Goal: Task Accomplishment & Management: Complete application form

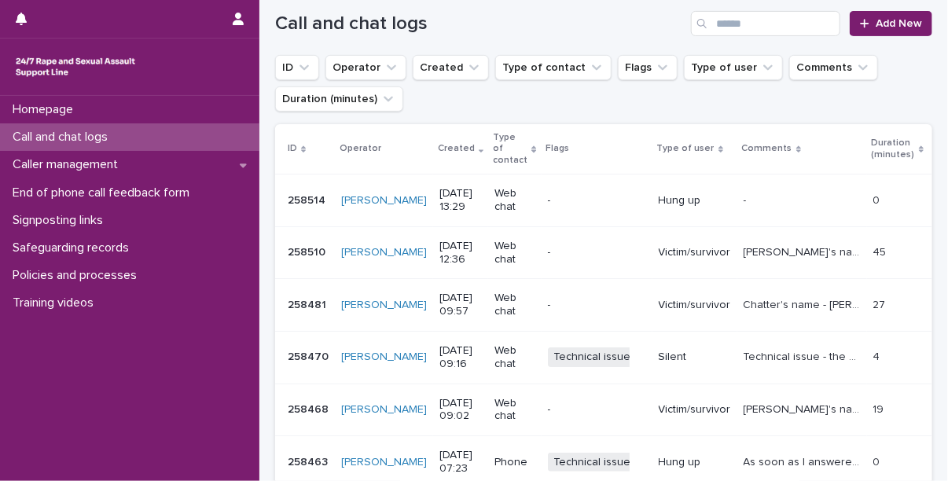
scroll to position [179, 0]
click at [120, 132] on p "Call and chat logs" at bounding box center [63, 137] width 114 height 15
click at [889, 21] on span "Add New" at bounding box center [899, 22] width 46 height 11
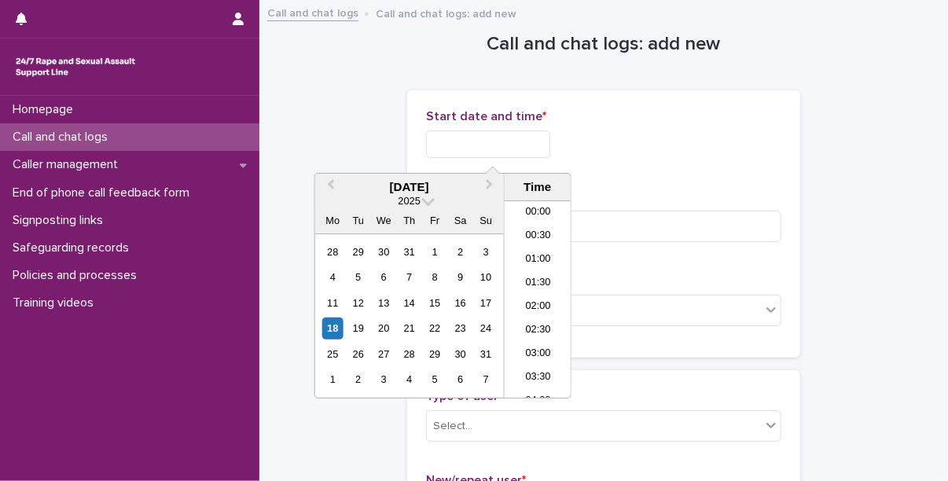
click at [478, 150] on input "text" at bounding box center [488, 145] width 124 height 28
click at [466, 301] on div "16" at bounding box center [460, 303] width 21 height 21
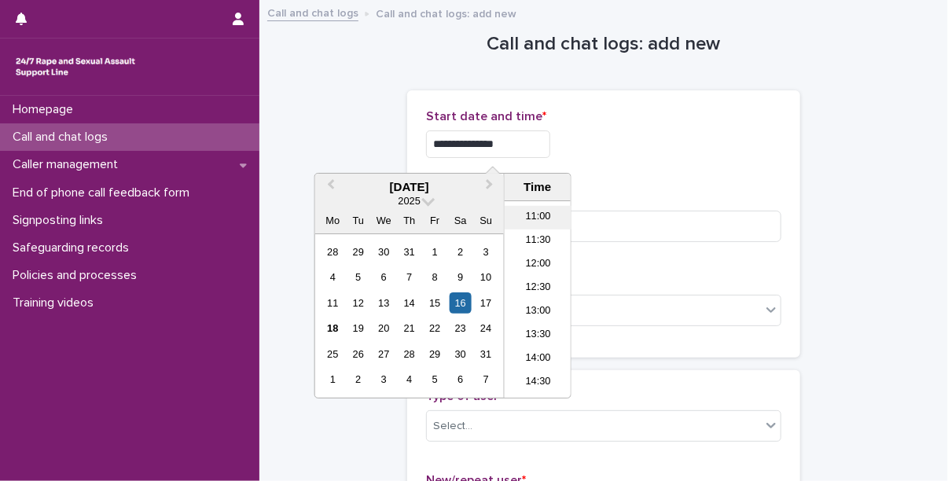
scroll to position [525, 0]
click at [541, 300] on li "13:00" at bounding box center [538, 301] width 67 height 24
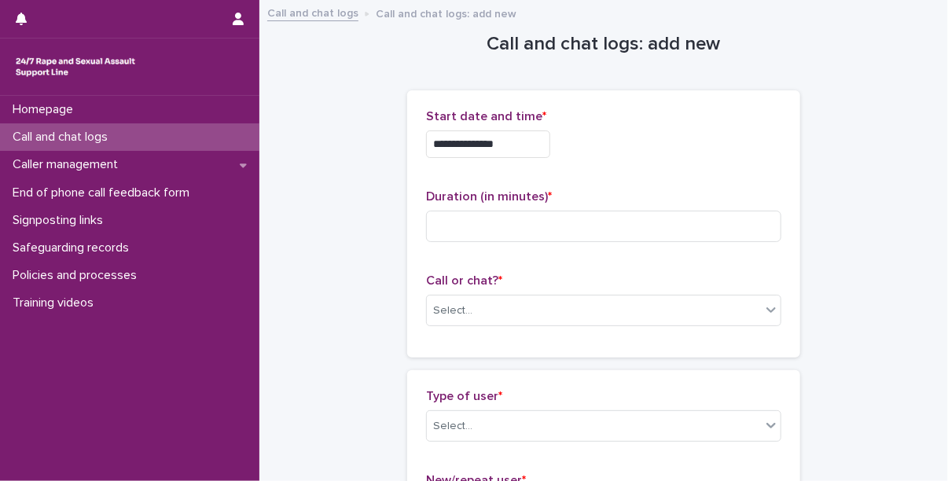
click at [518, 151] on input "**********" at bounding box center [488, 145] width 124 height 28
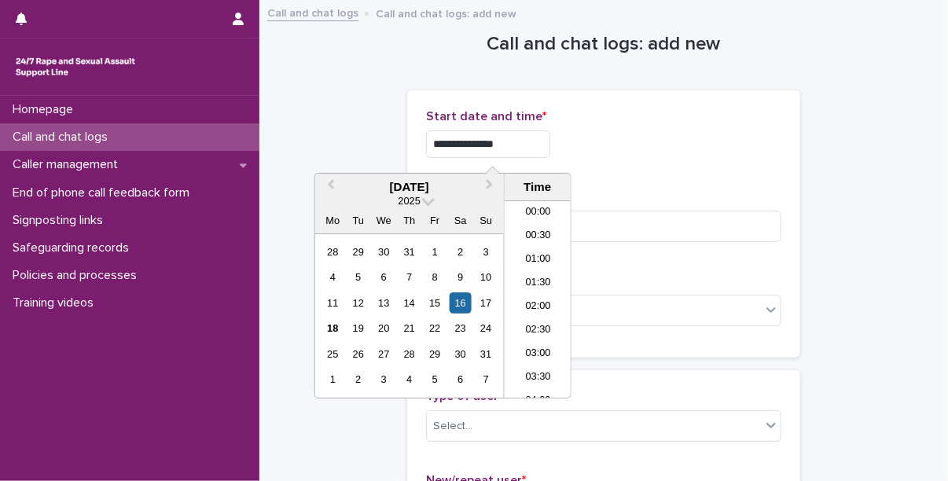
scroll to position [527, 0]
type input "**********"
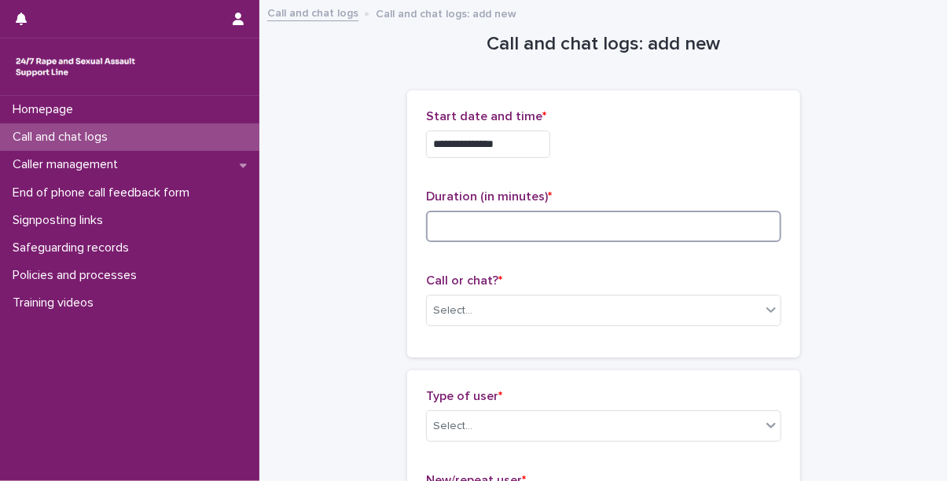
click at [628, 240] on input at bounding box center [603, 226] width 355 height 31
type input "*"
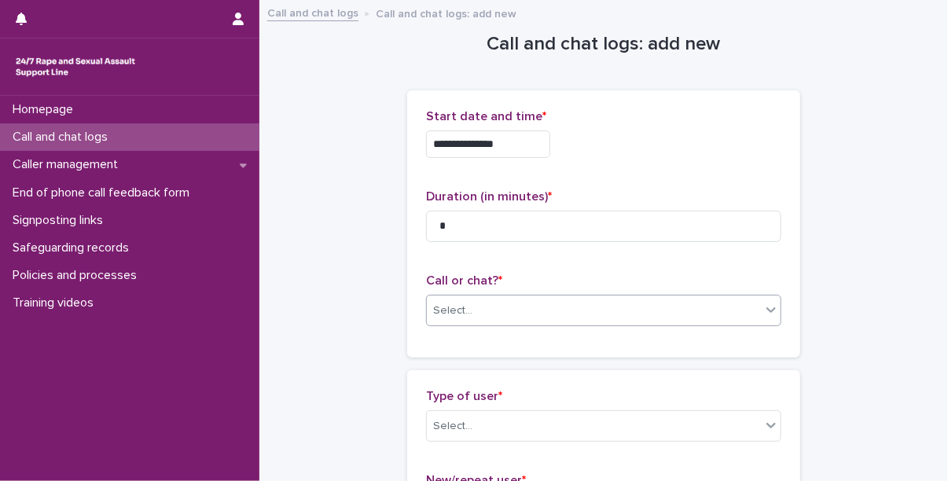
click at [505, 311] on div "Select..." at bounding box center [594, 311] width 334 height 26
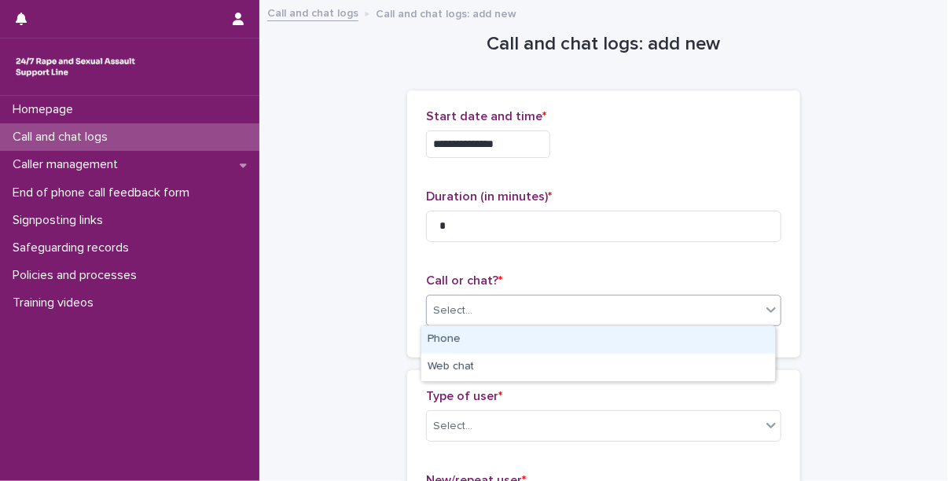
click at [481, 346] on div "Phone" at bounding box center [599, 340] width 354 height 28
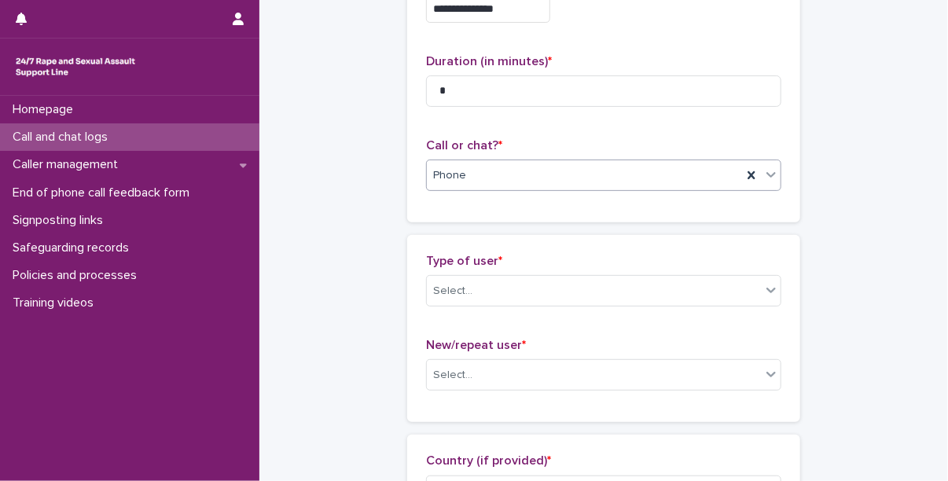
scroll to position [143, 0]
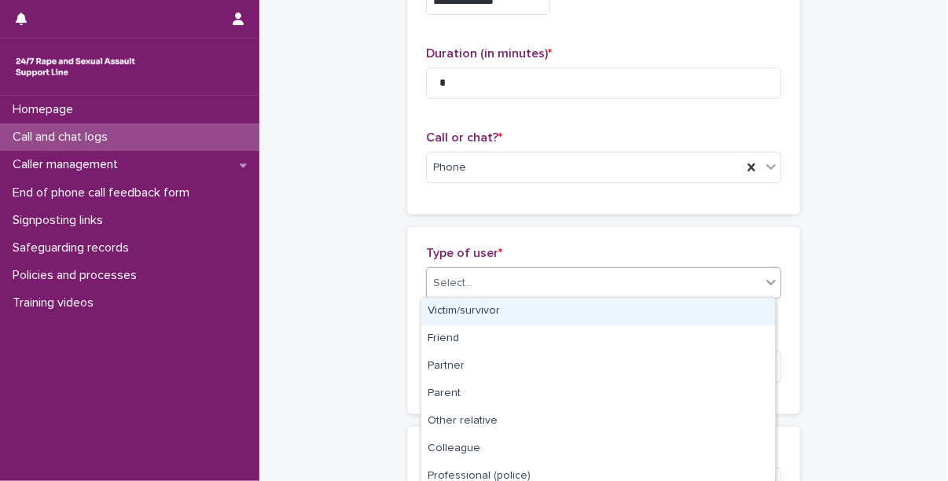
click at [481, 271] on div "Select..." at bounding box center [594, 284] width 334 height 26
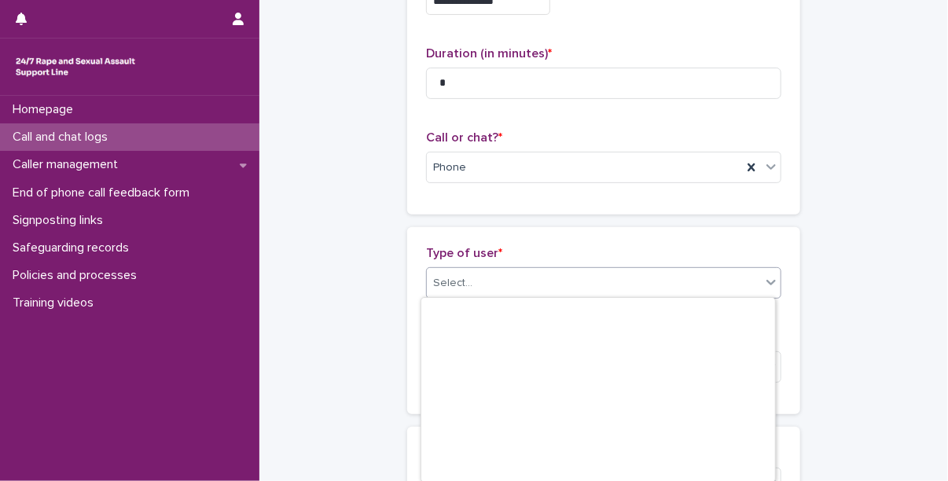
scroll to position [229, 0]
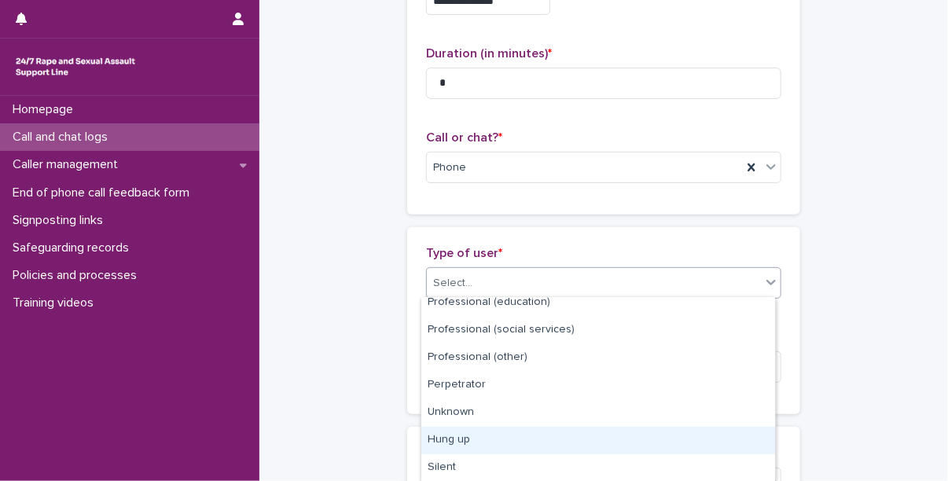
click at [463, 448] on div "Hung up" at bounding box center [599, 441] width 354 height 28
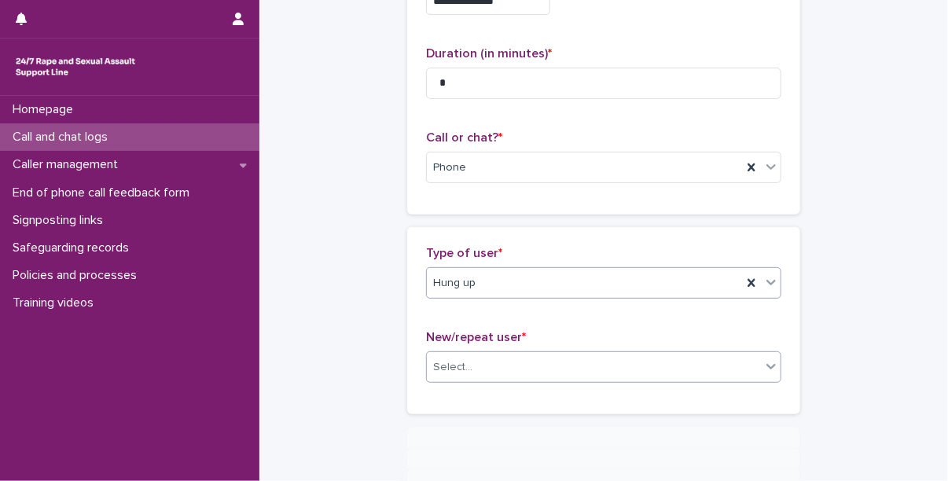
click at [481, 366] on div "Select..." at bounding box center [594, 368] width 334 height 26
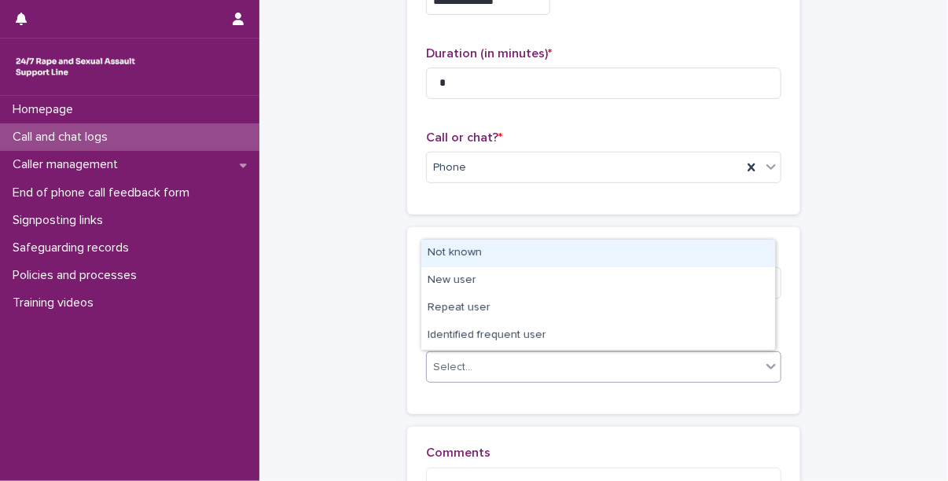
scroll to position [143, 0]
click at [468, 253] on div "Not known" at bounding box center [599, 254] width 354 height 28
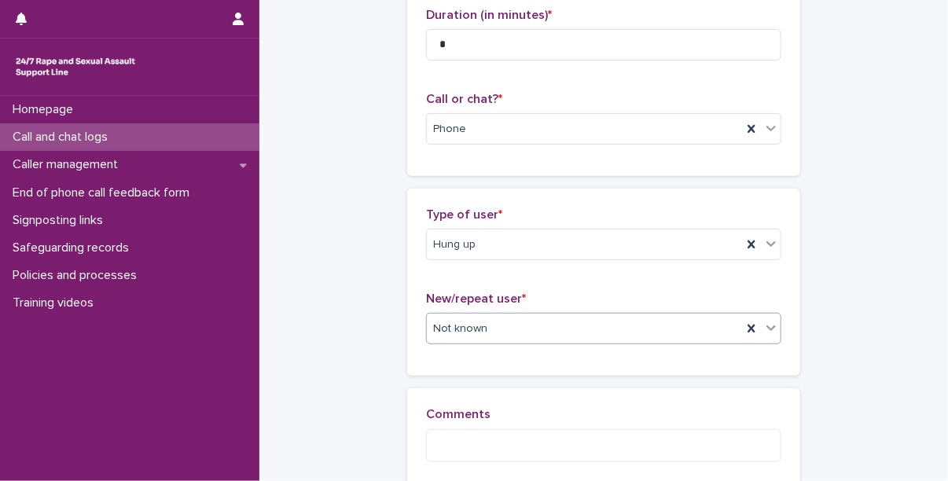
scroll to position [181, 0]
click at [458, 53] on input "*" at bounding box center [603, 45] width 355 height 31
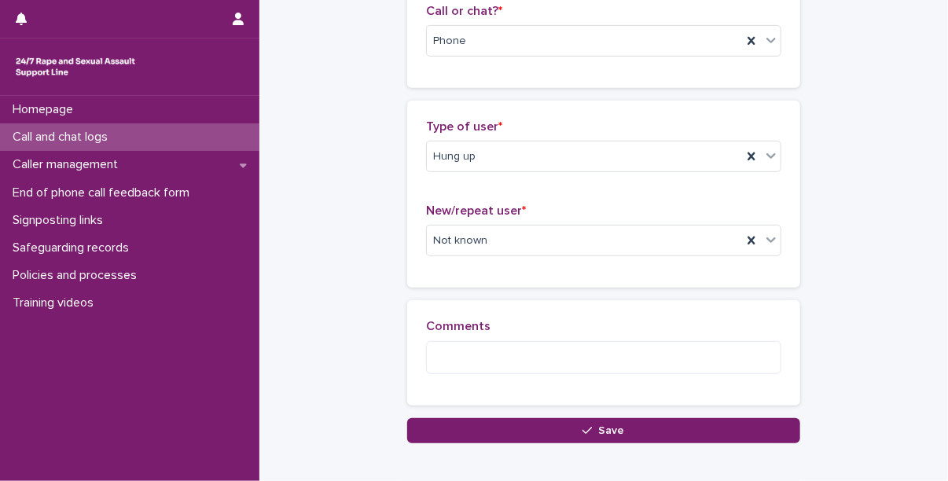
scroll to position [283, 0]
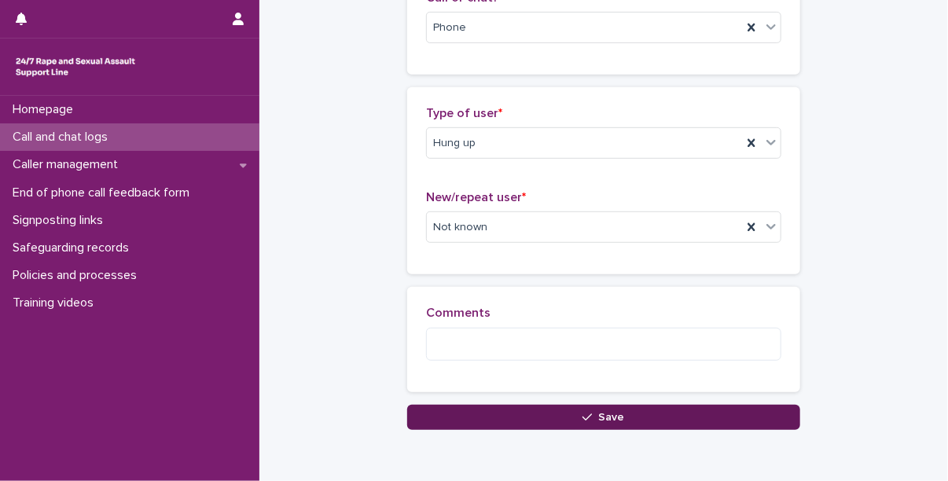
type input "*"
click at [525, 414] on button "Save" at bounding box center [603, 417] width 393 height 25
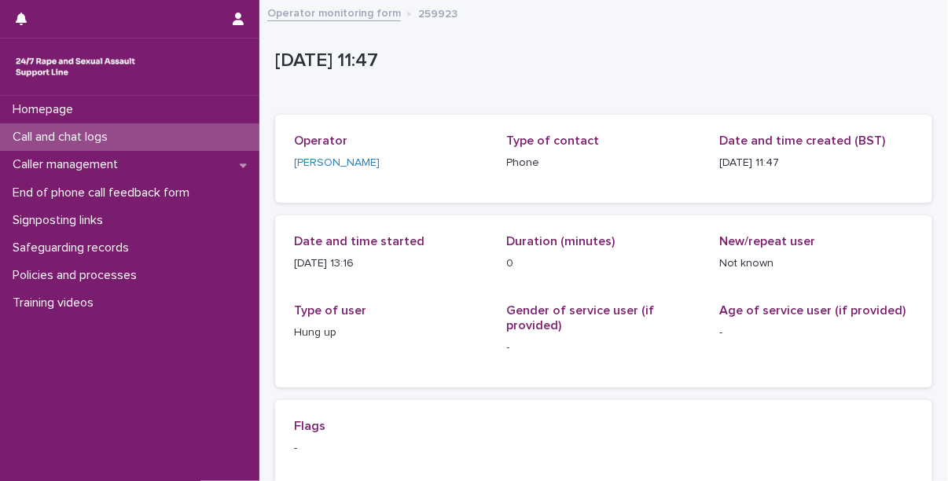
click at [93, 141] on p "Call and chat logs" at bounding box center [63, 137] width 114 height 15
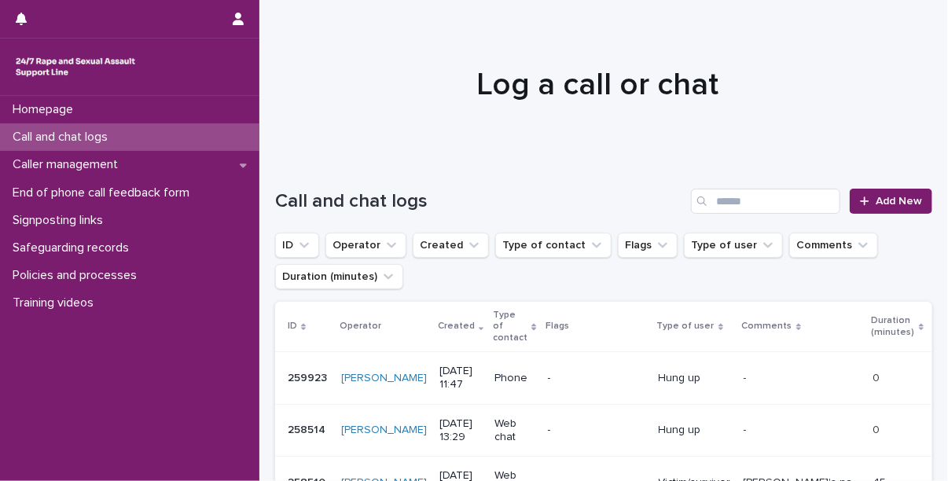
click at [548, 372] on p "-" at bounding box center [597, 378] width 98 height 13
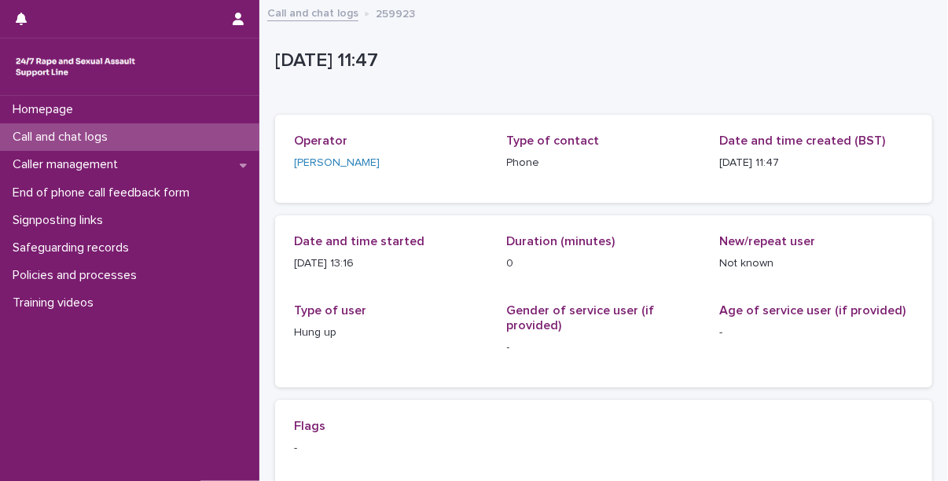
click at [91, 135] on p "Call and chat logs" at bounding box center [63, 137] width 114 height 15
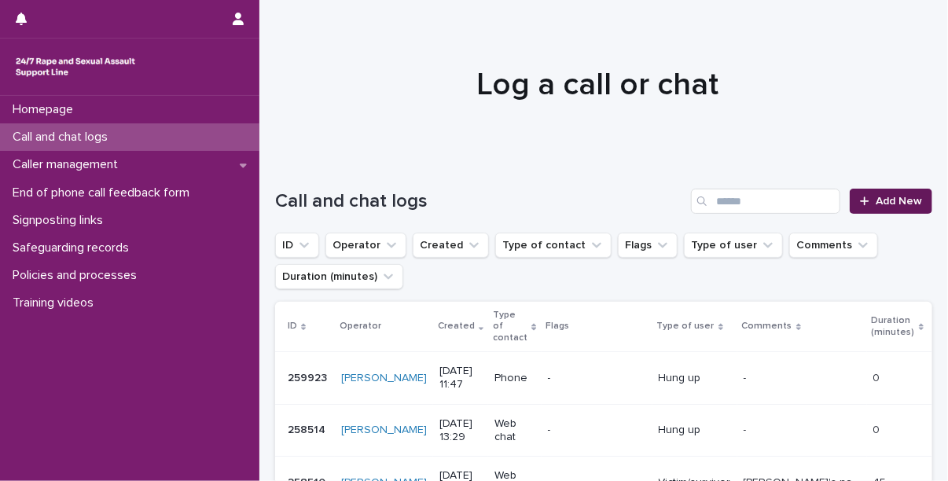
click at [880, 201] on span "Add New" at bounding box center [899, 201] width 46 height 11
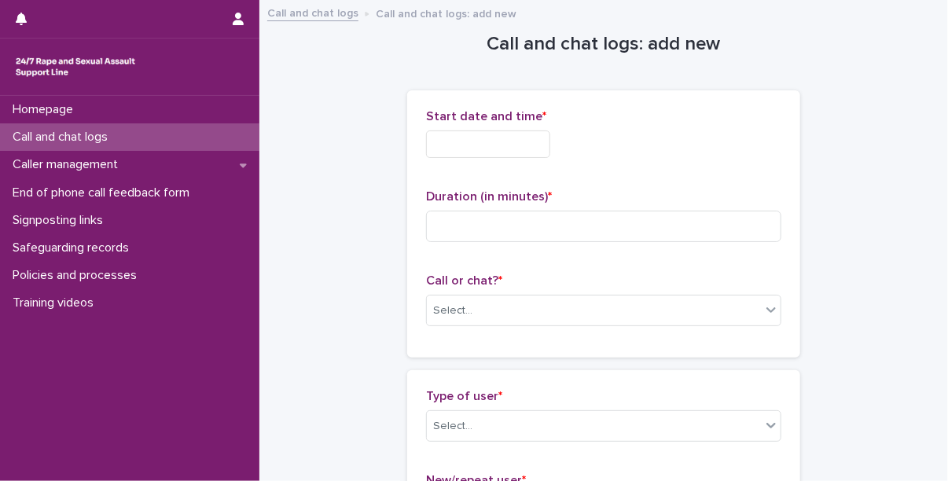
click at [488, 144] on input "text" at bounding box center [488, 145] width 124 height 28
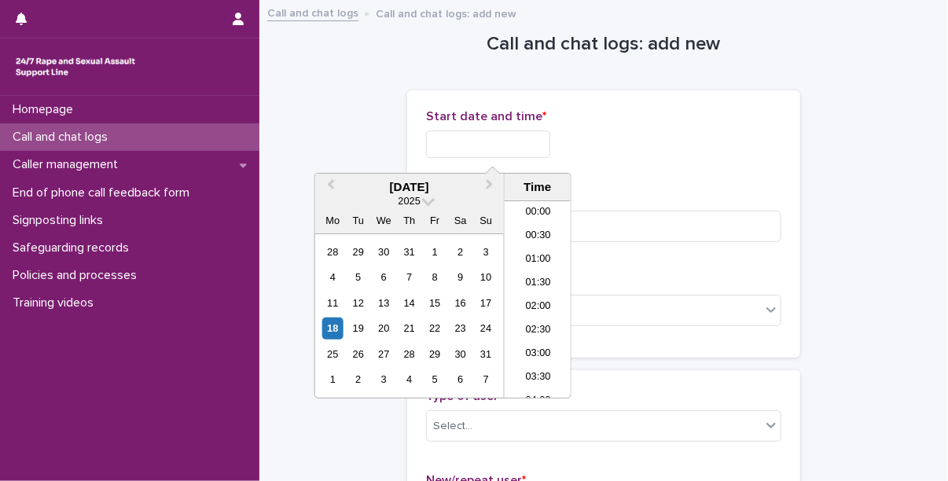
scroll to position [456, 0]
click at [534, 375] on li "13:00" at bounding box center [538, 371] width 67 height 24
click at [528, 134] on input "**********" at bounding box center [488, 145] width 124 height 28
type input "**********"
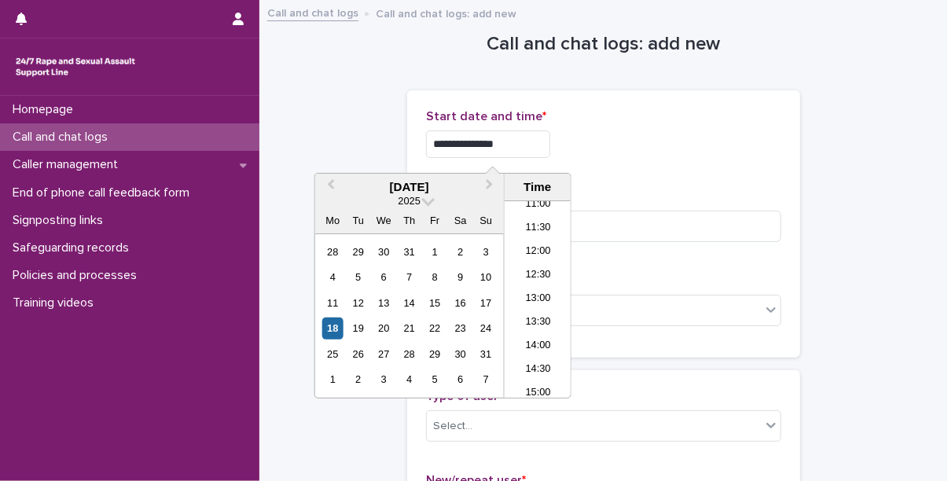
click at [637, 247] on div "Duration (in minutes) *" at bounding box center [603, 222] width 355 height 65
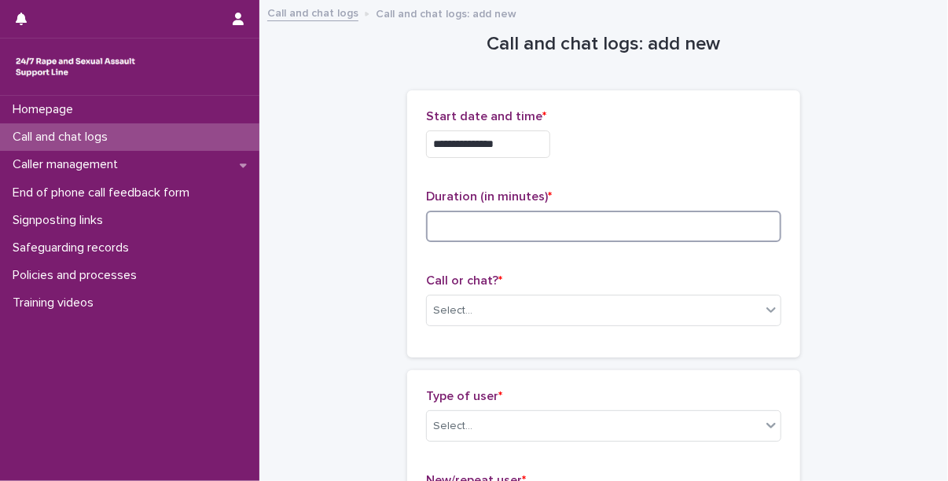
click at [624, 230] on input at bounding box center [603, 226] width 355 height 31
type input "*"
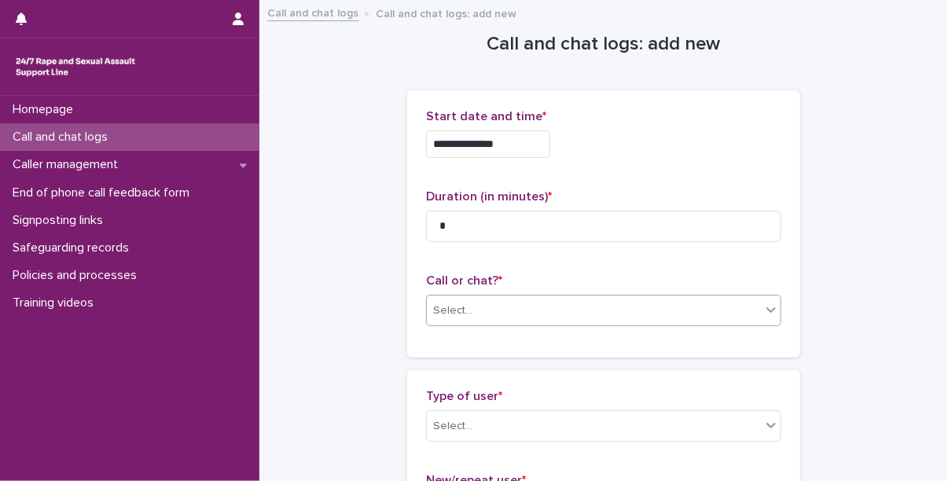
click at [516, 323] on div "Select..." at bounding box center [603, 310] width 355 height 31
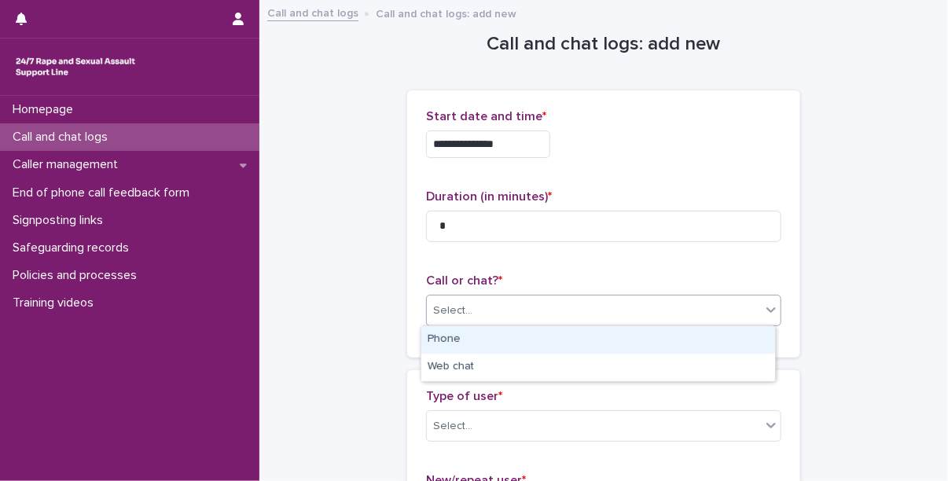
click at [492, 336] on div "Phone" at bounding box center [599, 340] width 354 height 28
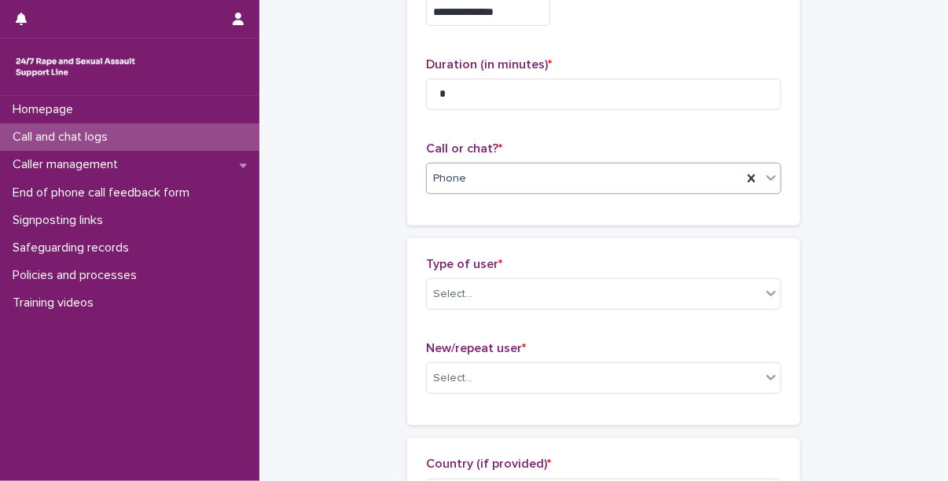
scroll to position [132, 0]
click at [496, 293] on div "Select..." at bounding box center [594, 295] width 334 height 26
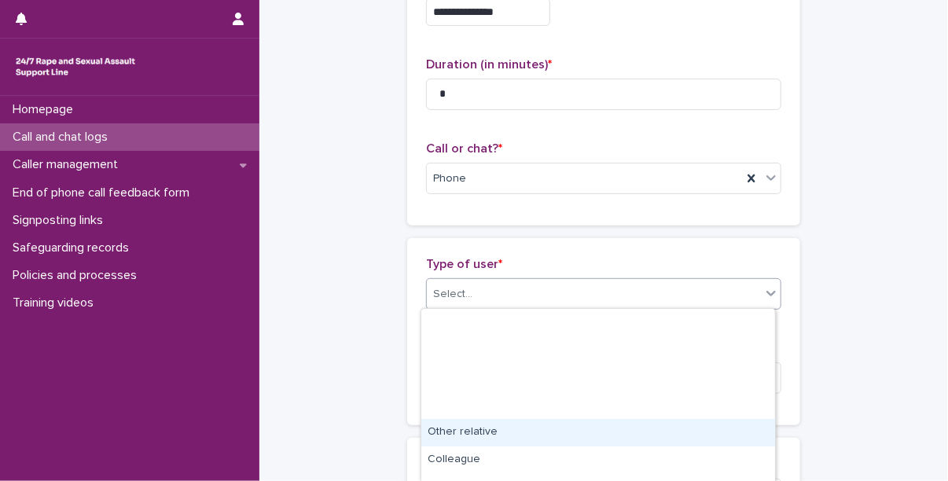
scroll to position [239, 0]
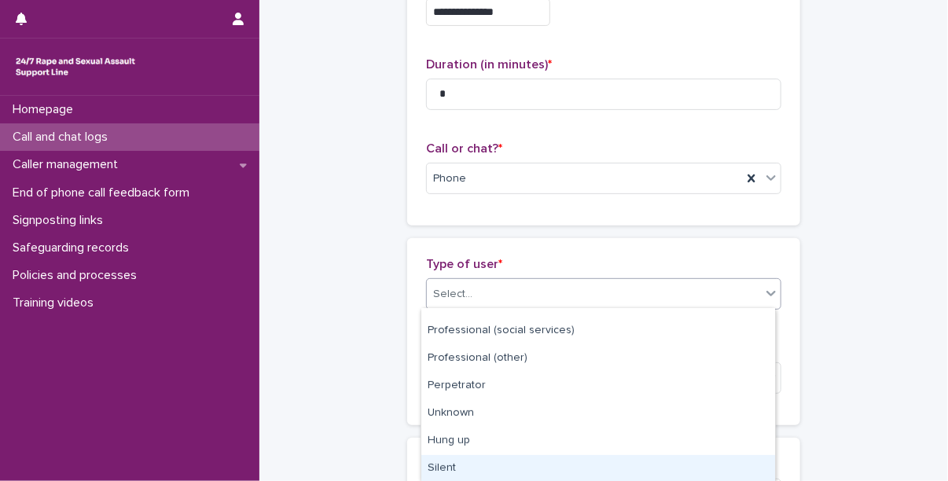
click at [459, 463] on div "Silent" at bounding box center [599, 469] width 354 height 28
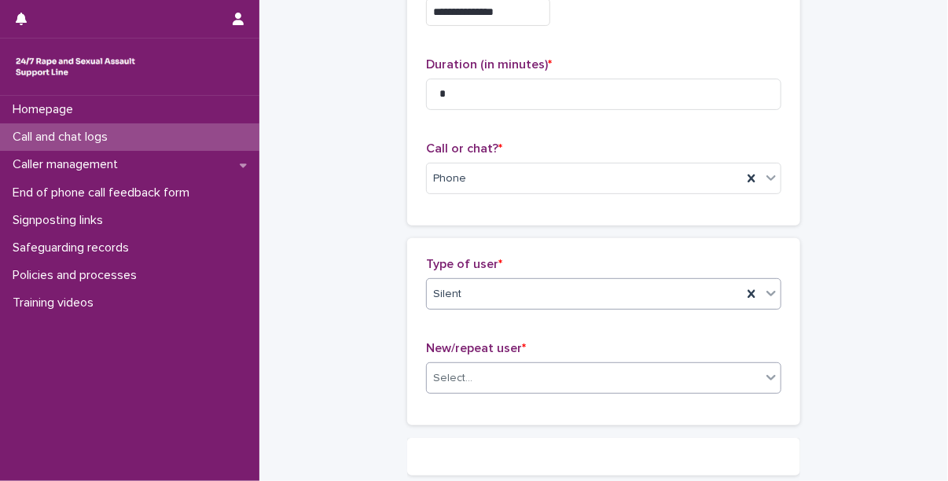
click at [473, 367] on div "New/repeat user * Select..." at bounding box center [603, 373] width 355 height 65
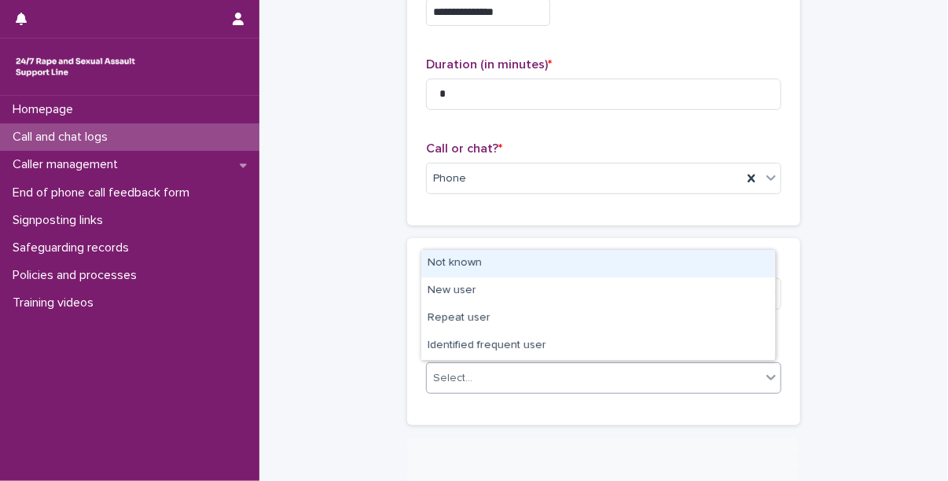
scroll to position [120, 0]
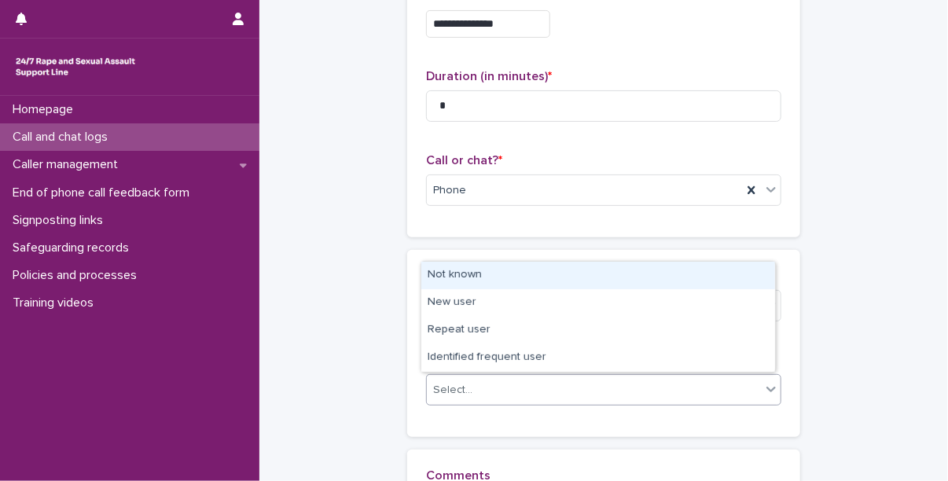
click at [457, 274] on div "Not known" at bounding box center [599, 276] width 354 height 28
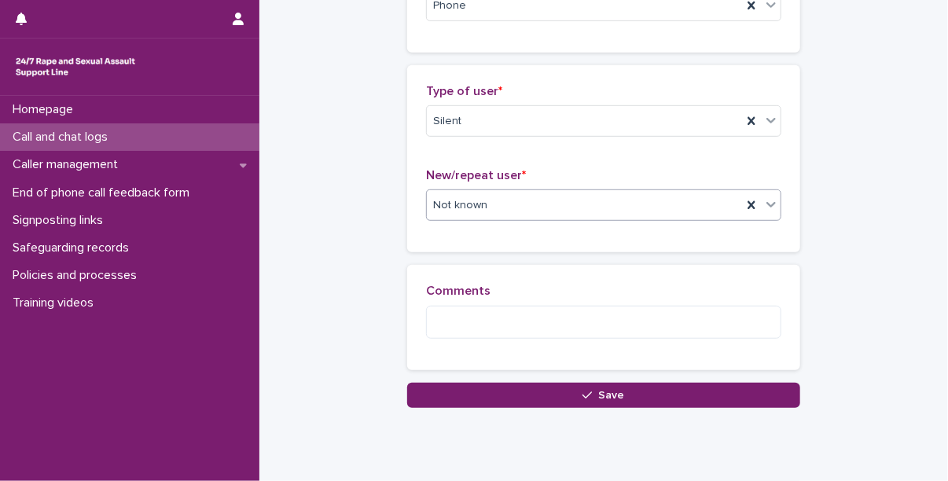
scroll to position [306, 0]
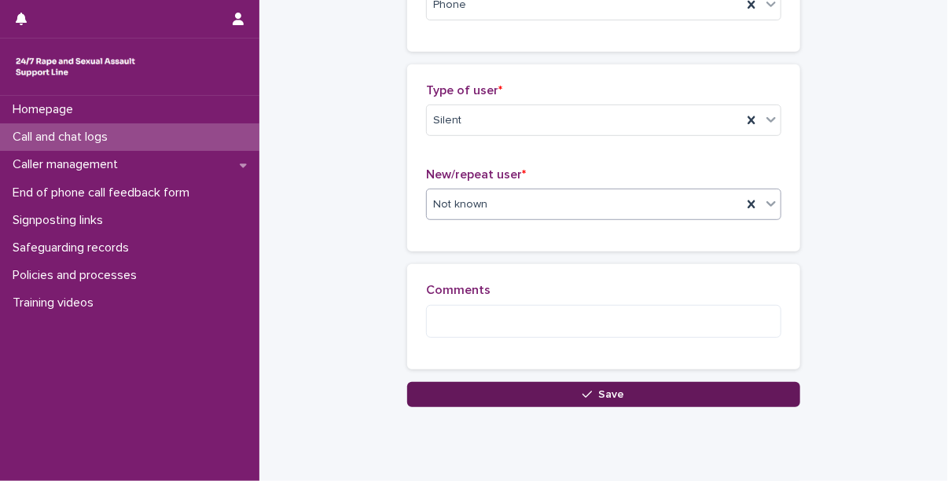
click at [484, 392] on button "Save" at bounding box center [603, 394] width 393 height 25
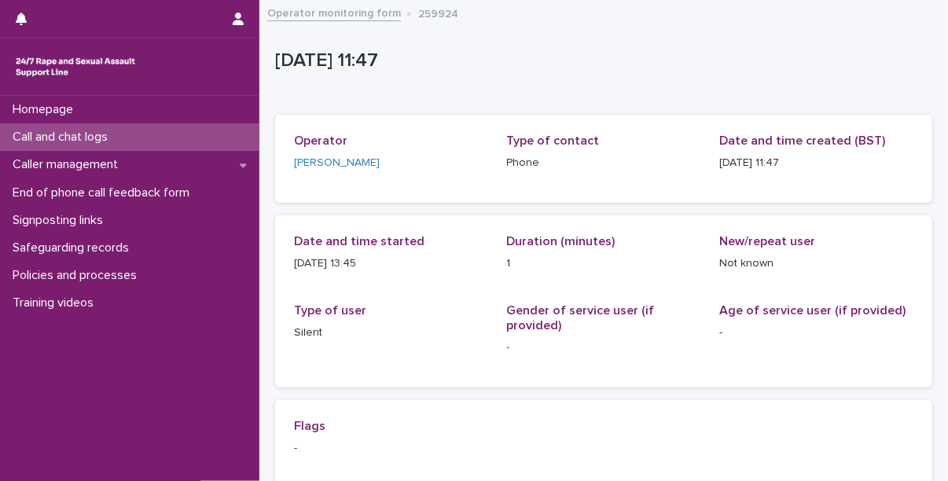
click at [759, 391] on div "Loading... Saving… Date and time started [DATE] 13:45 Duration (minutes) 1 New/…" at bounding box center [603, 307] width 657 height 185
click at [116, 138] on p "Call and chat logs" at bounding box center [63, 137] width 114 height 15
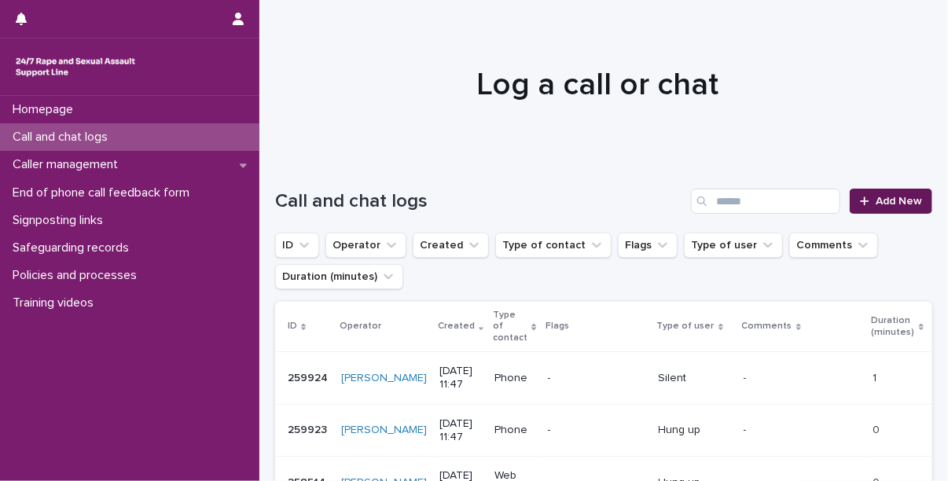
click at [889, 204] on span "Add New" at bounding box center [899, 201] width 46 height 11
click at [573, 374] on div "-" at bounding box center [597, 379] width 98 height 26
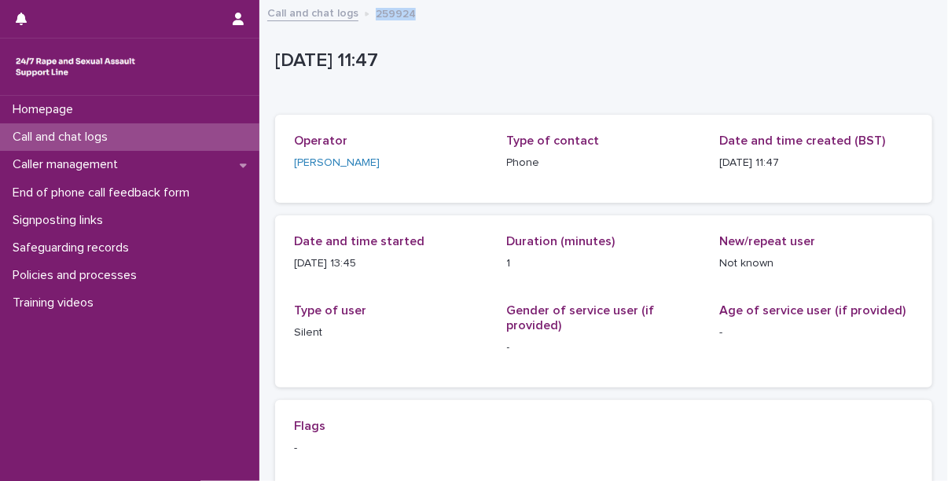
drag, startPoint x: 416, startPoint y: 13, endPoint x: 374, endPoint y: 14, distance: 41.7
click at [374, 14] on div "Call and chat logs 259924" at bounding box center [604, 14] width 689 height 22
copy p "259924"
click at [112, 144] on p "Call and chat logs" at bounding box center [63, 137] width 114 height 15
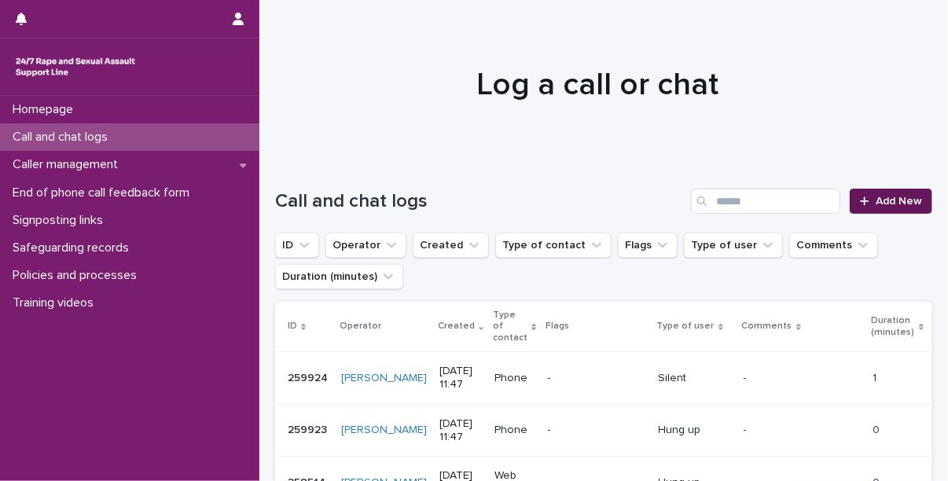
click at [878, 198] on span "Add New" at bounding box center [899, 201] width 46 height 11
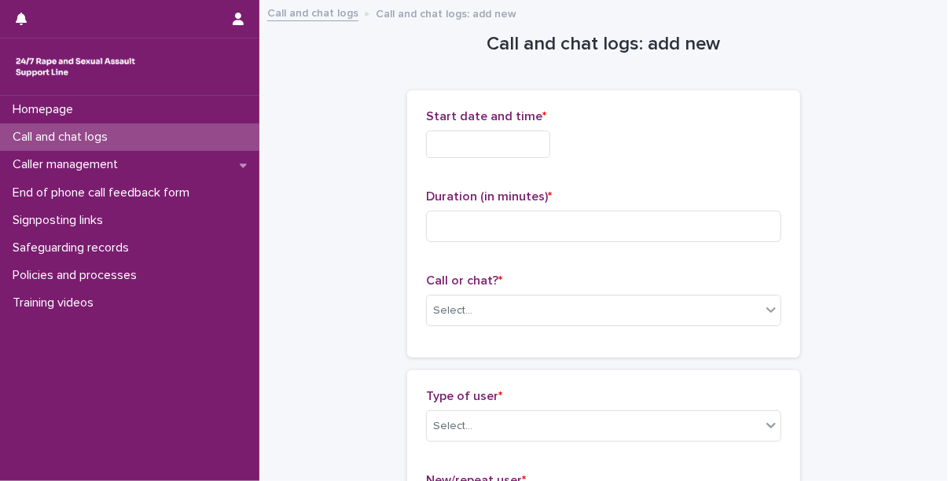
click at [515, 141] on input "text" at bounding box center [488, 145] width 124 height 28
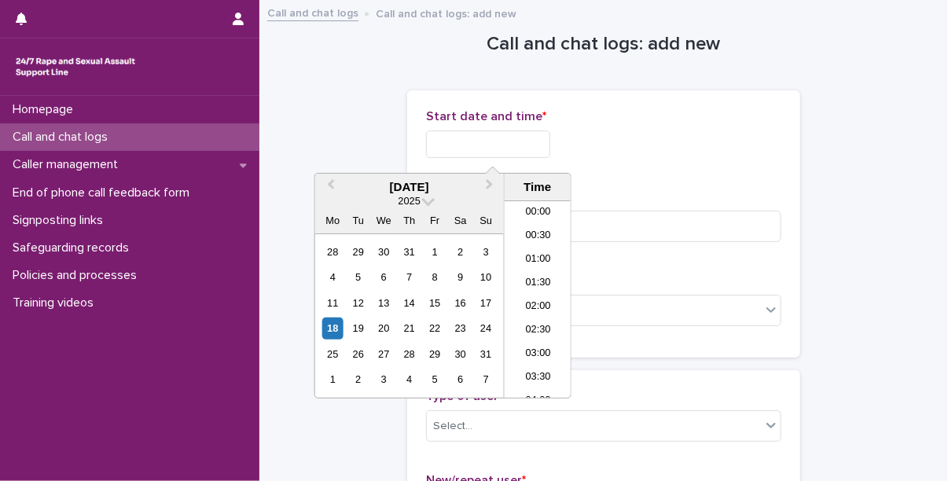
scroll to position [456, 0]
click at [460, 304] on div "16" at bounding box center [460, 303] width 21 height 21
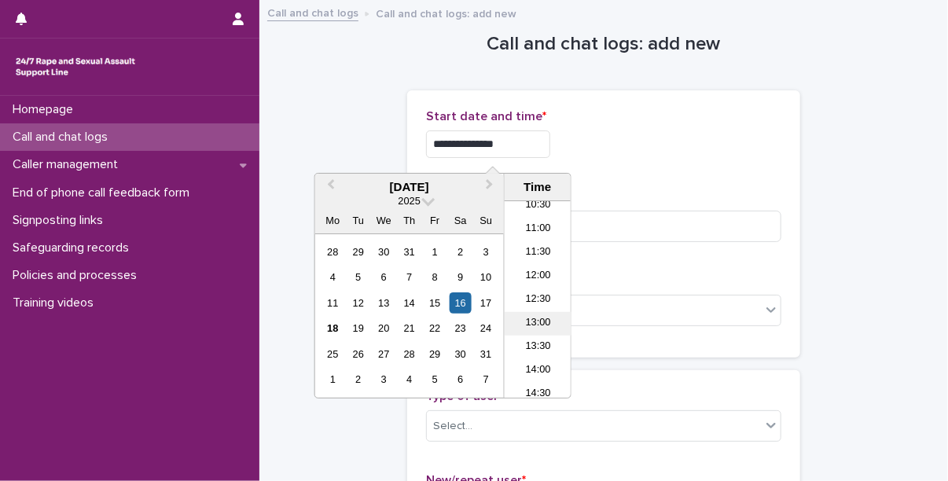
scroll to position [506, 0]
click at [543, 360] on li "14:00" at bounding box center [538, 367] width 67 height 24
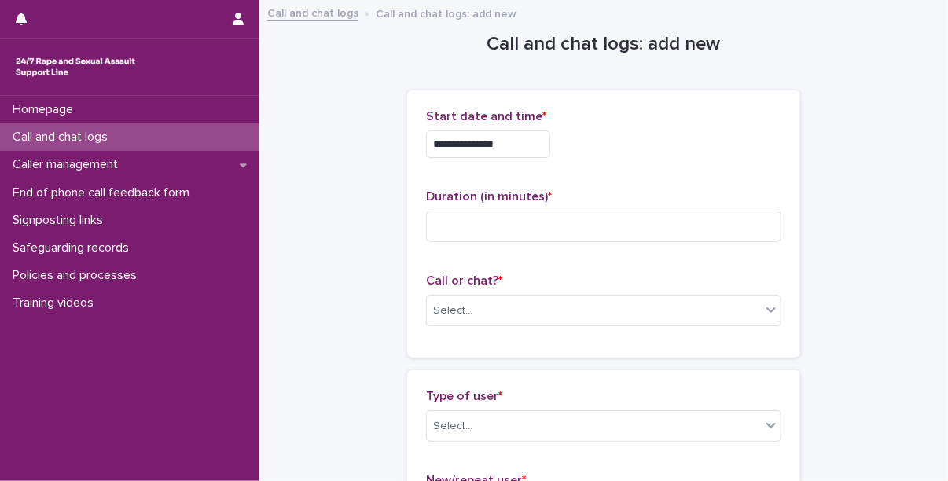
click at [530, 154] on input "**********" at bounding box center [488, 145] width 124 height 28
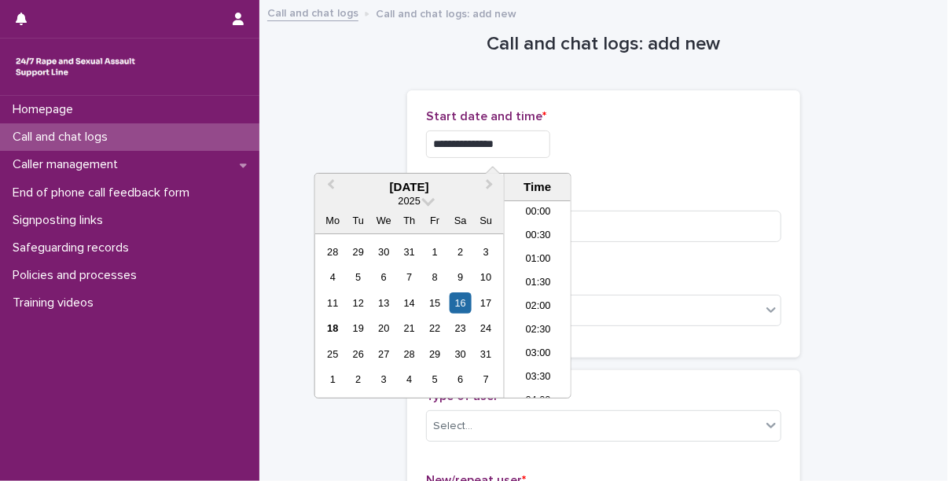
scroll to position [574, 0]
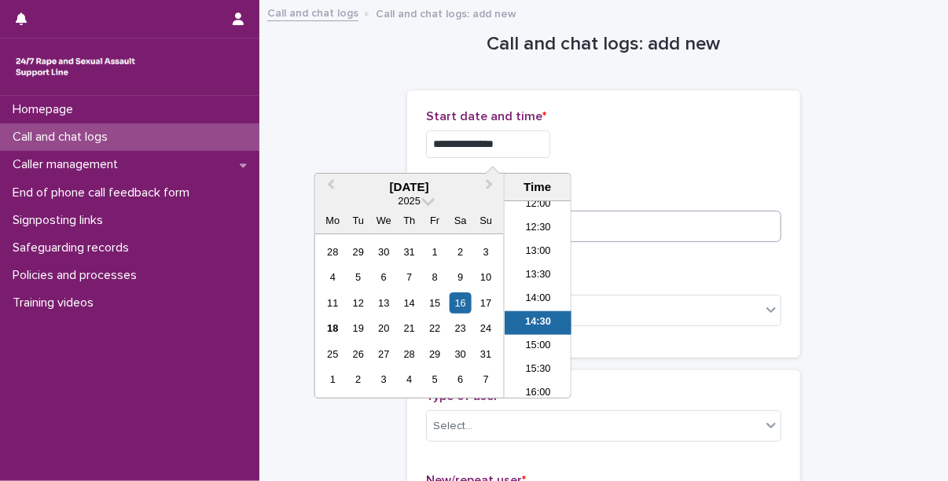
type input "**********"
click at [645, 216] on input at bounding box center [603, 226] width 355 height 31
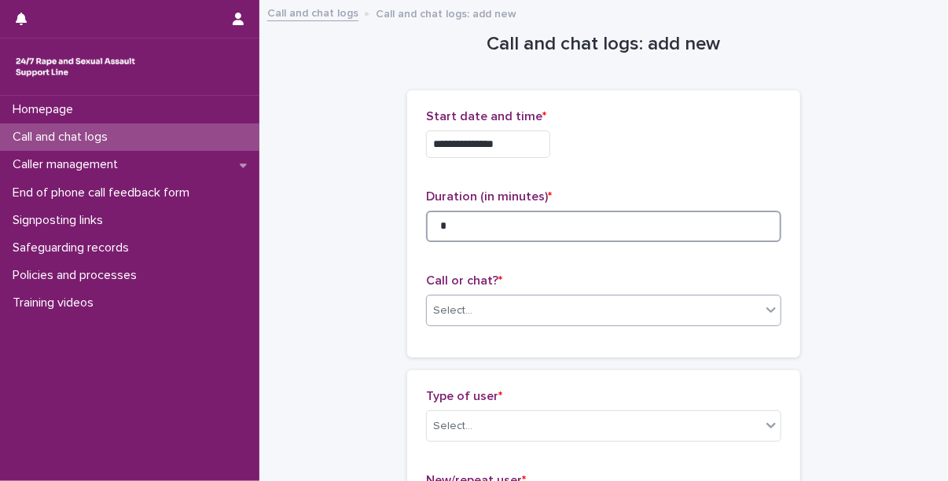
type input "*"
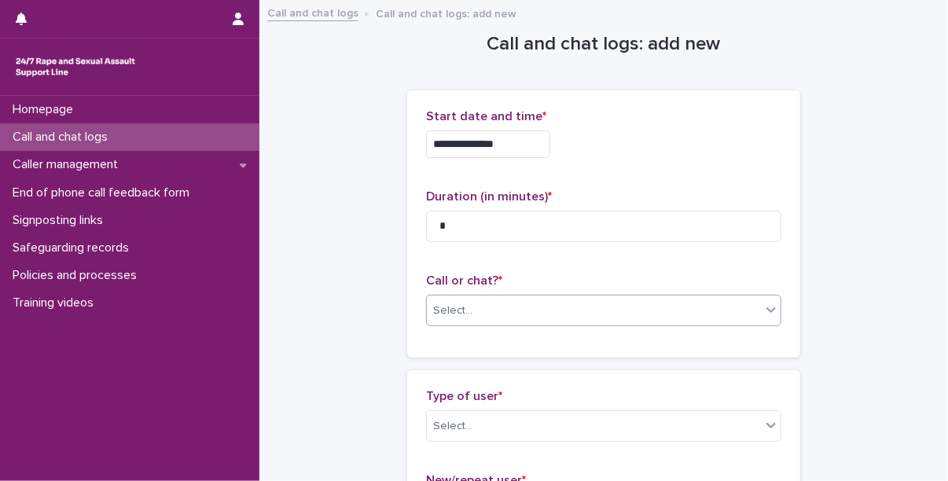
click at [554, 298] on div "Select..." at bounding box center [594, 311] width 334 height 26
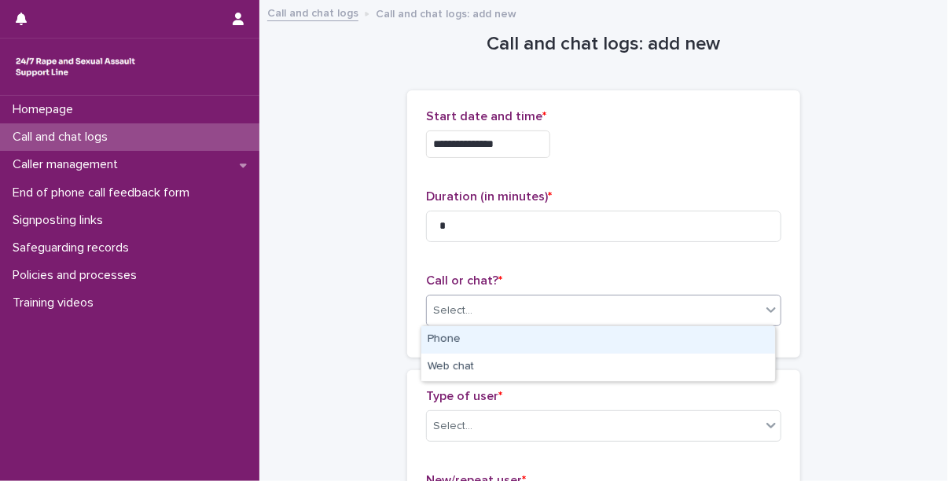
click at [456, 337] on div "Phone" at bounding box center [599, 340] width 354 height 28
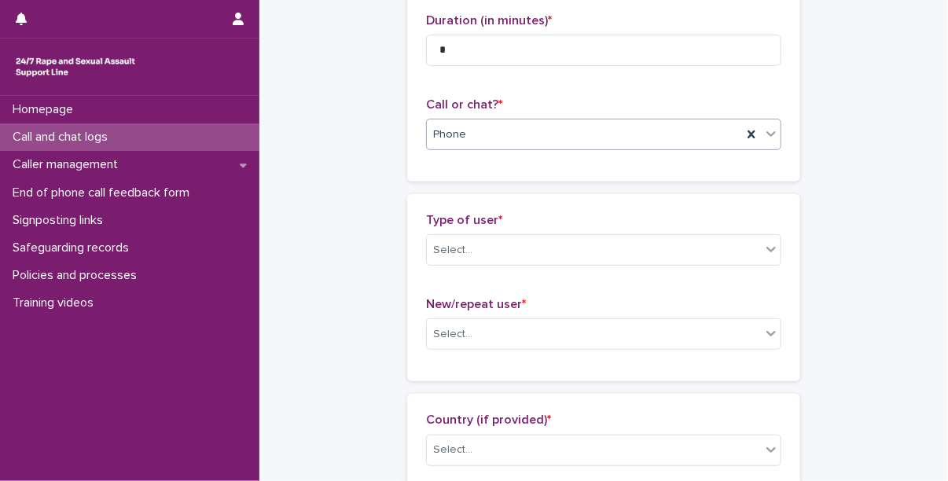
scroll to position [178, 0]
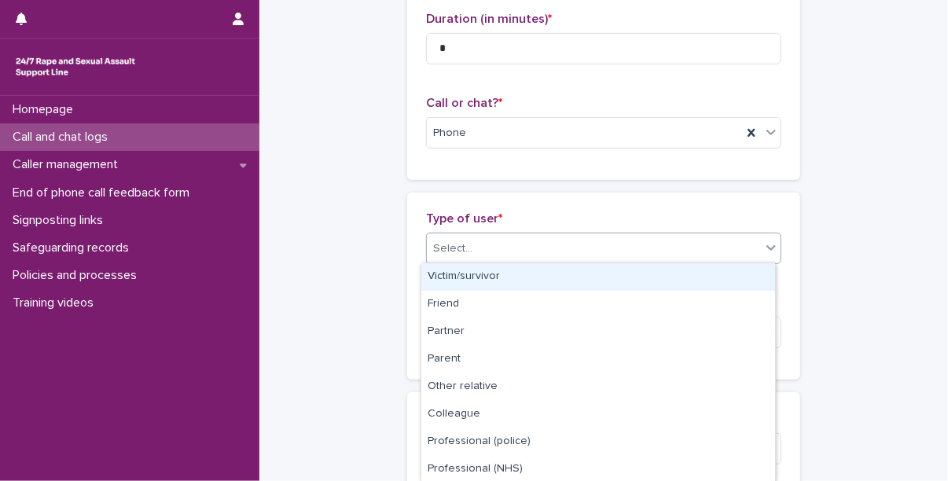
click at [521, 252] on div "Select..." at bounding box center [594, 249] width 334 height 26
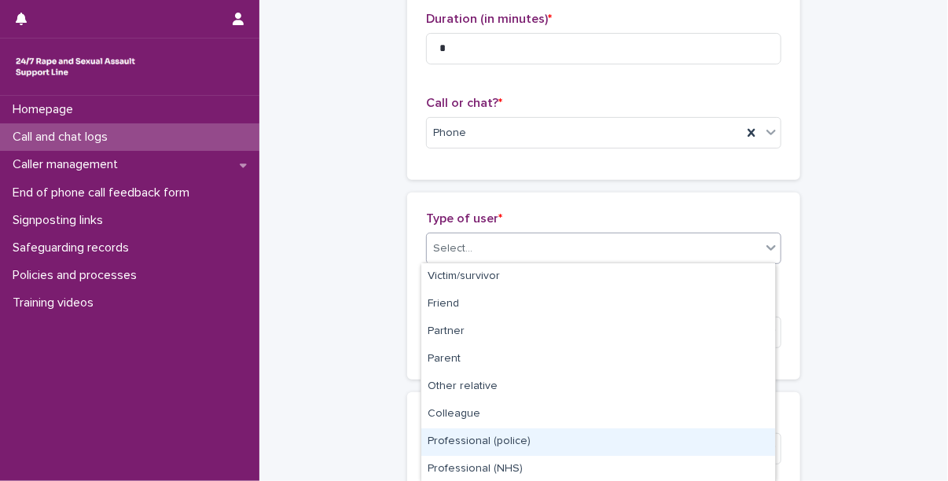
scroll to position [194, 0]
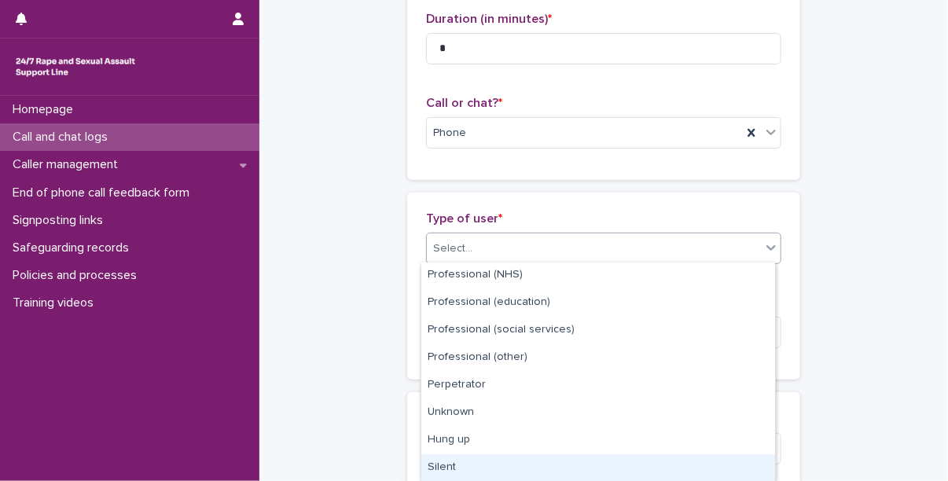
click at [457, 462] on div "Silent" at bounding box center [599, 469] width 354 height 28
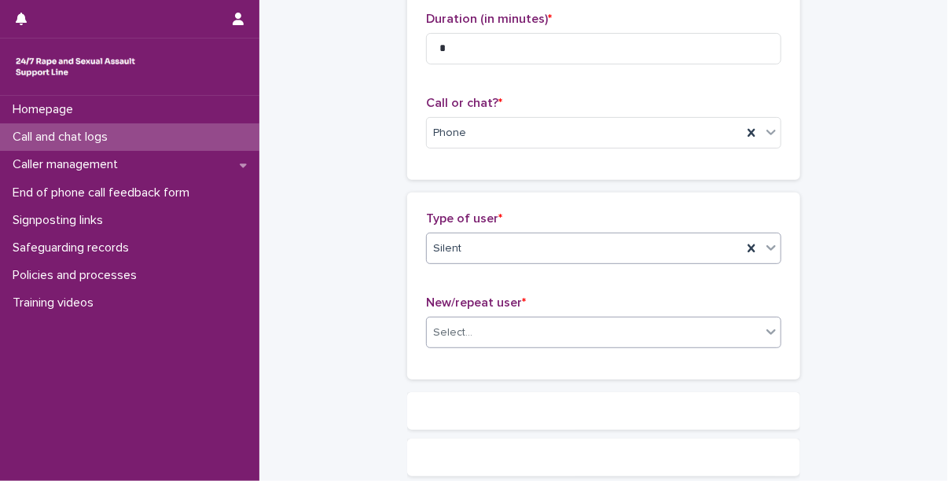
click at [476, 337] on div "Select..." at bounding box center [594, 333] width 334 height 26
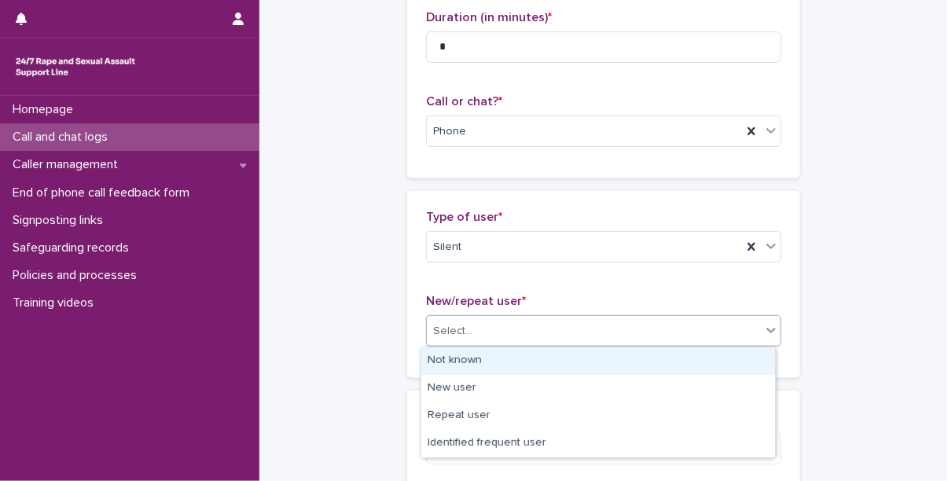
click at [478, 355] on div "Not known" at bounding box center [599, 362] width 354 height 28
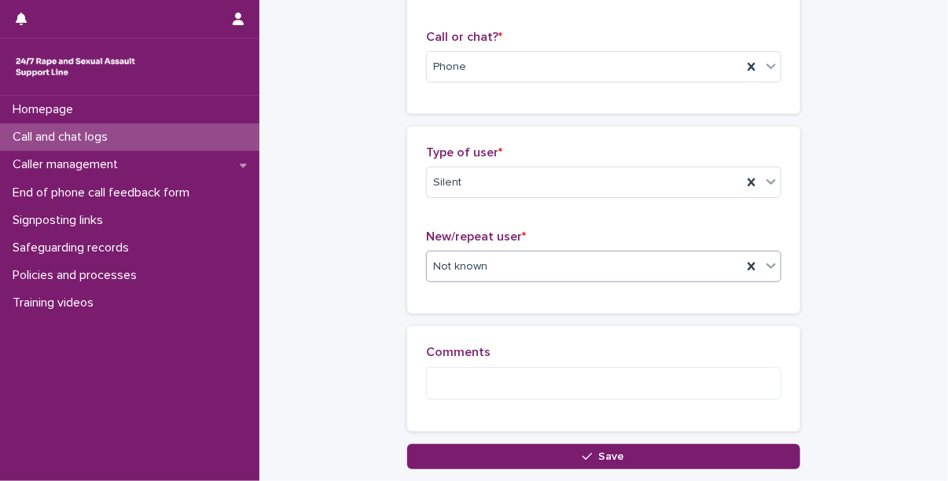
scroll to position [245, 0]
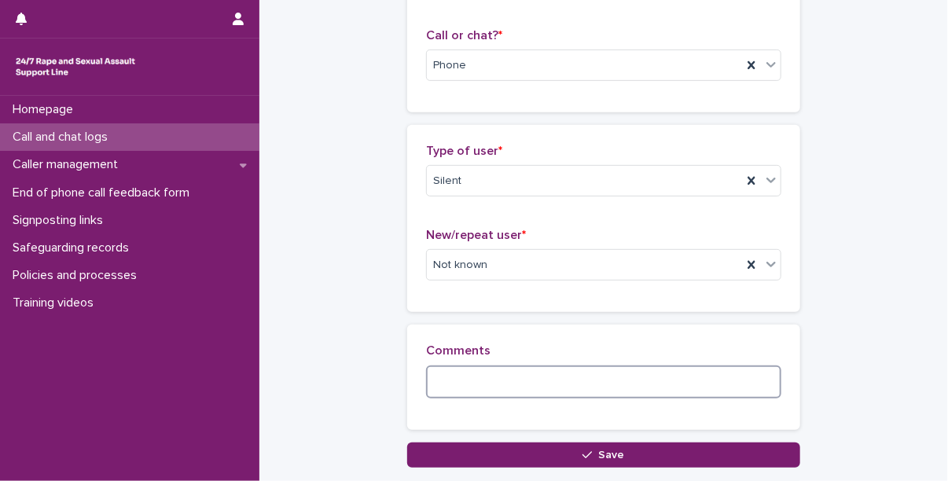
click at [495, 377] on textarea at bounding box center [603, 383] width 355 height 34
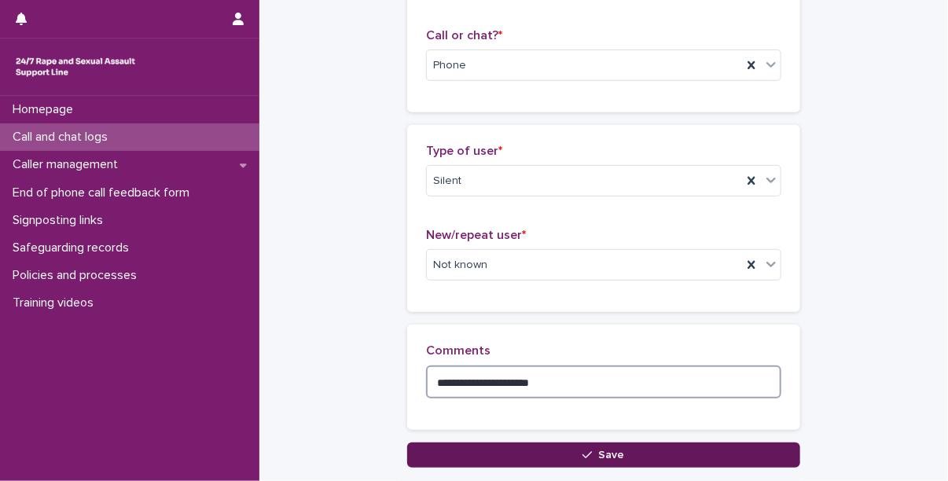
type textarea "**********"
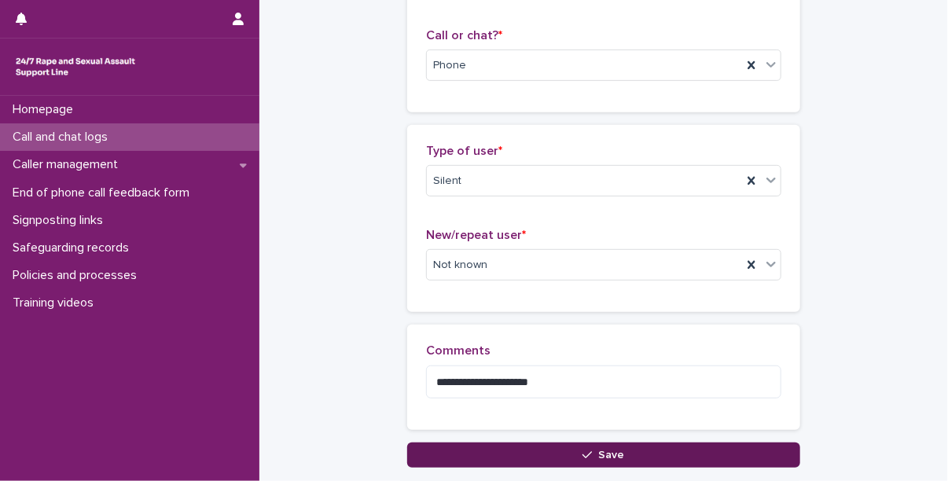
click at [547, 444] on button "Save" at bounding box center [603, 455] width 393 height 25
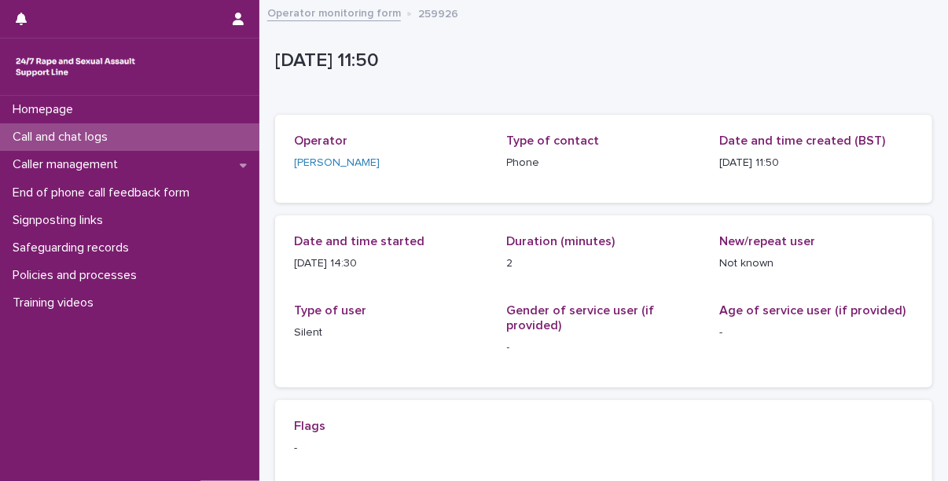
click at [131, 138] on div "Call and chat logs" at bounding box center [130, 137] width 260 height 28
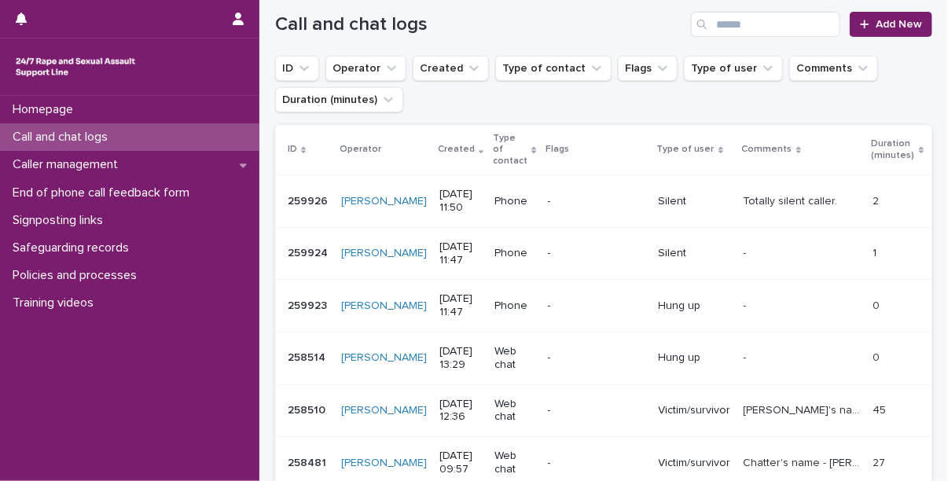
scroll to position [179, 0]
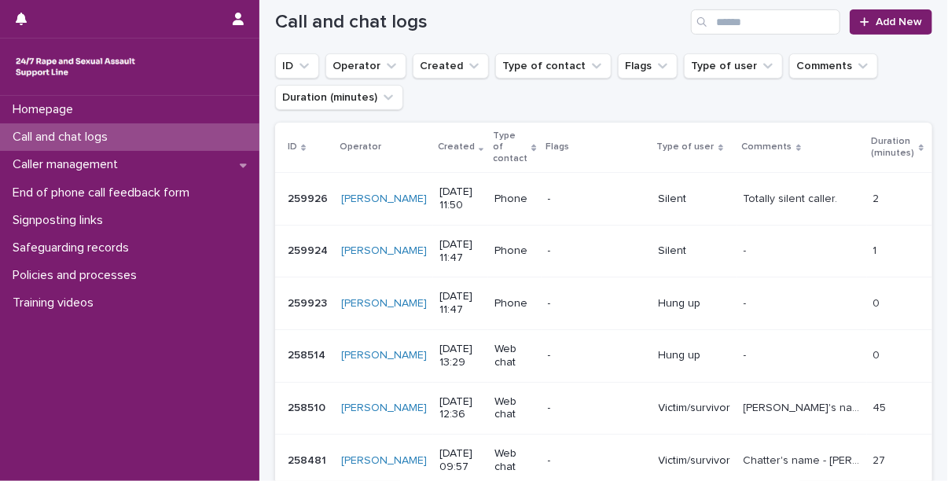
click at [921, 68] on ul "ID Operator Created Type of contact Flags Type of user Comments Duration (minut…" at bounding box center [604, 81] width 664 height 63
click at [888, 21] on span "Add New" at bounding box center [899, 22] width 46 height 11
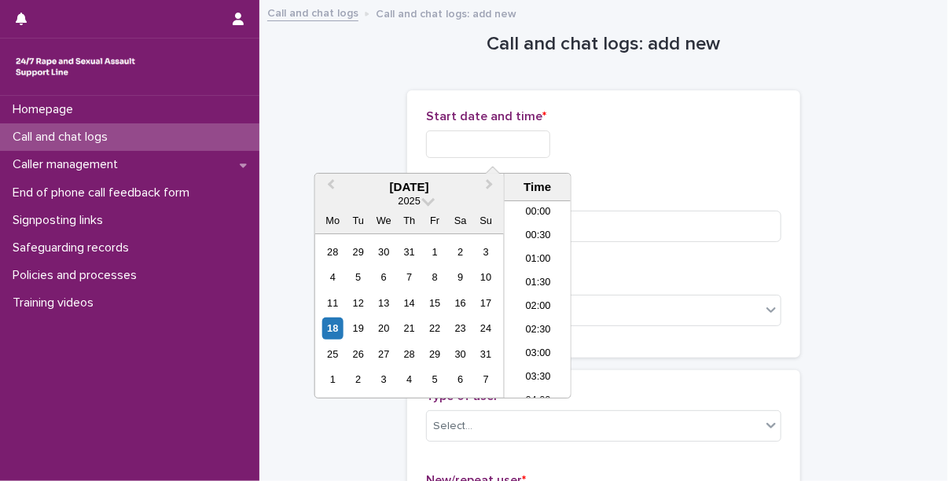
click at [497, 141] on input "text" at bounding box center [488, 145] width 124 height 28
click at [462, 303] on div "16" at bounding box center [460, 303] width 21 height 21
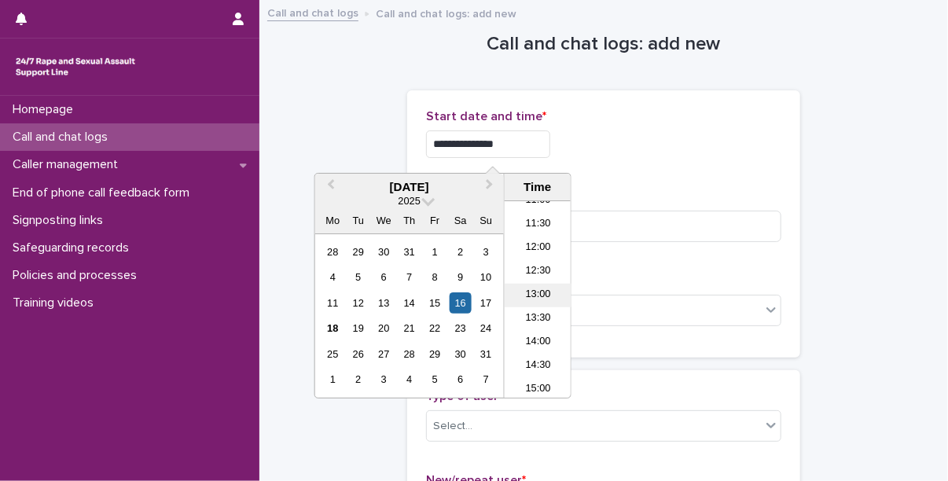
scroll to position [532, 0]
click at [537, 339] on li "14:00" at bounding box center [538, 342] width 67 height 24
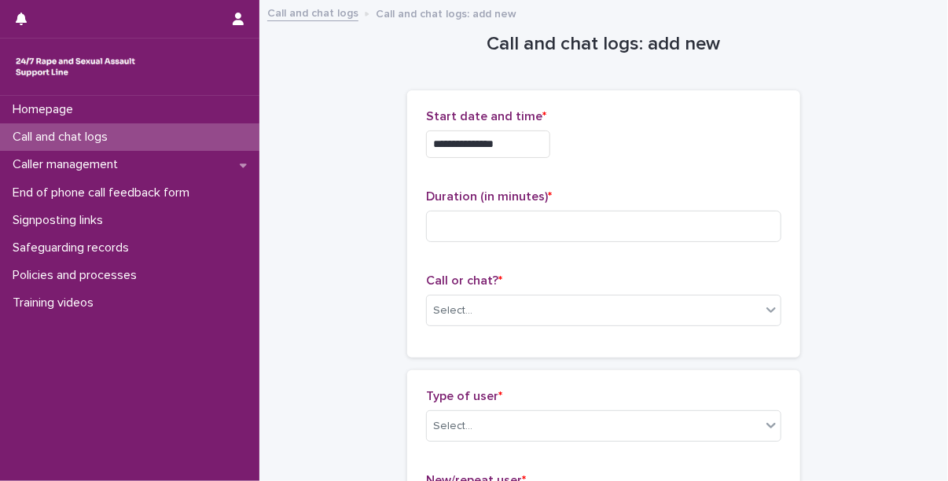
click at [543, 156] on input "**********" at bounding box center [488, 145] width 124 height 28
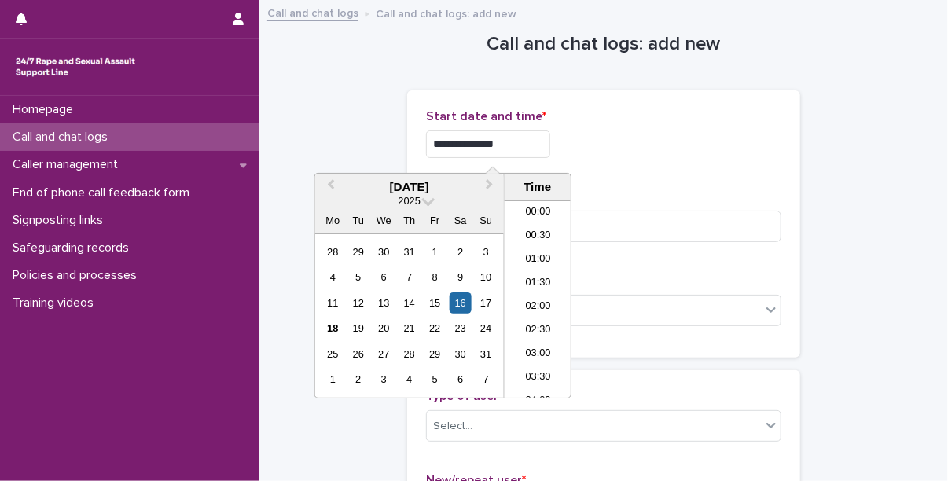
scroll to position [574, 0]
type input "**********"
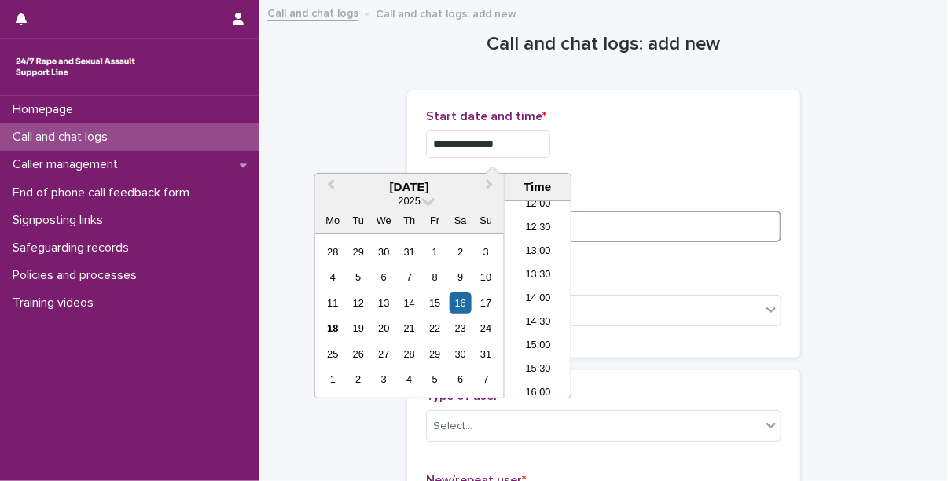
click at [609, 229] on input at bounding box center [603, 226] width 355 height 31
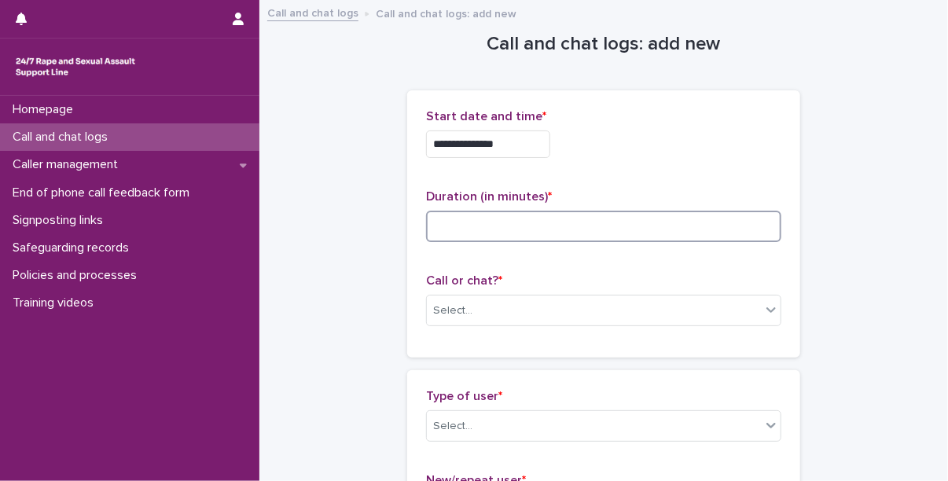
click at [533, 241] on input at bounding box center [603, 226] width 355 height 31
type input "**"
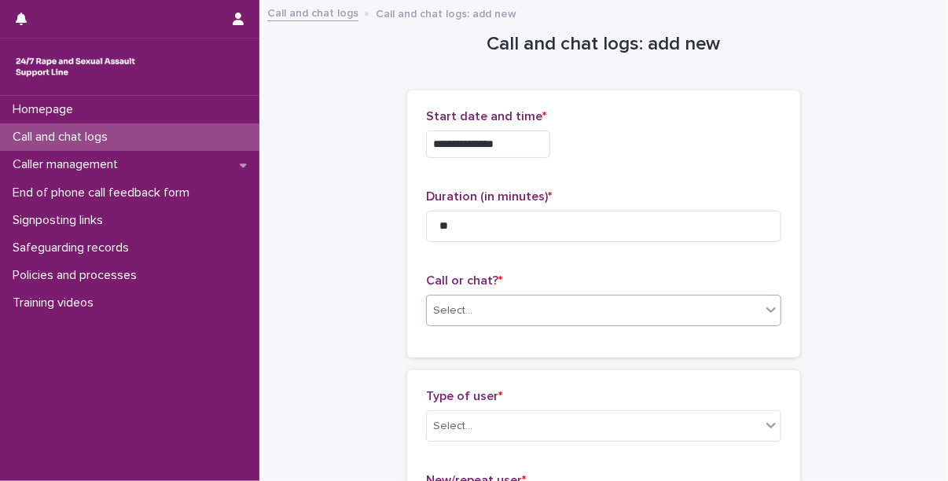
click at [475, 311] on div "Select..." at bounding box center [594, 311] width 334 height 26
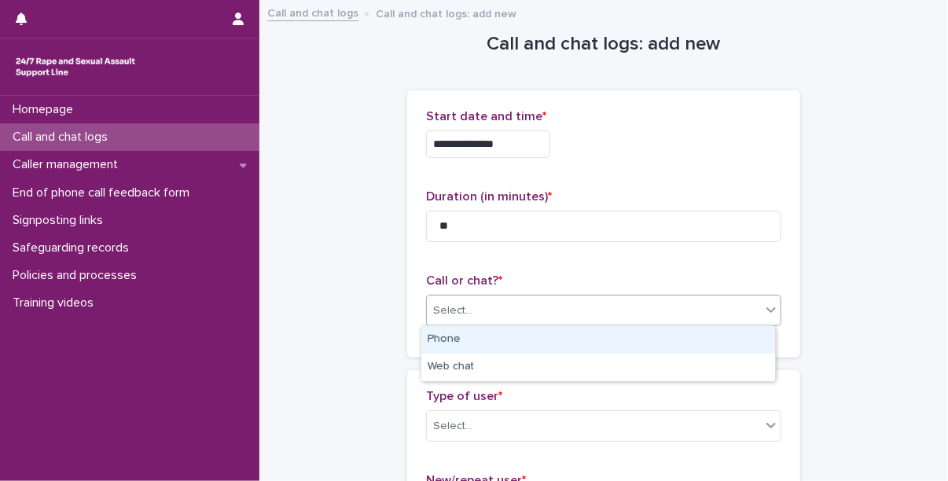
click at [473, 339] on div "Phone" at bounding box center [599, 340] width 354 height 28
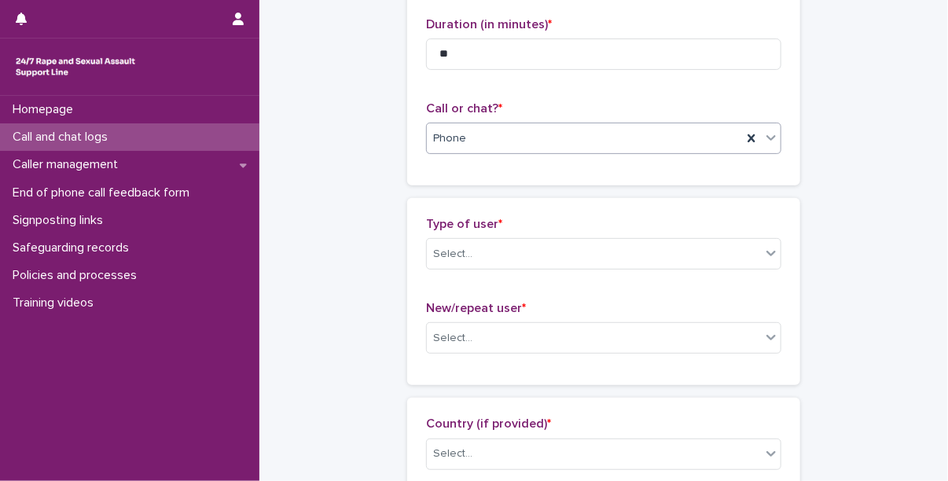
scroll to position [233, 0]
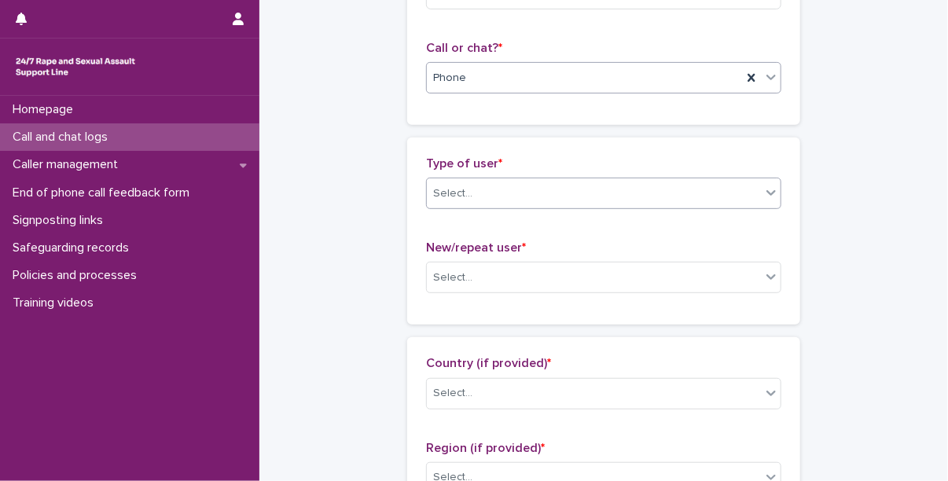
click at [514, 198] on div "Select..." at bounding box center [594, 194] width 334 height 26
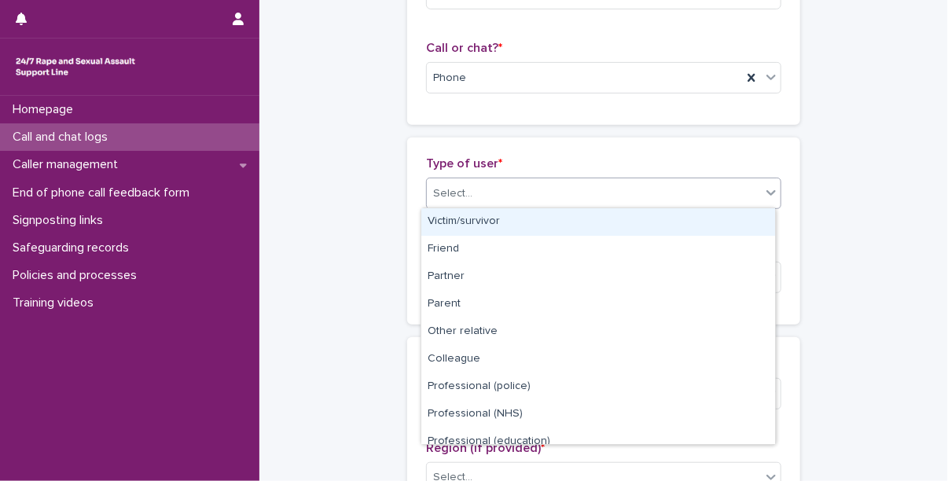
click at [495, 225] on div "Victim/survivor" at bounding box center [599, 222] width 354 height 28
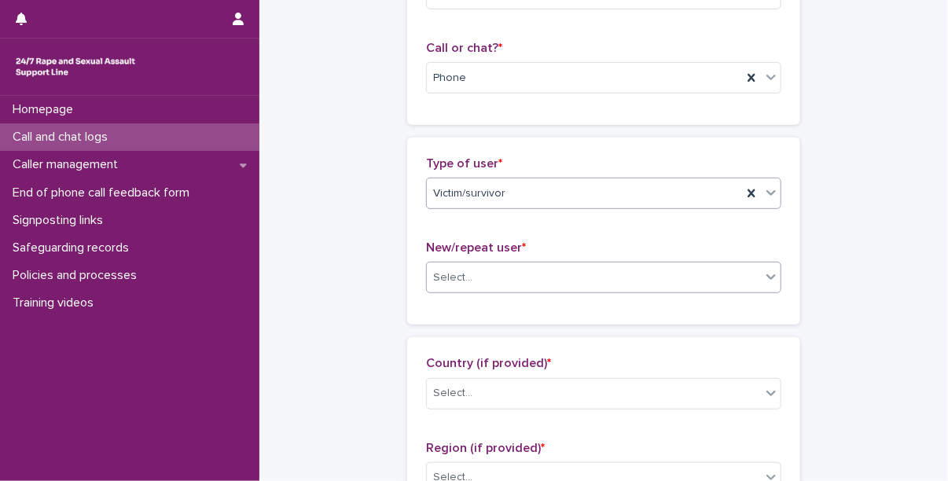
click at [494, 285] on div "Select..." at bounding box center [594, 278] width 334 height 26
click at [484, 277] on div "Select..." at bounding box center [594, 278] width 334 height 26
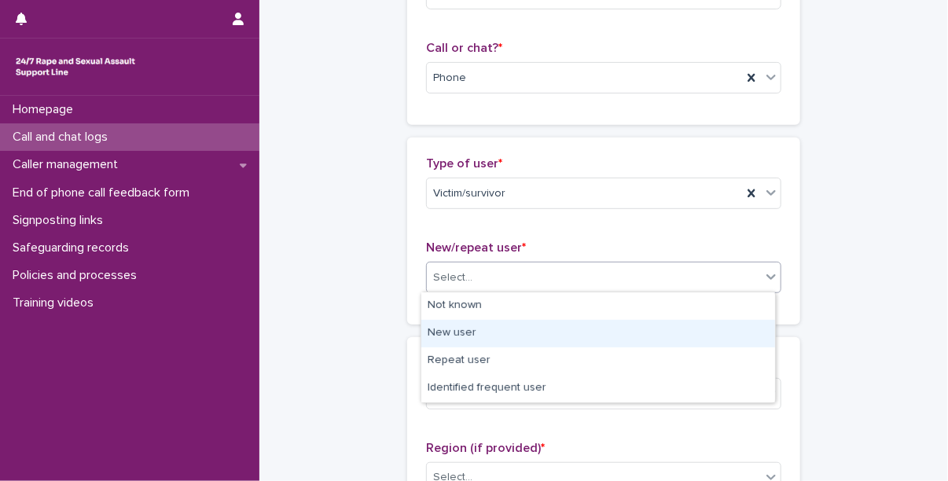
click at [480, 337] on div "New user" at bounding box center [599, 334] width 354 height 28
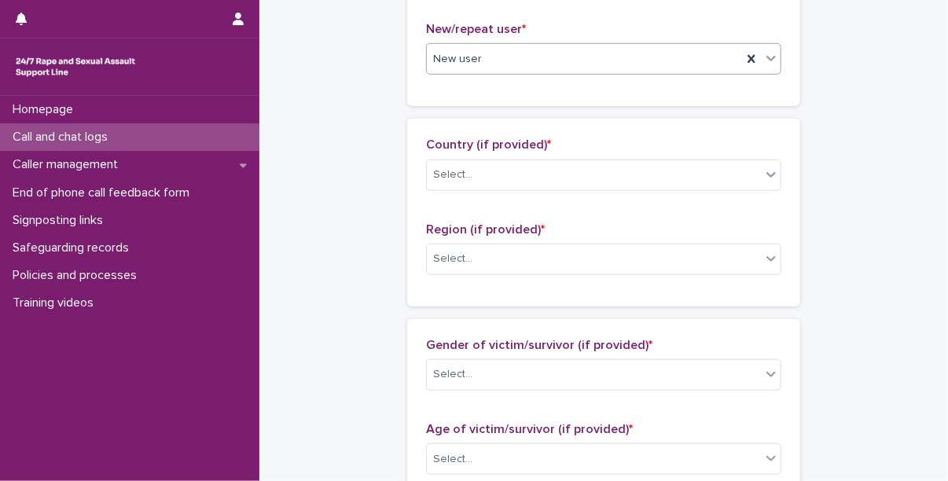
scroll to position [452, 0]
click at [473, 173] on div "Select..." at bounding box center [594, 174] width 334 height 26
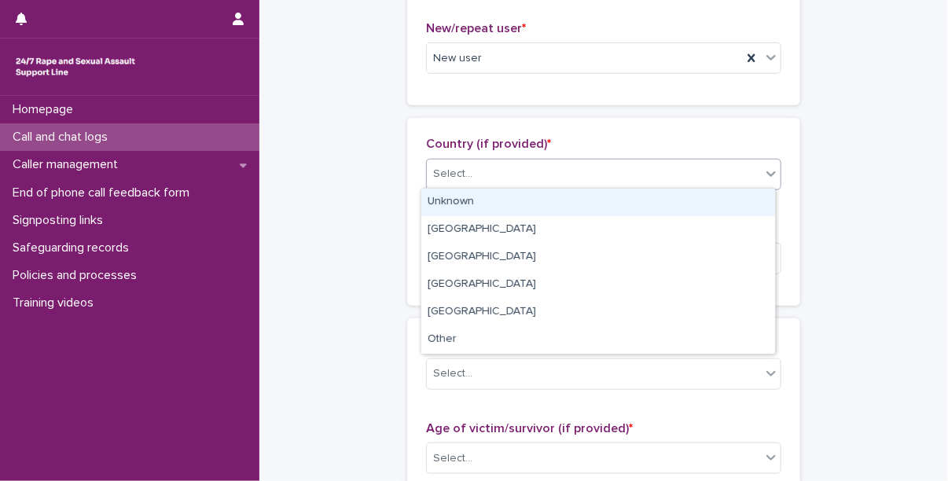
click at [473, 193] on div "Unknown" at bounding box center [599, 203] width 354 height 28
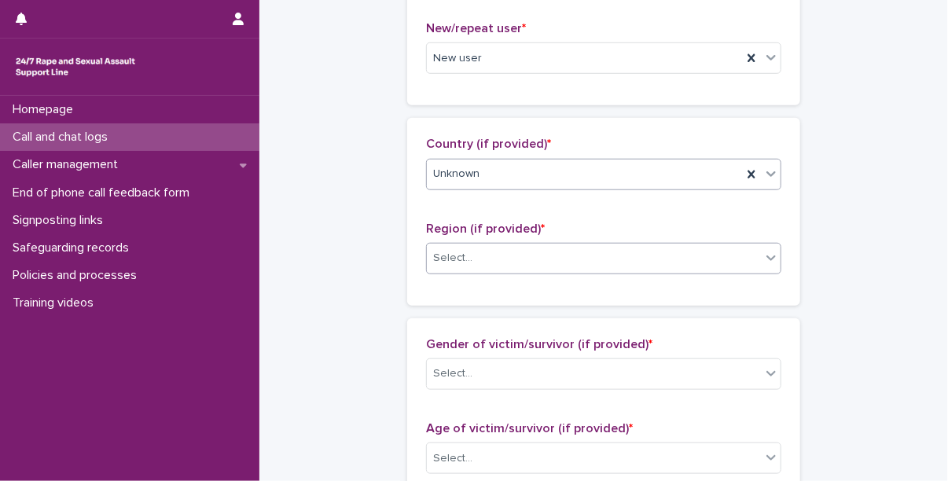
click at [475, 249] on div "Select..." at bounding box center [594, 258] width 334 height 26
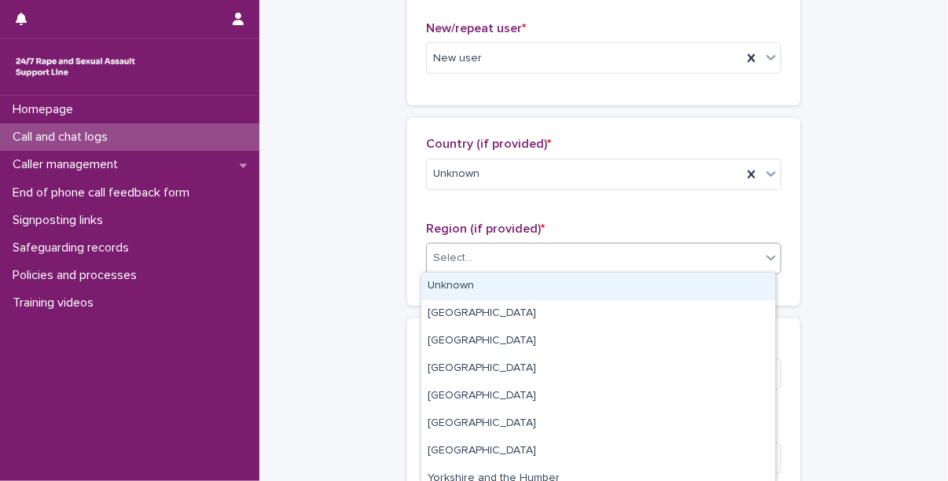
click at [477, 287] on div "Unknown" at bounding box center [599, 287] width 354 height 28
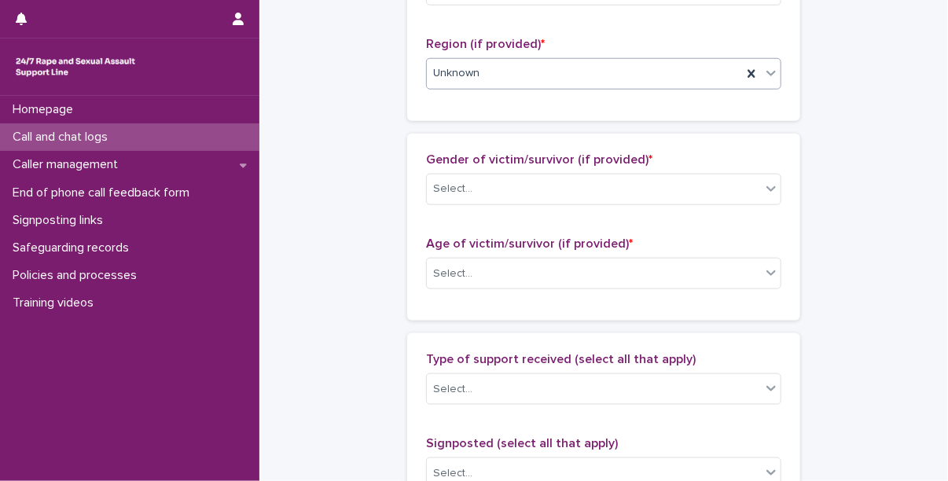
scroll to position [662, 0]
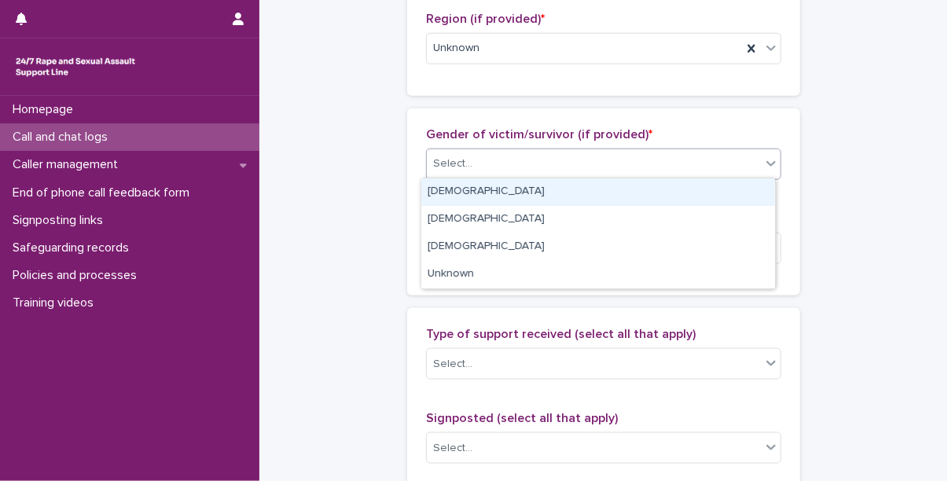
click at [481, 175] on div "Select..." at bounding box center [603, 164] width 355 height 31
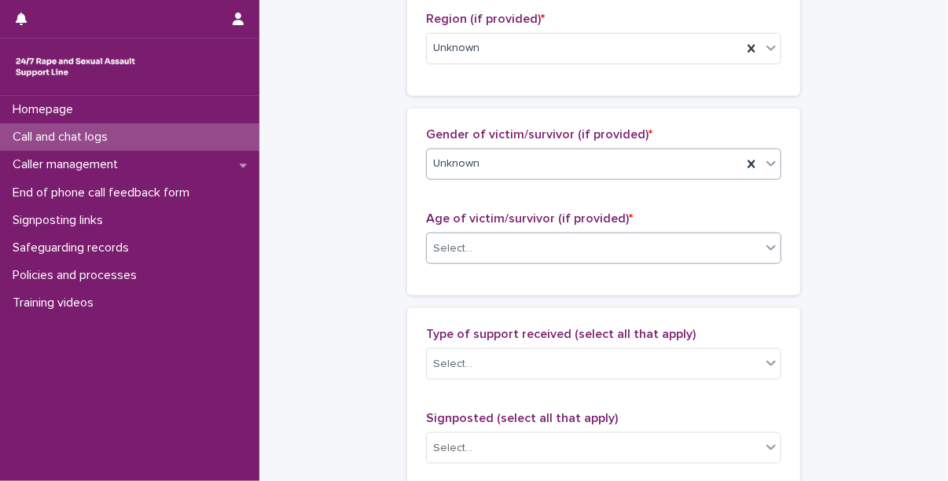
click at [496, 250] on div "Select..." at bounding box center [594, 249] width 334 height 26
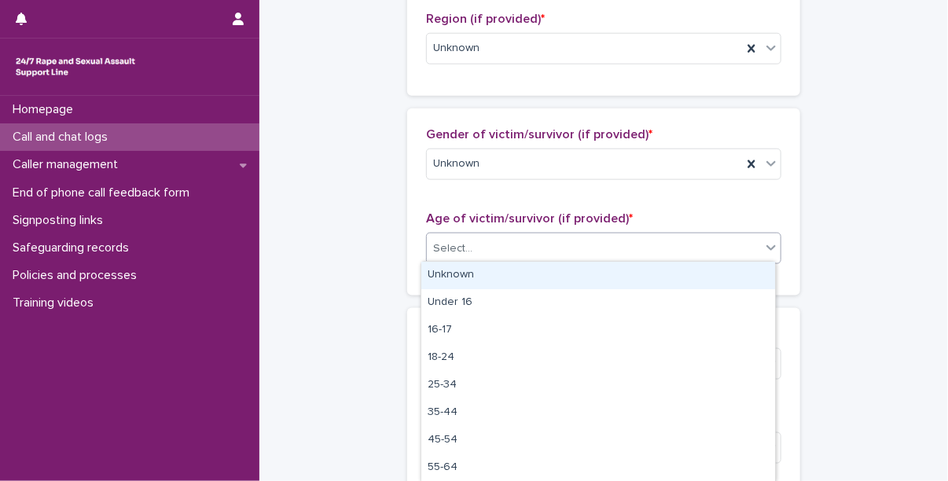
click at [496, 279] on div "Unknown" at bounding box center [599, 276] width 354 height 28
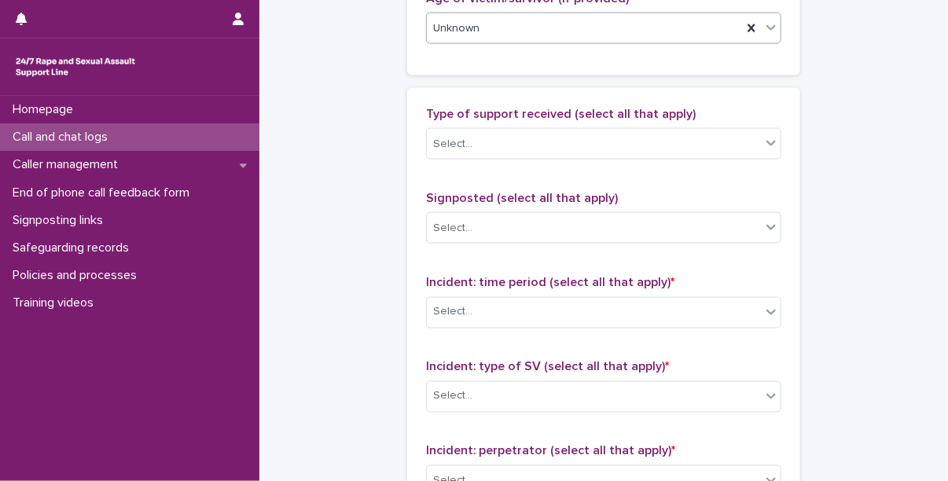
scroll to position [884, 0]
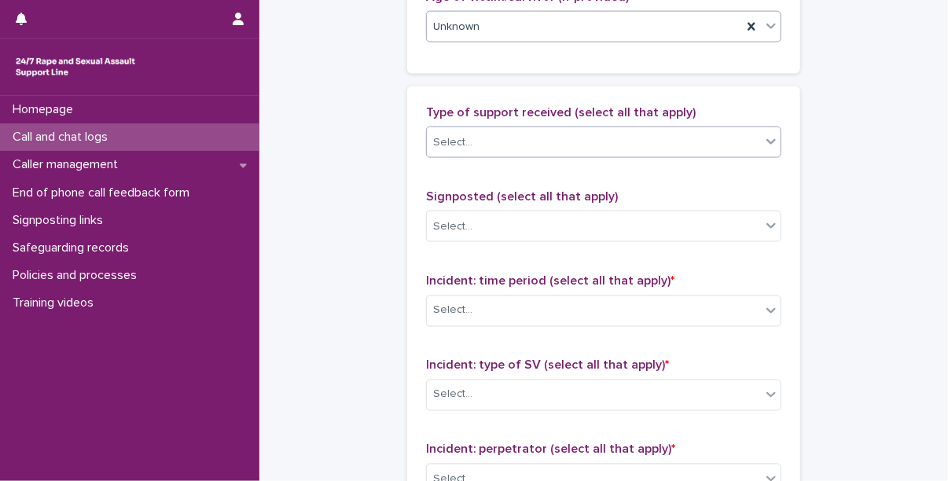
click at [514, 130] on div "Select..." at bounding box center [594, 143] width 334 height 26
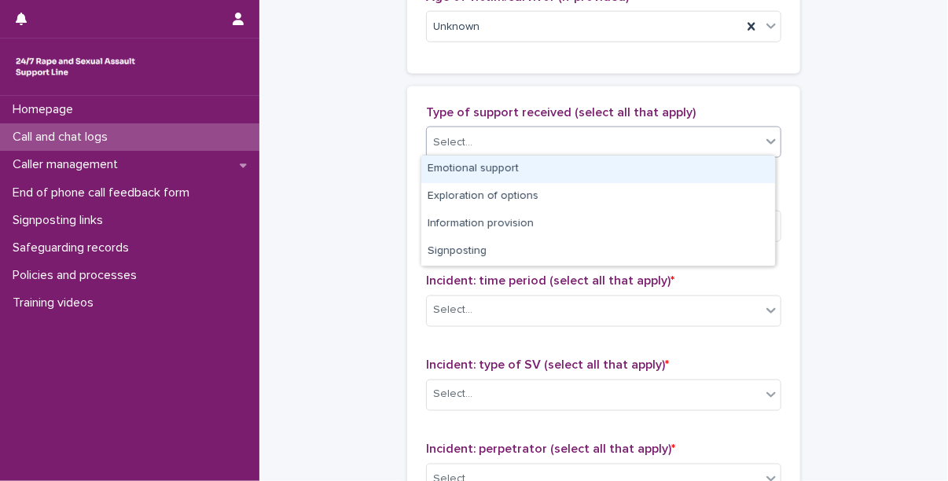
click at [527, 165] on div "Emotional support" at bounding box center [599, 170] width 354 height 28
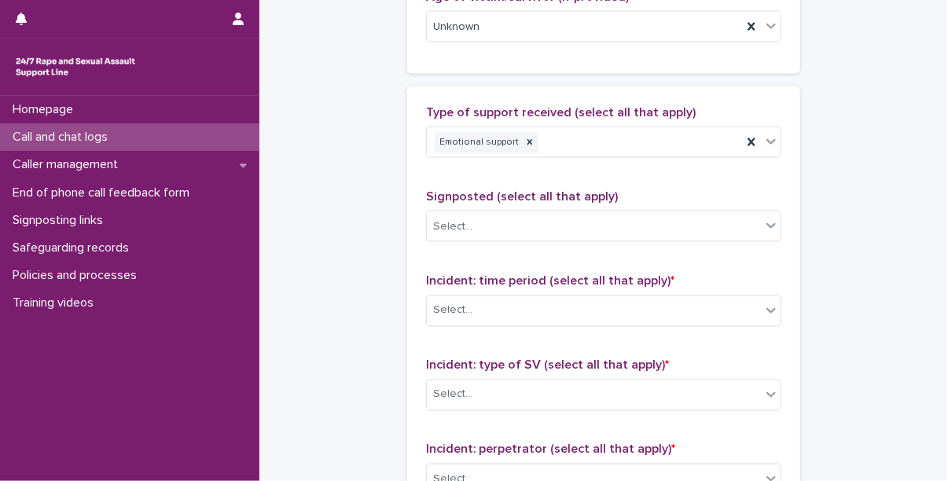
click at [503, 226] on div "Select..." at bounding box center [594, 227] width 334 height 26
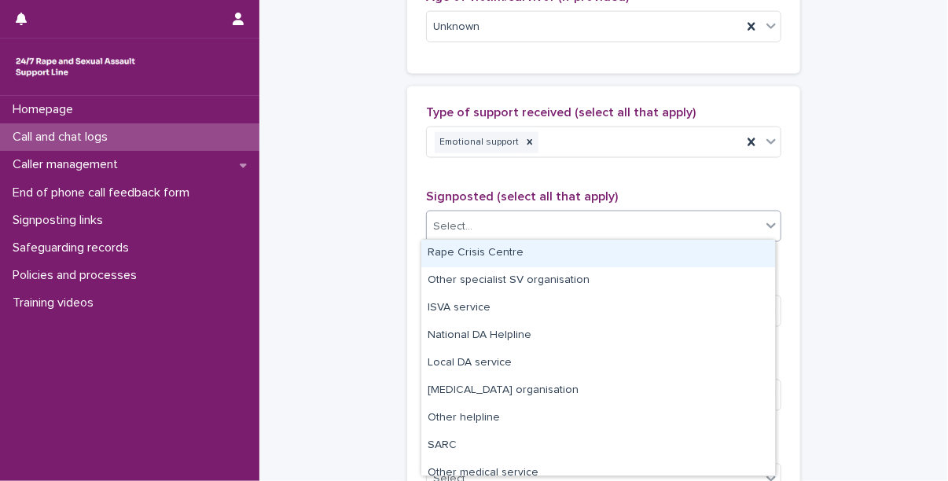
click at [500, 254] on div "Rape Crisis Centre" at bounding box center [599, 254] width 354 height 28
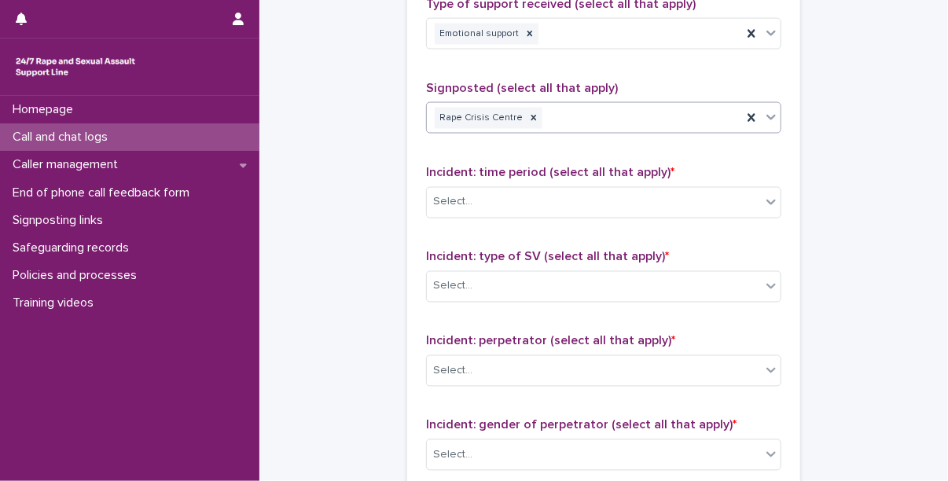
scroll to position [1029, 0]
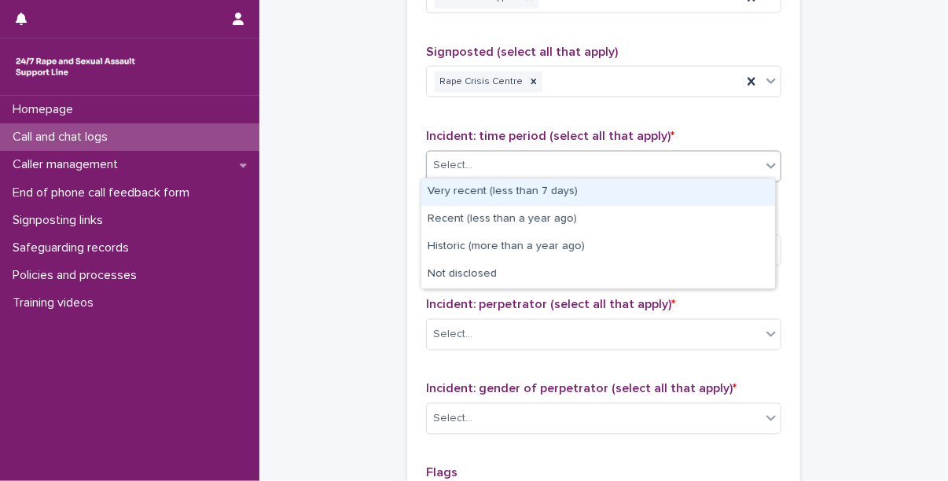
click at [551, 164] on div "Select..." at bounding box center [594, 166] width 334 height 26
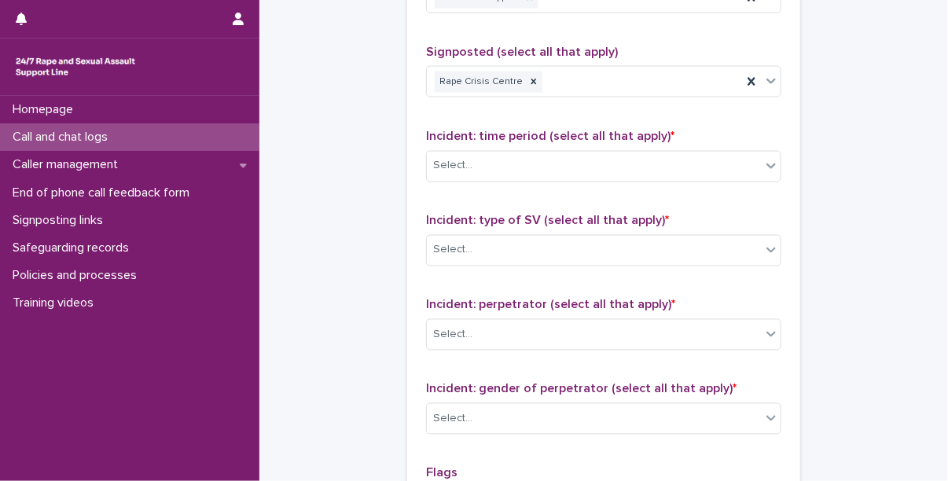
click at [517, 153] on div "Select..." at bounding box center [594, 166] width 334 height 26
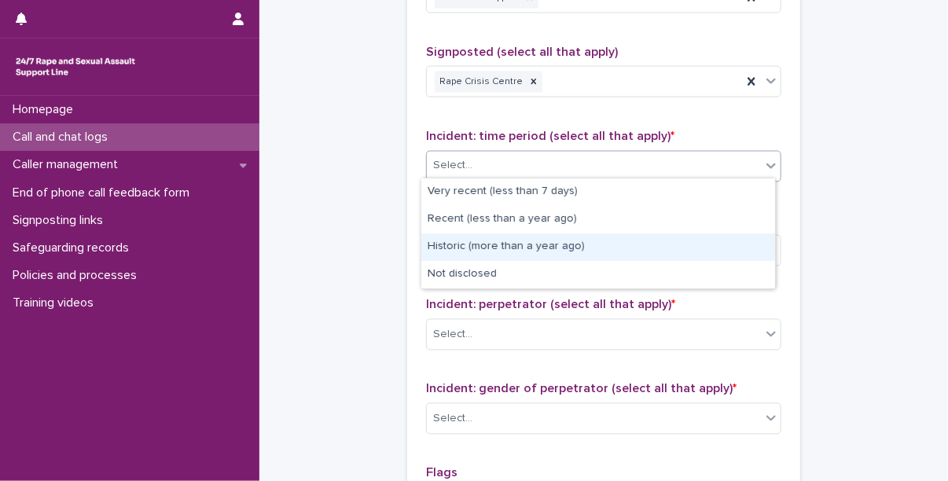
click at [491, 248] on div "Historic (more than a year ago)" at bounding box center [599, 248] width 354 height 28
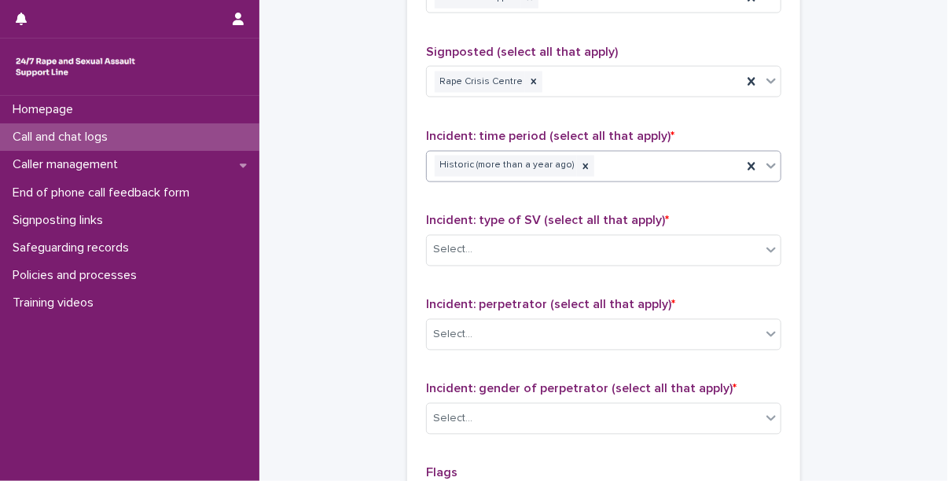
click at [598, 156] on div "Historic (more than a year ago)" at bounding box center [584, 167] width 315 height 28
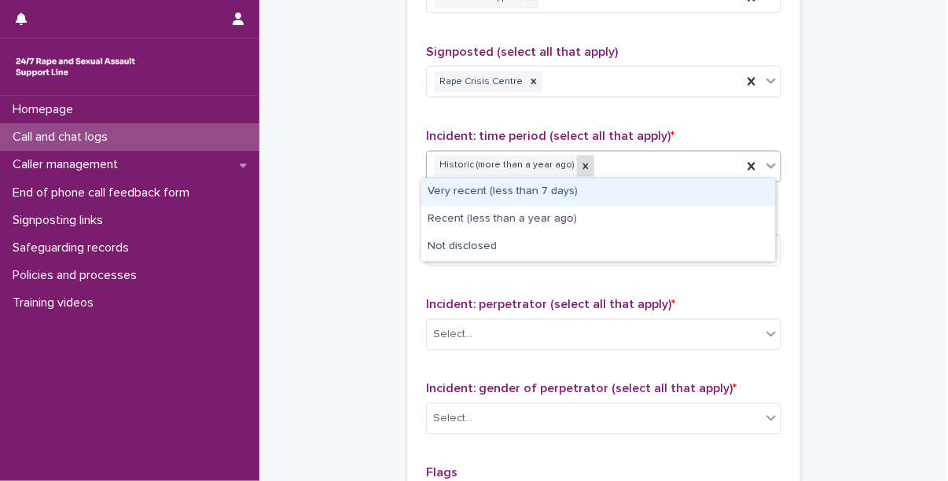
click at [584, 164] on icon at bounding box center [587, 167] width 6 height 6
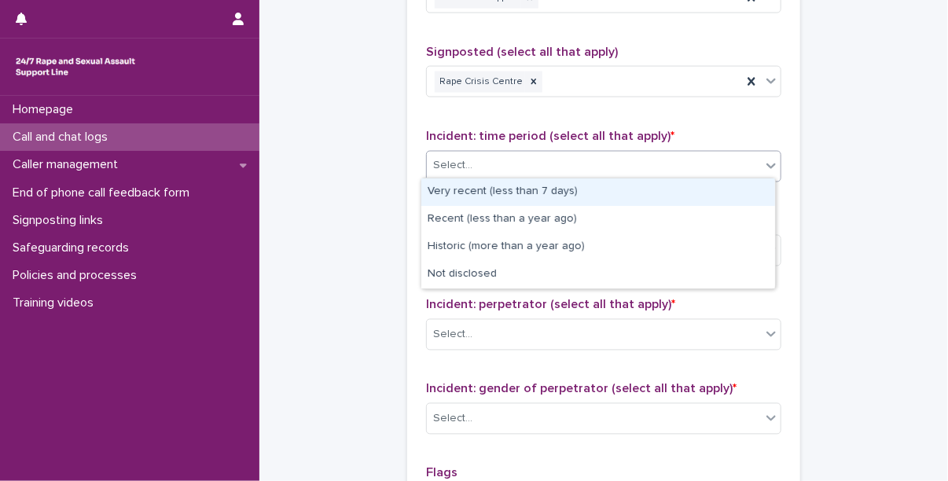
click at [598, 160] on div "Select..." at bounding box center [594, 166] width 334 height 26
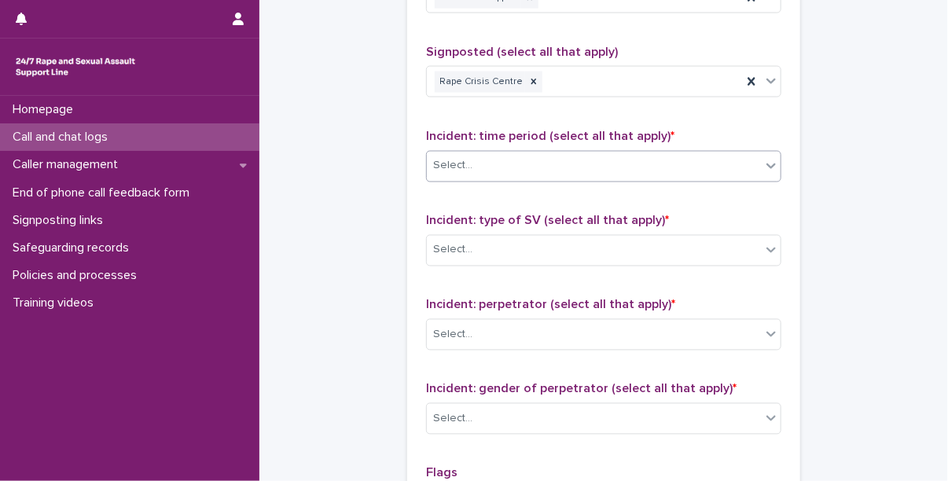
click at [593, 162] on div "Select..." at bounding box center [594, 166] width 334 height 26
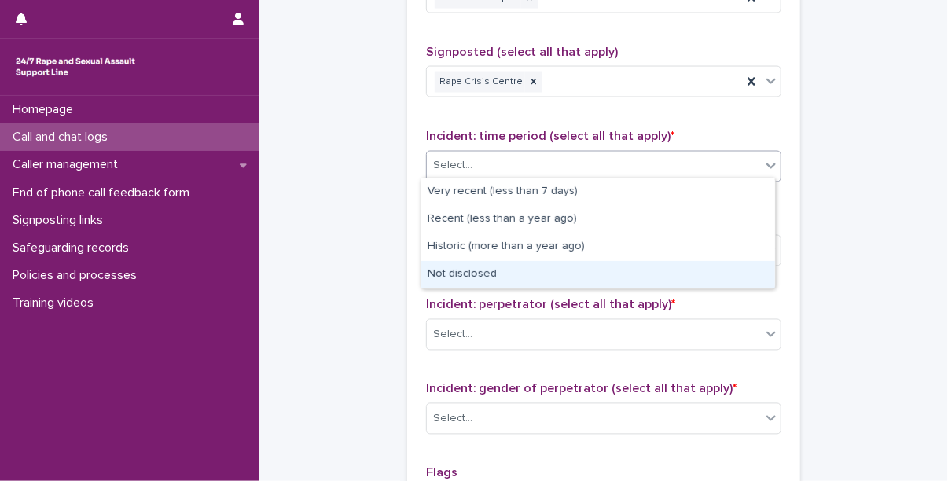
click at [511, 271] on div "Not disclosed" at bounding box center [599, 275] width 354 height 28
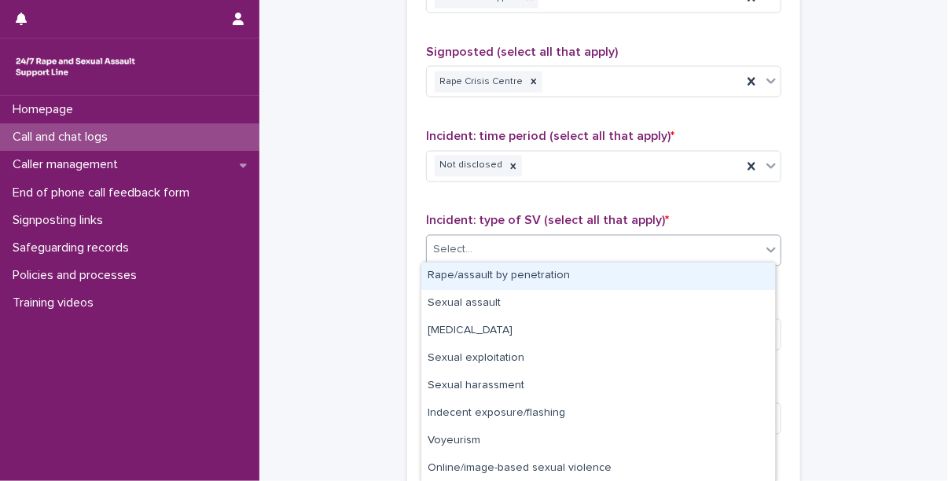
click at [533, 245] on div "Select..." at bounding box center [594, 250] width 334 height 26
click at [533, 278] on div "Rape/assault by penetration" at bounding box center [599, 277] width 354 height 28
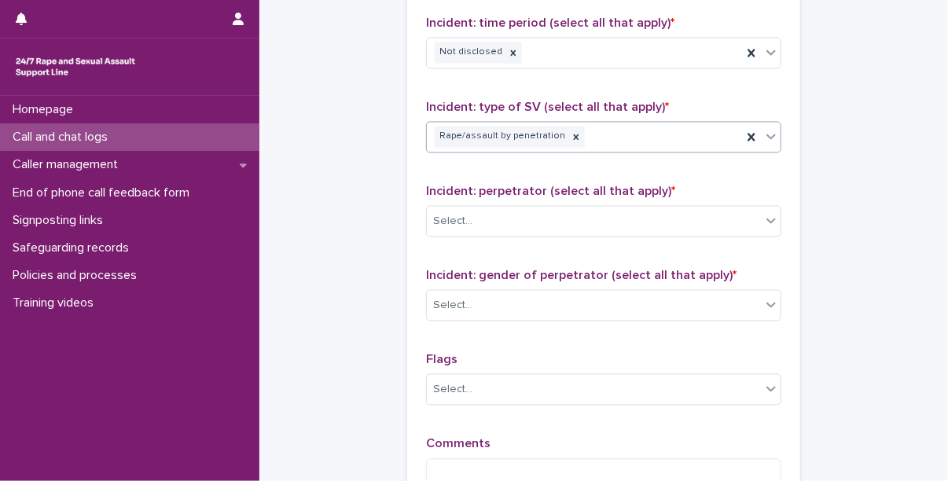
scroll to position [1169, 0]
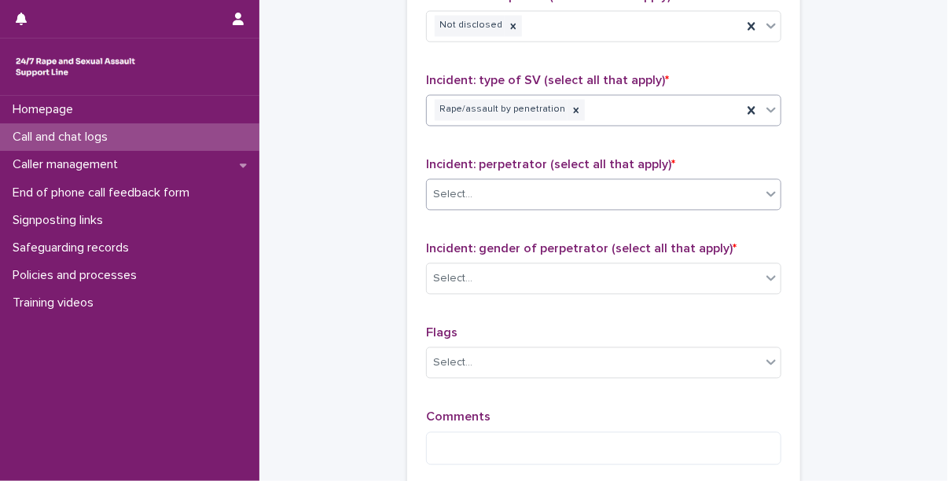
click at [503, 188] on div "Select..." at bounding box center [594, 195] width 334 height 26
click at [502, 292] on div "Incident: gender of perpetrator (select all that apply) * Select..." at bounding box center [603, 274] width 355 height 65
click at [512, 273] on div "Select..." at bounding box center [594, 280] width 334 height 26
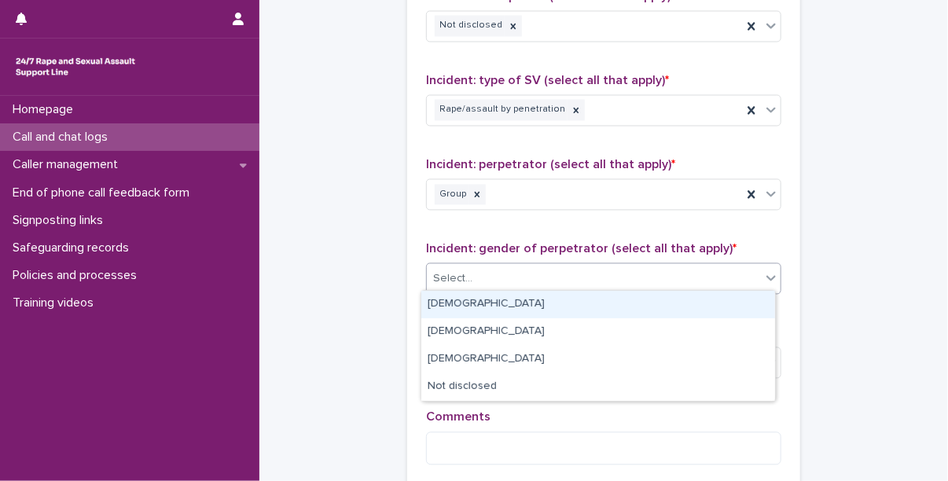
click at [499, 307] on div "[DEMOGRAPHIC_DATA]" at bounding box center [599, 305] width 354 height 28
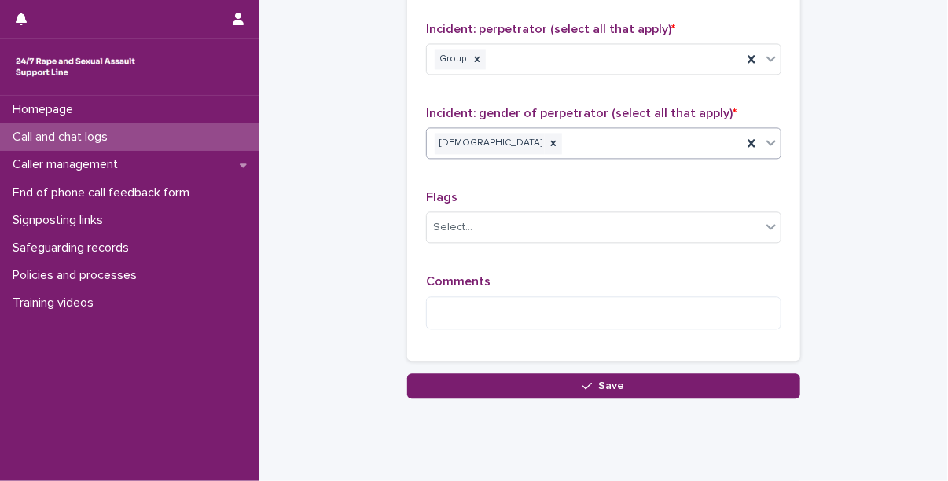
scroll to position [1305, 0]
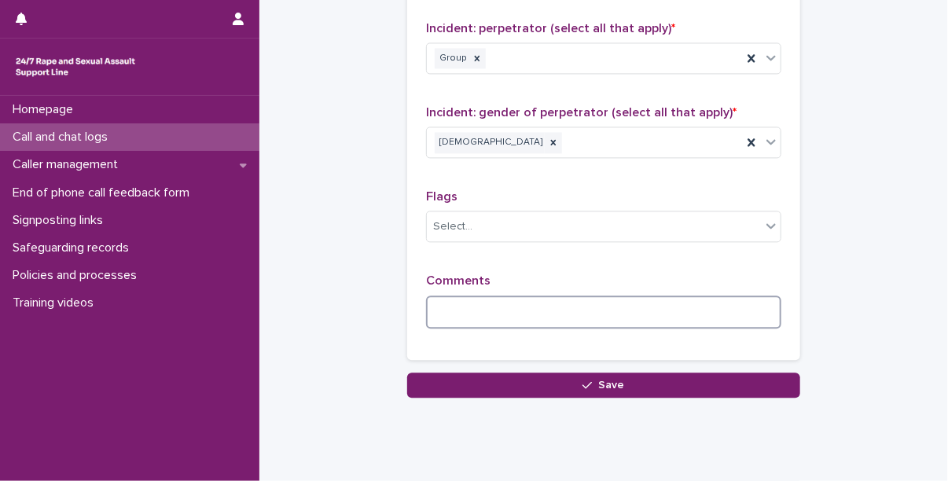
click at [503, 314] on textarea at bounding box center [603, 313] width 355 height 34
click at [657, 300] on textarea at bounding box center [603, 313] width 355 height 34
type textarea "*"
paste textarea "**********"
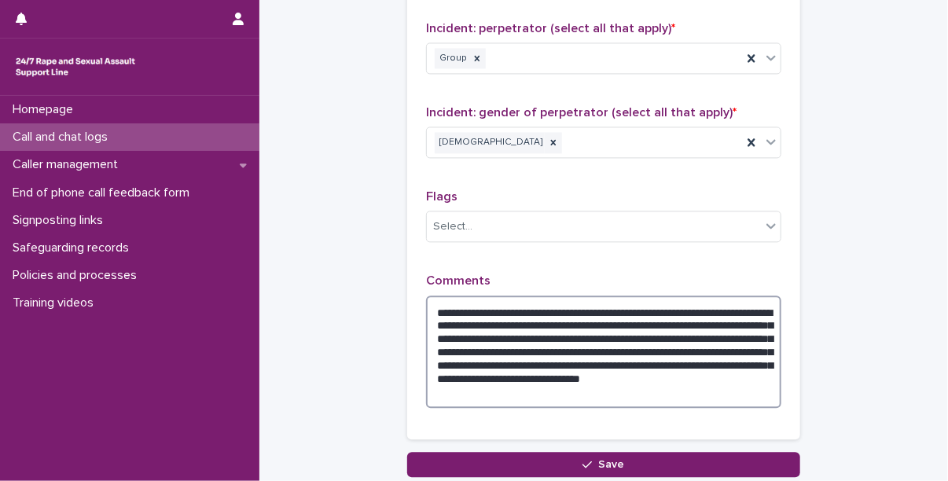
click at [609, 306] on textarea "**********" at bounding box center [603, 352] width 355 height 113
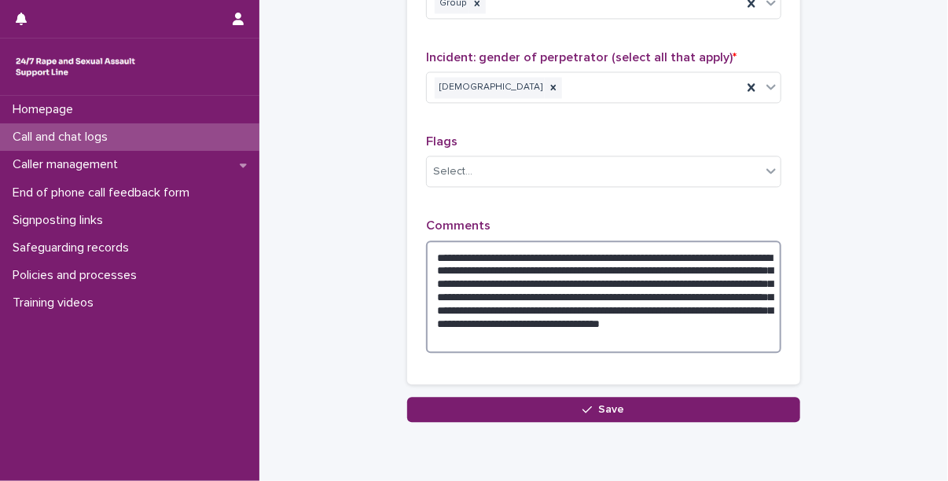
scroll to position [1364, 0]
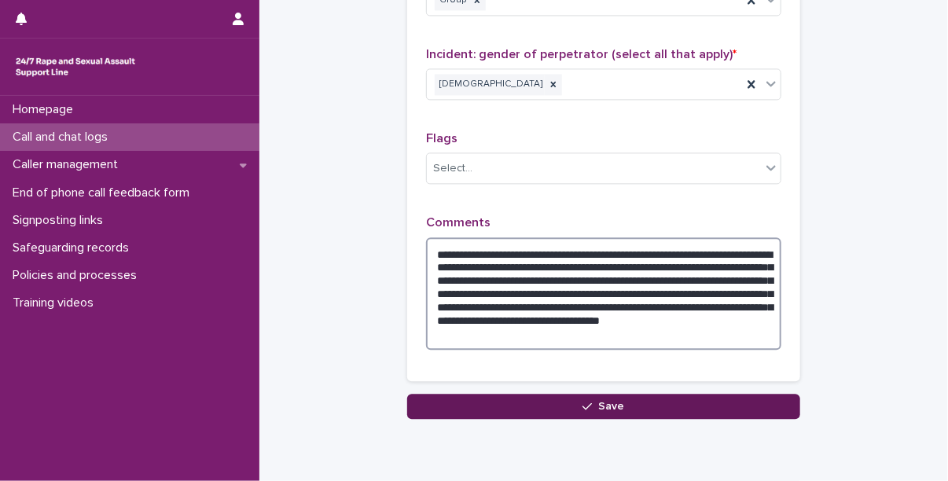
type textarea "**********"
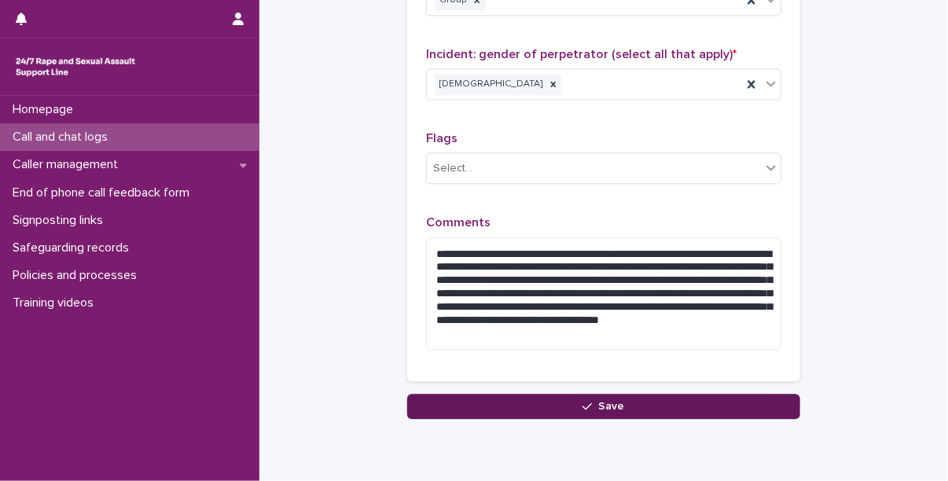
click at [667, 400] on button "Save" at bounding box center [603, 406] width 393 height 25
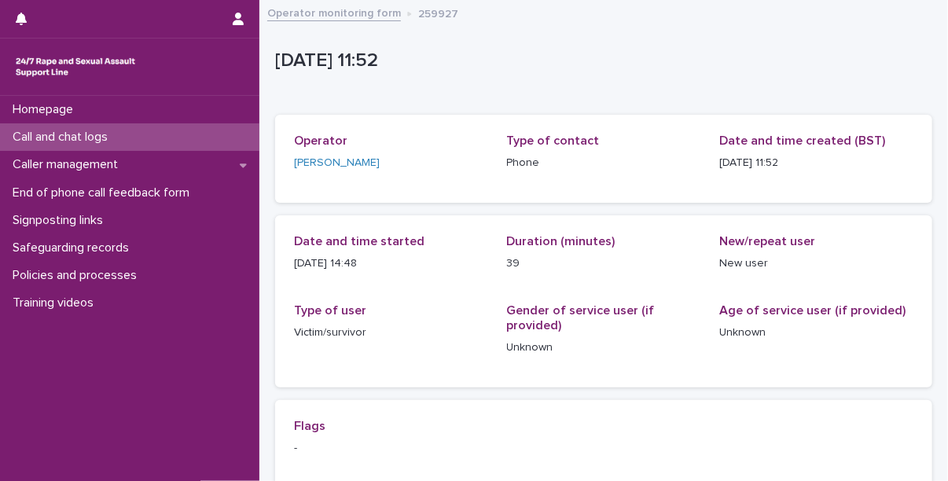
click at [86, 139] on p "Call and chat logs" at bounding box center [63, 137] width 114 height 15
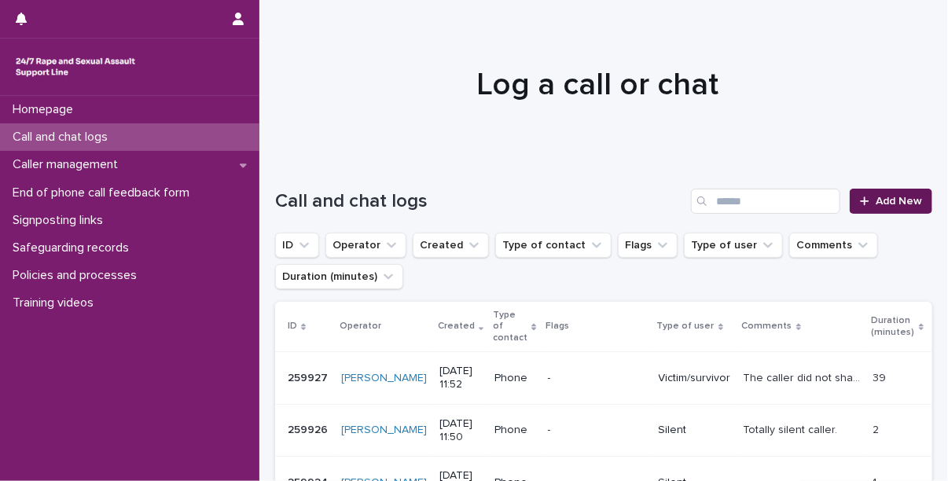
click at [887, 204] on span "Add New" at bounding box center [899, 201] width 46 height 11
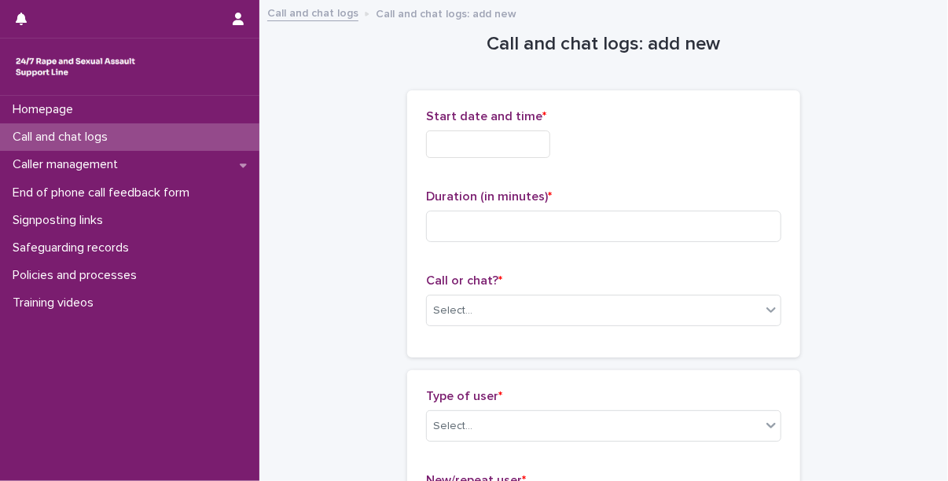
click at [514, 156] on input "text" at bounding box center [488, 145] width 124 height 28
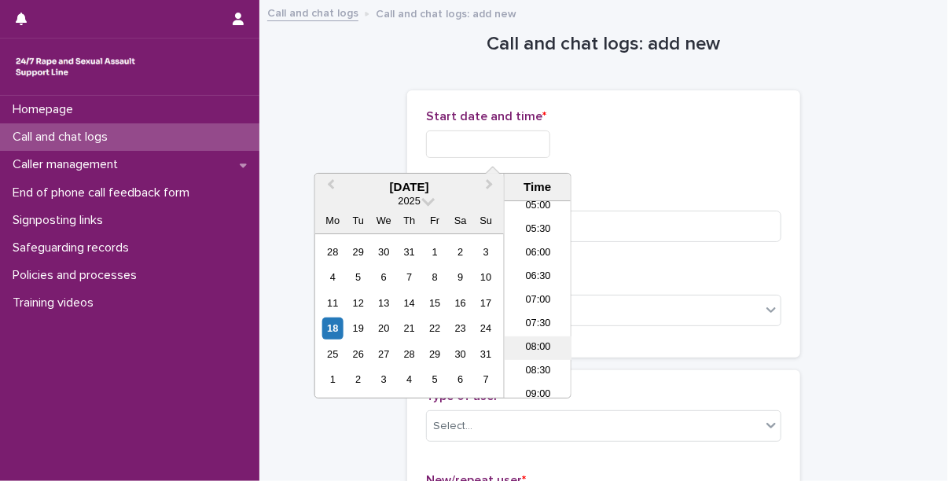
scroll to position [241, 0]
click at [538, 251] on li "06:00" at bounding box center [538, 256] width 67 height 24
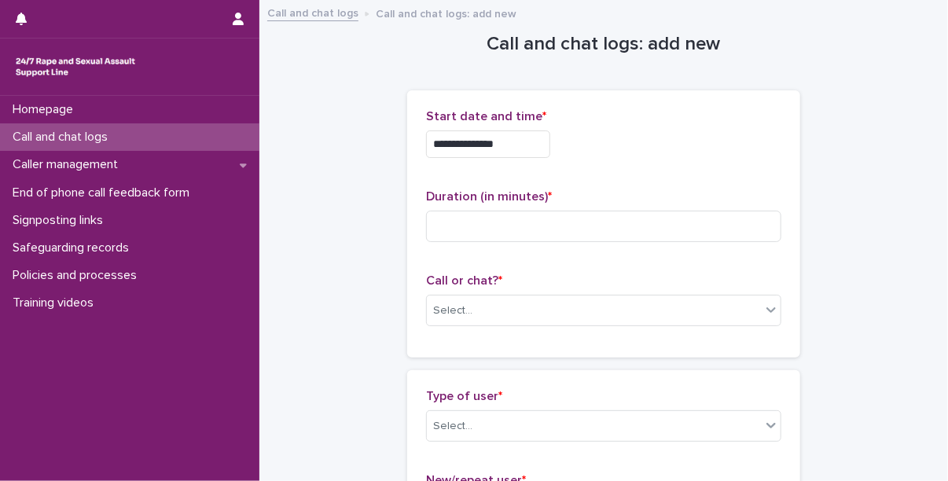
click at [521, 150] on input "**********" at bounding box center [488, 145] width 124 height 28
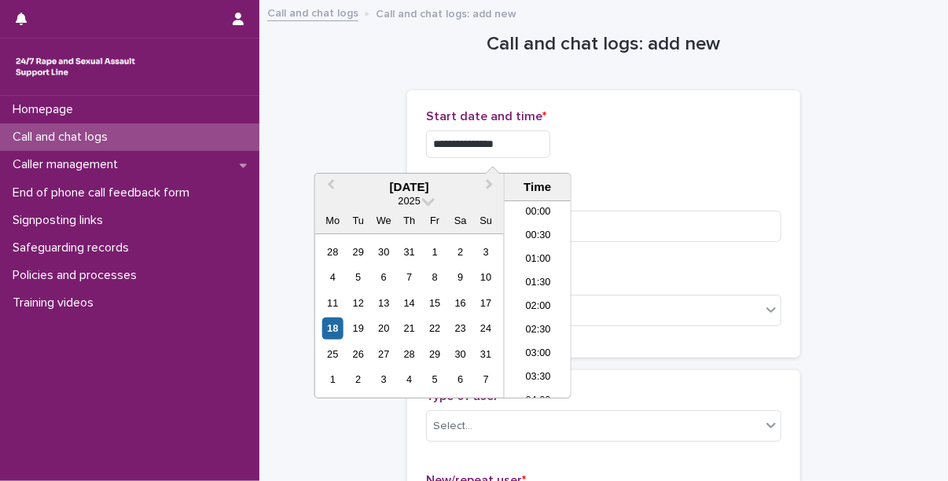
scroll to position [197, 0]
type input "**********"
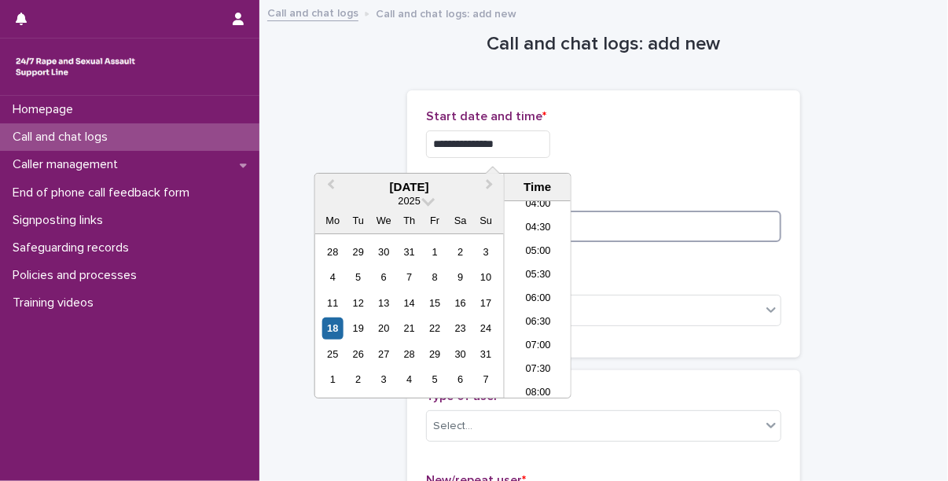
click at [620, 230] on input at bounding box center [603, 226] width 355 height 31
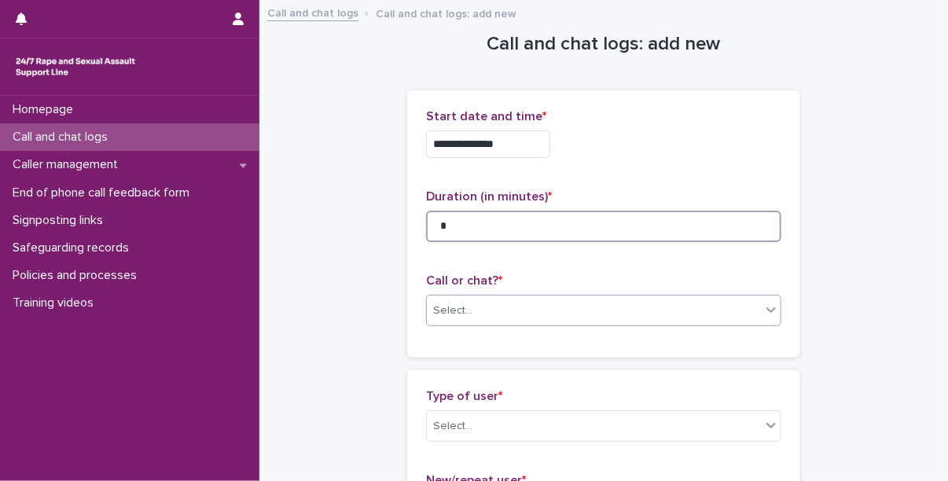
type input "*"
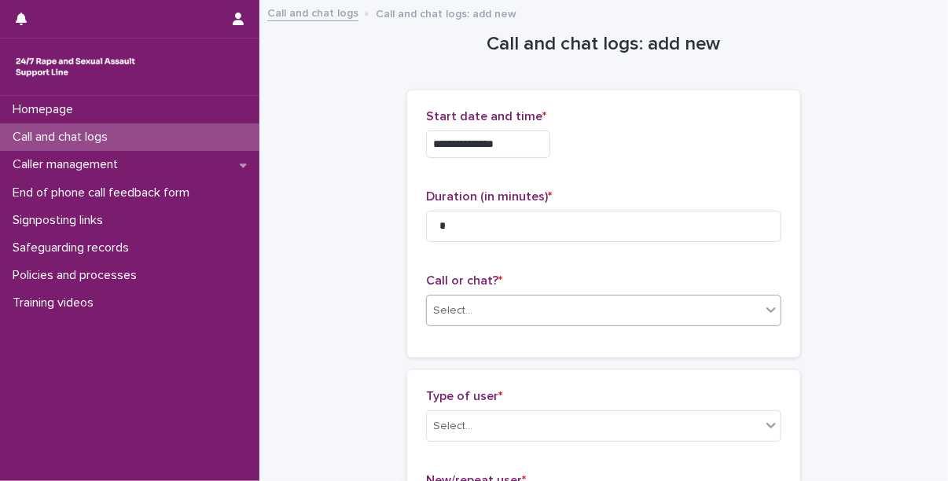
click at [489, 322] on div "Select..." at bounding box center [594, 311] width 334 height 26
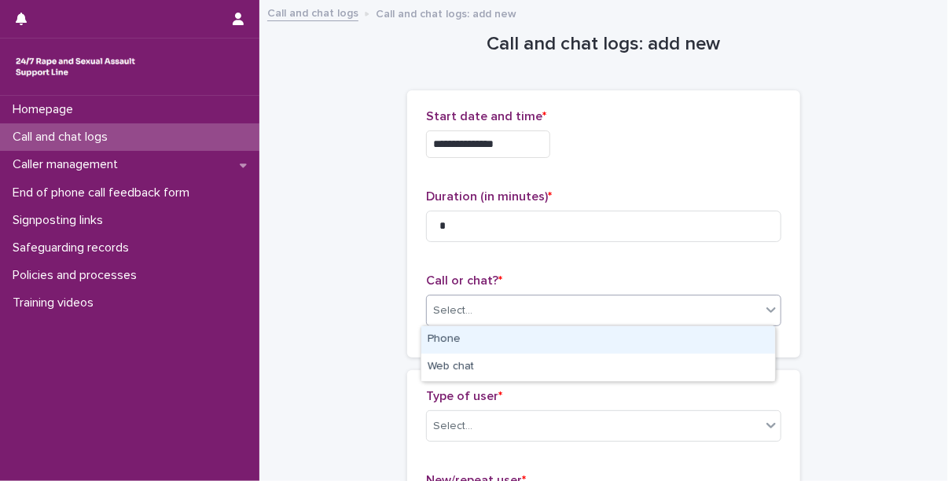
click at [471, 330] on div "Phone" at bounding box center [599, 340] width 354 height 28
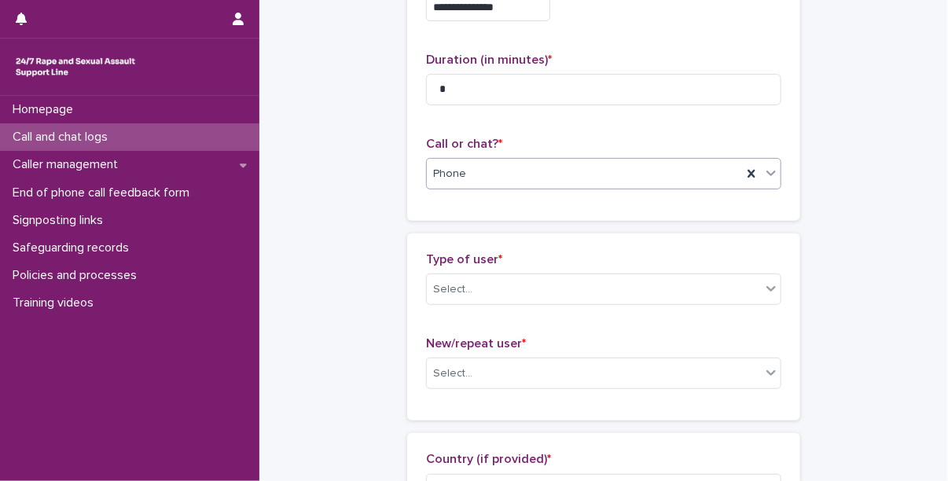
scroll to position [140, 0]
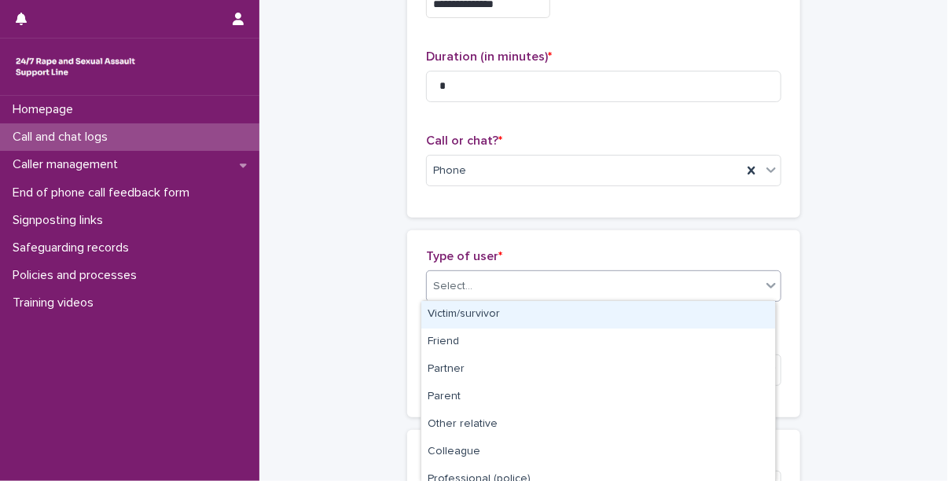
click at [485, 288] on div "Select..." at bounding box center [594, 287] width 334 height 26
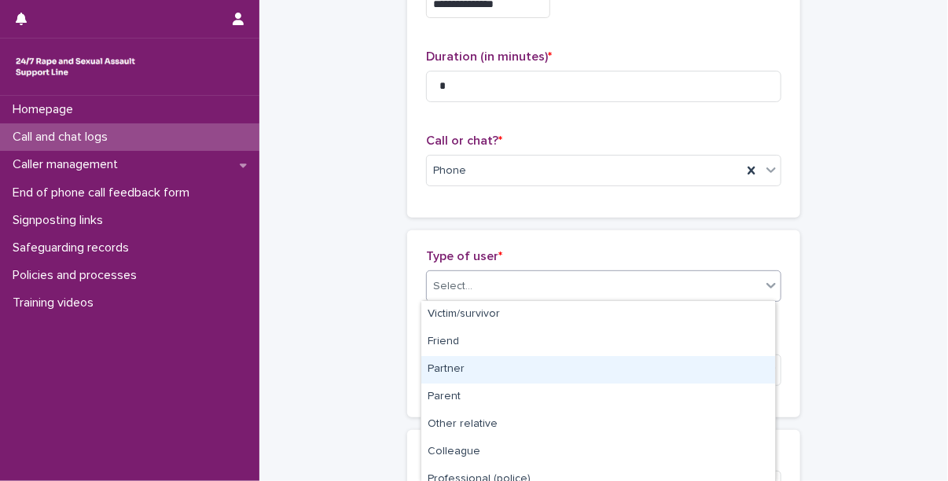
scroll to position [232, 0]
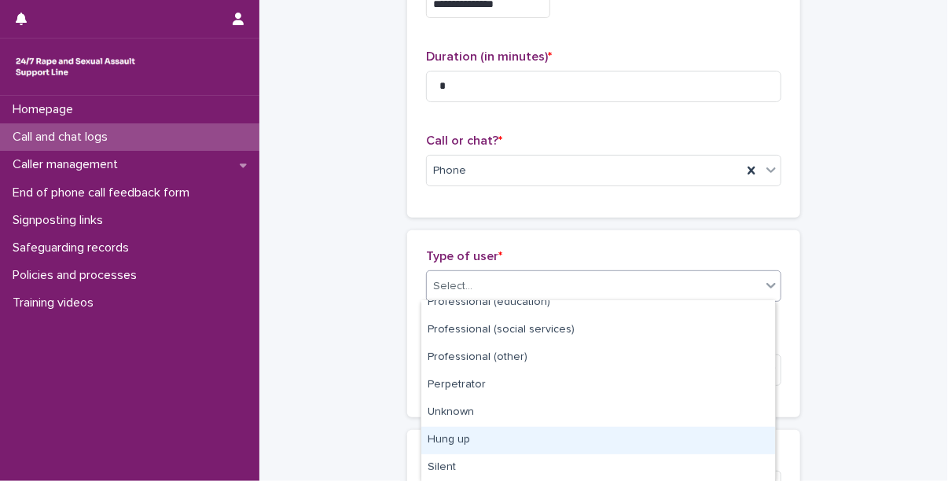
click at [466, 447] on div "Hung up" at bounding box center [599, 441] width 354 height 28
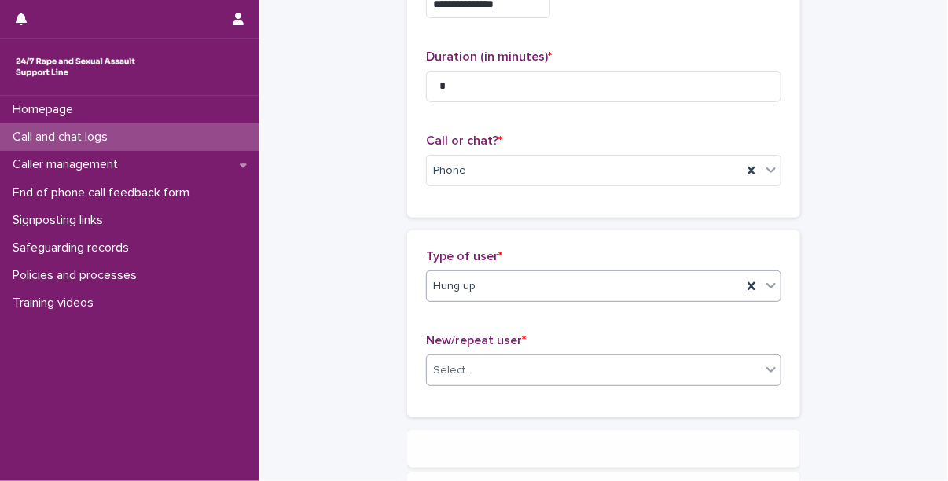
click at [489, 383] on div "Select..." at bounding box center [603, 370] width 355 height 31
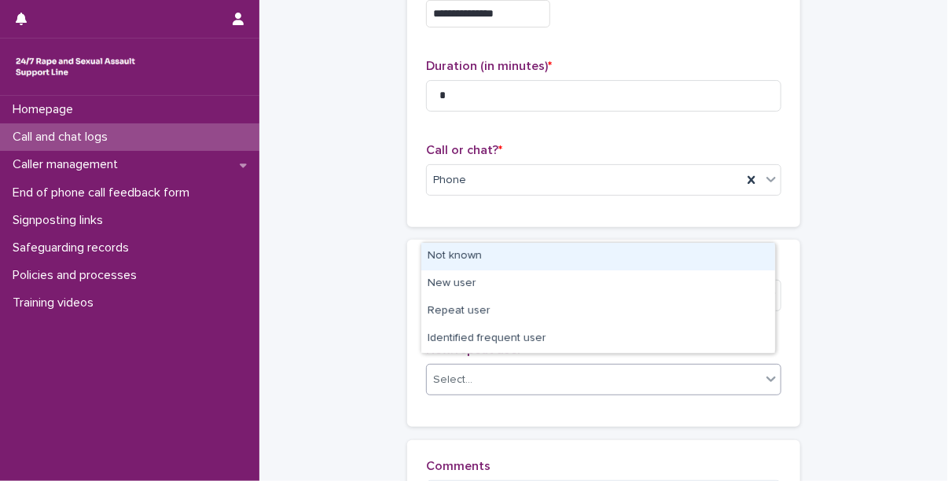
scroll to position [136, 0]
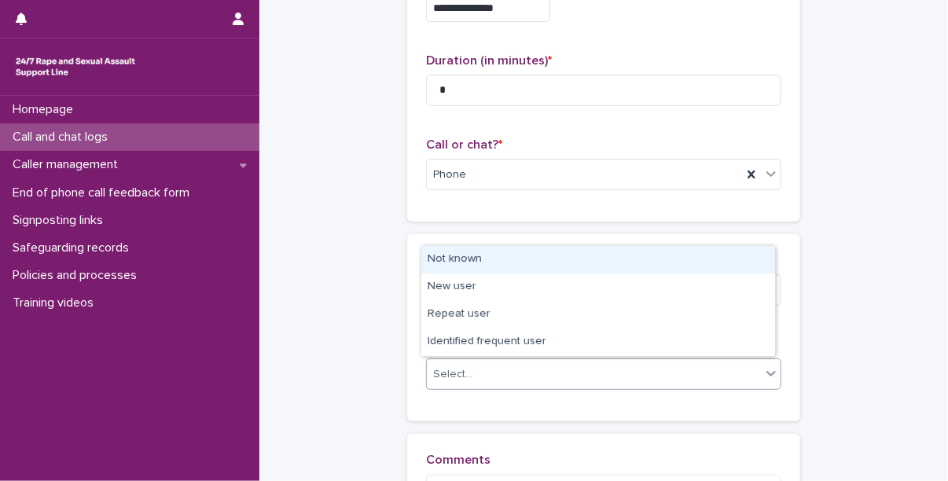
click at [489, 259] on div "Not known" at bounding box center [599, 260] width 354 height 28
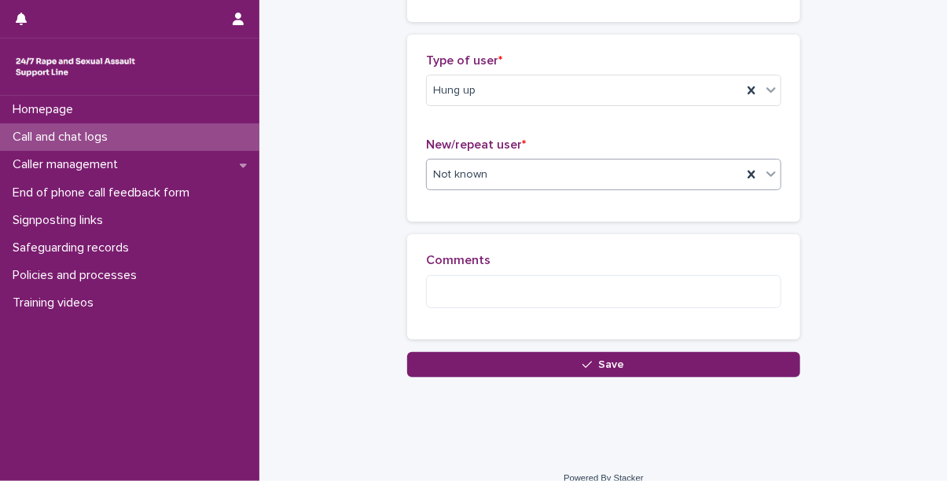
scroll to position [337, 0]
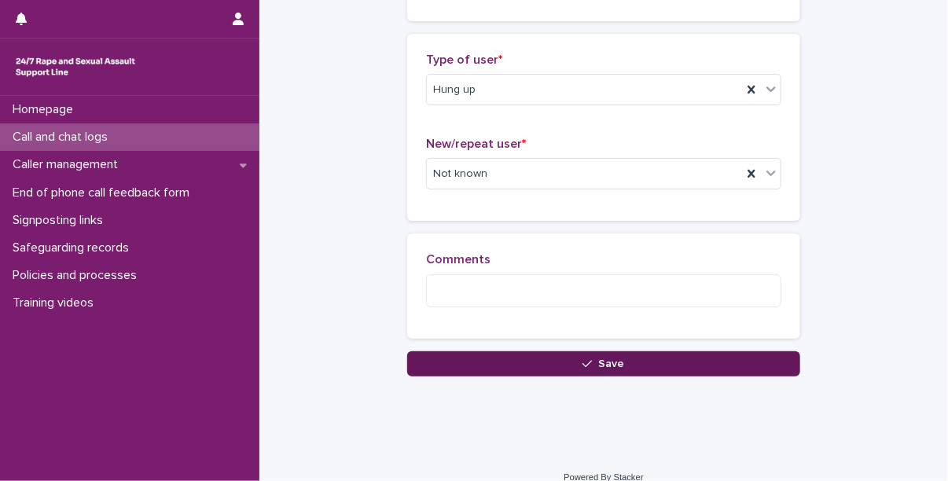
click at [511, 368] on button "Save" at bounding box center [603, 364] width 393 height 25
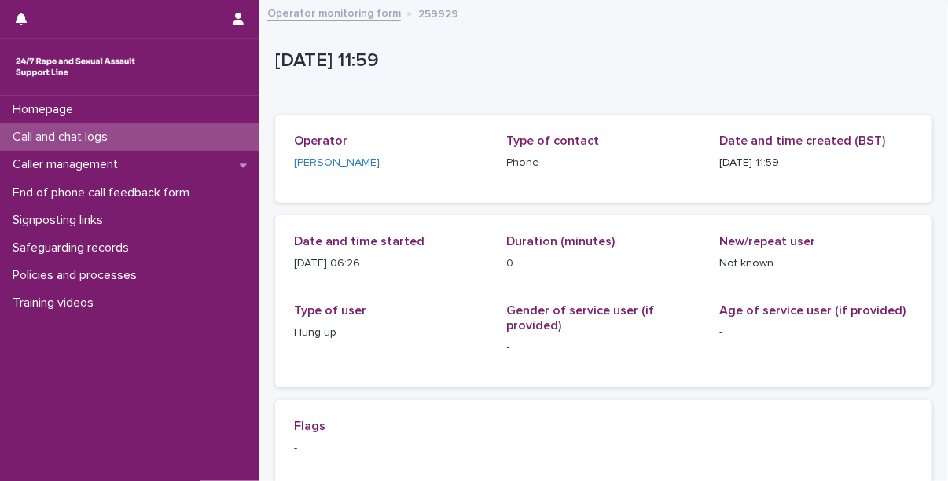
click at [95, 139] on p "Call and chat logs" at bounding box center [63, 137] width 114 height 15
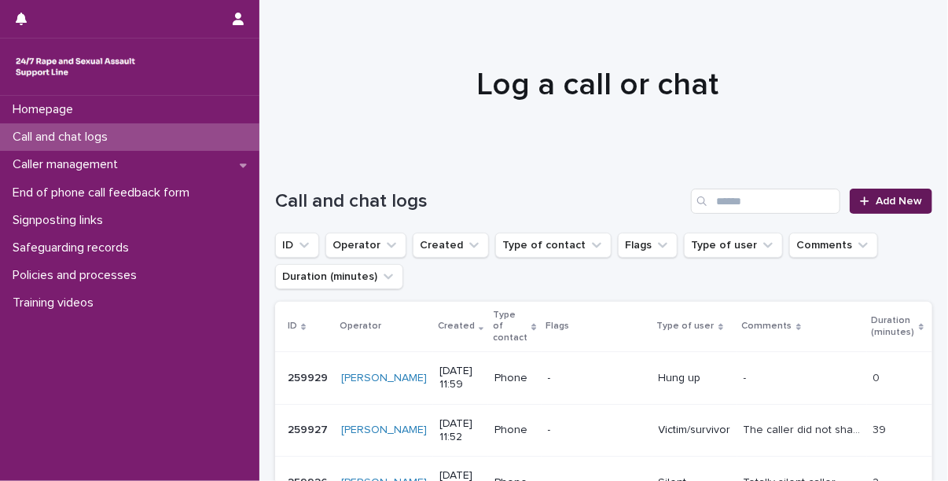
click at [892, 209] on link "Add New" at bounding box center [891, 201] width 83 height 25
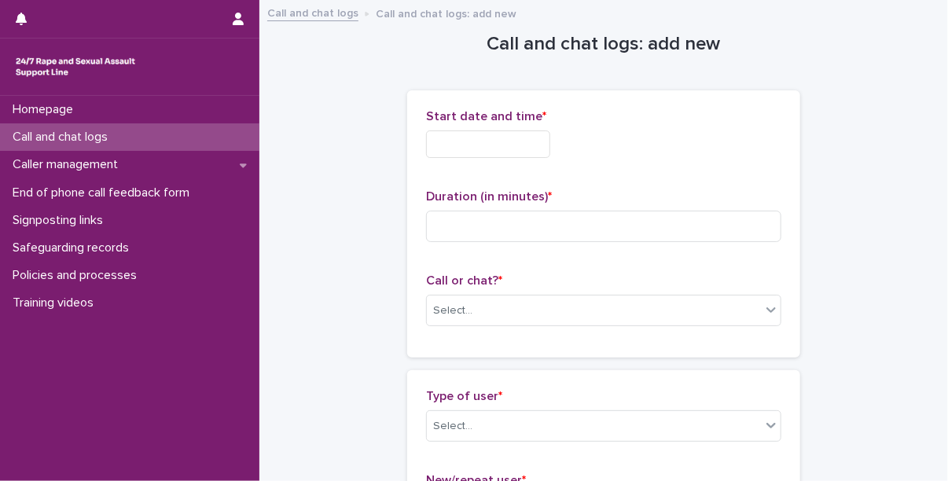
click at [489, 134] on input "text" at bounding box center [488, 145] width 124 height 28
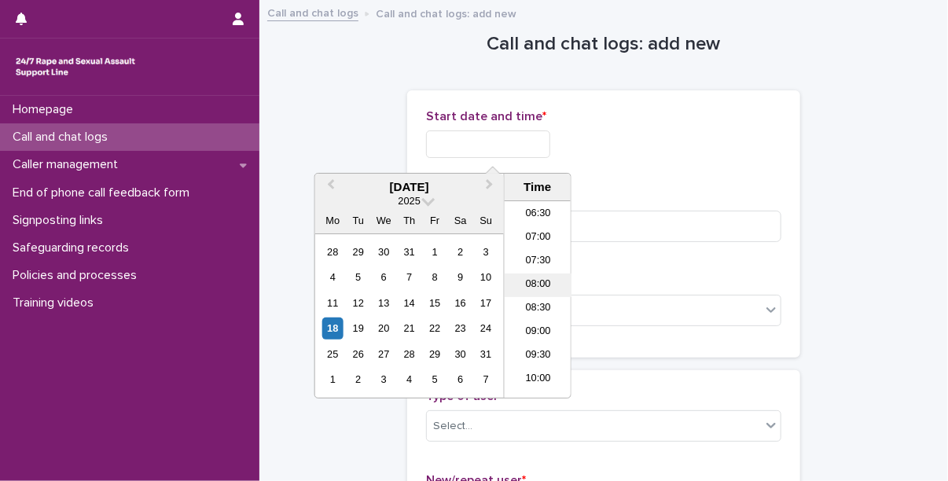
scroll to position [236, 0]
click at [541, 259] on li "06:00" at bounding box center [538, 261] width 67 height 24
click at [532, 155] on input "**********" at bounding box center [488, 145] width 124 height 28
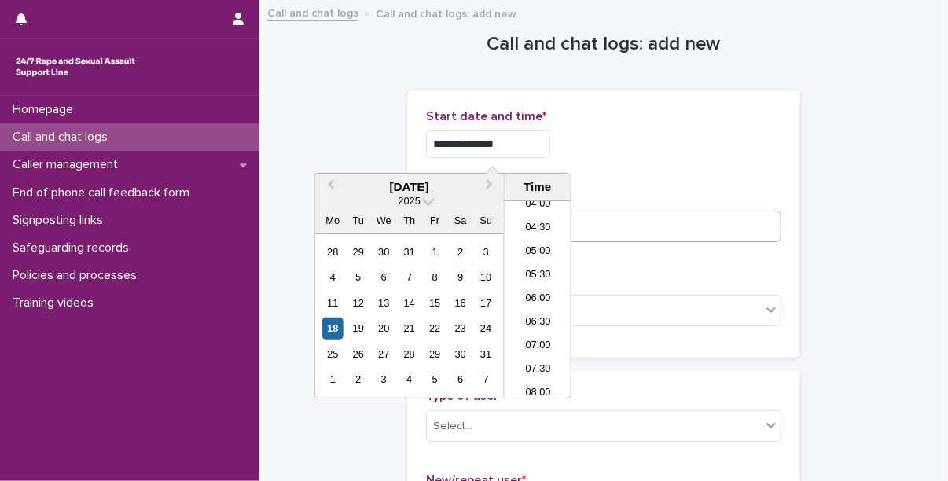
type input "**********"
click at [620, 219] on input at bounding box center [603, 226] width 355 height 31
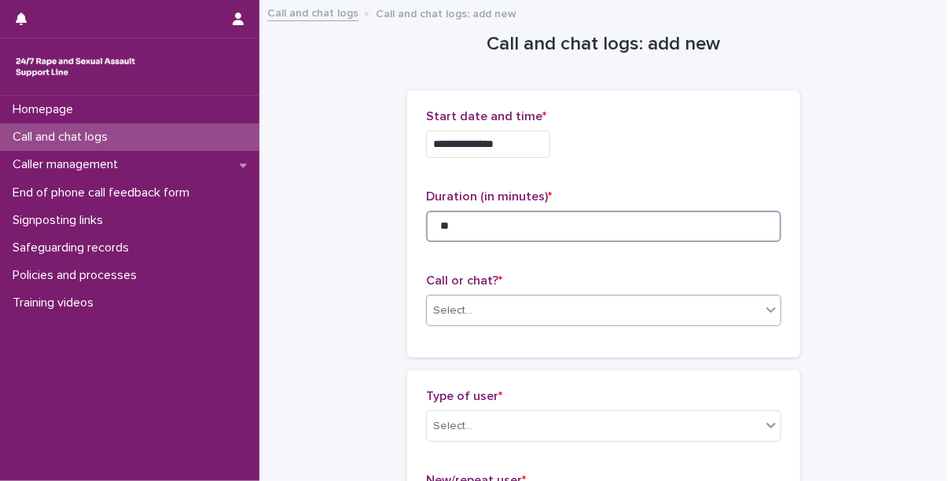
type input "**"
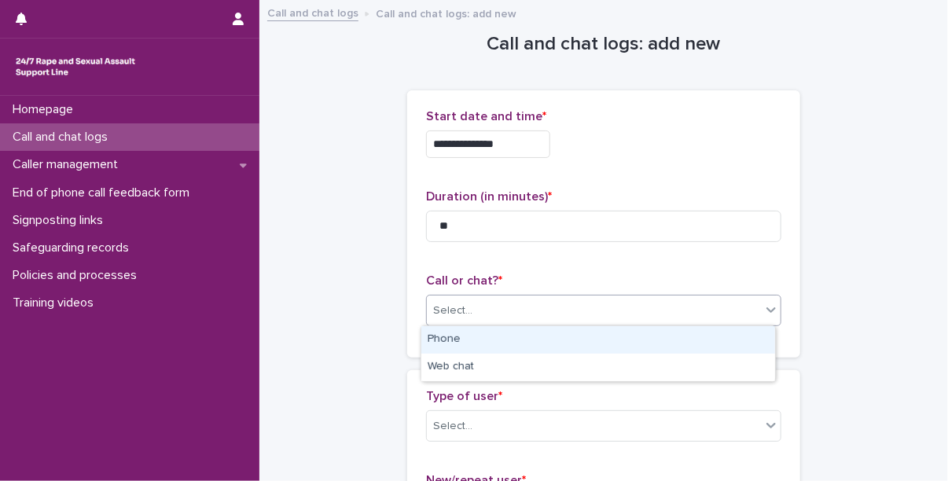
click at [496, 311] on div "Select..." at bounding box center [594, 311] width 334 height 26
click at [450, 337] on div "Phone" at bounding box center [599, 340] width 354 height 28
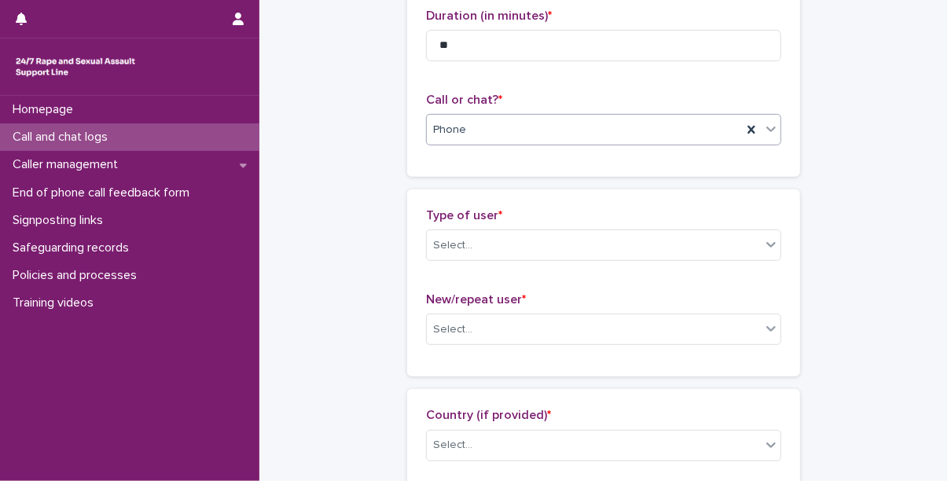
scroll to position [197, 0]
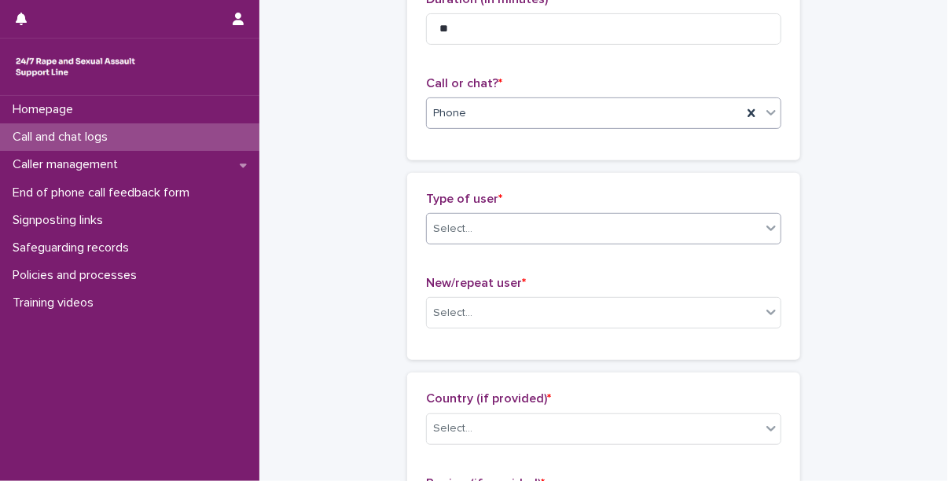
click at [494, 226] on div "Select..." at bounding box center [594, 229] width 334 height 26
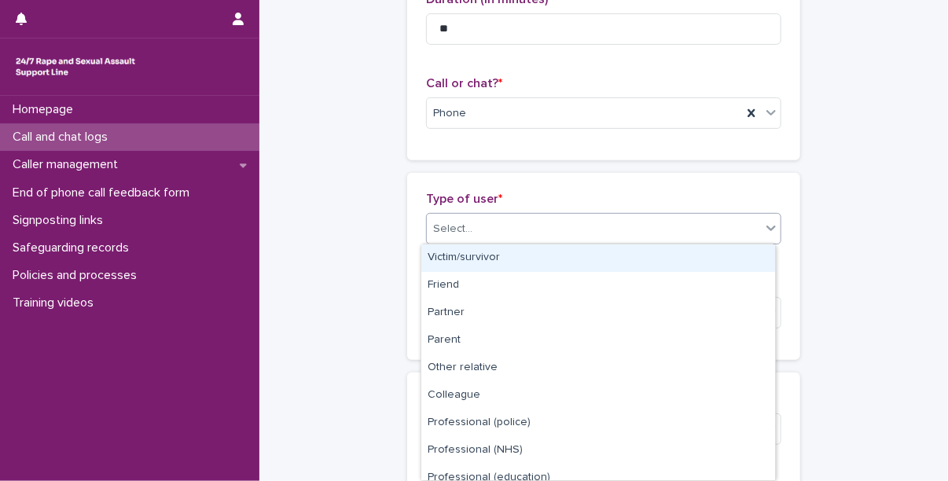
click at [492, 256] on div "Victim/survivor" at bounding box center [599, 259] width 354 height 28
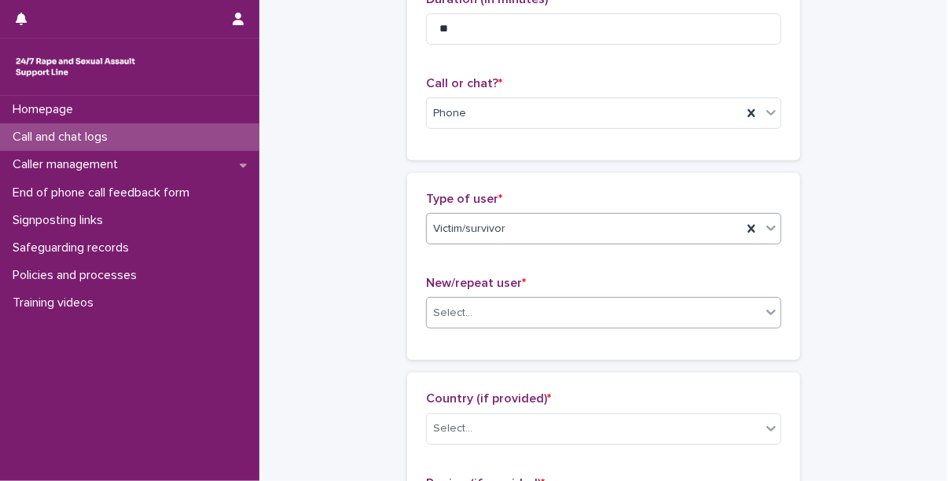
click at [495, 306] on div "Select..." at bounding box center [594, 313] width 334 height 26
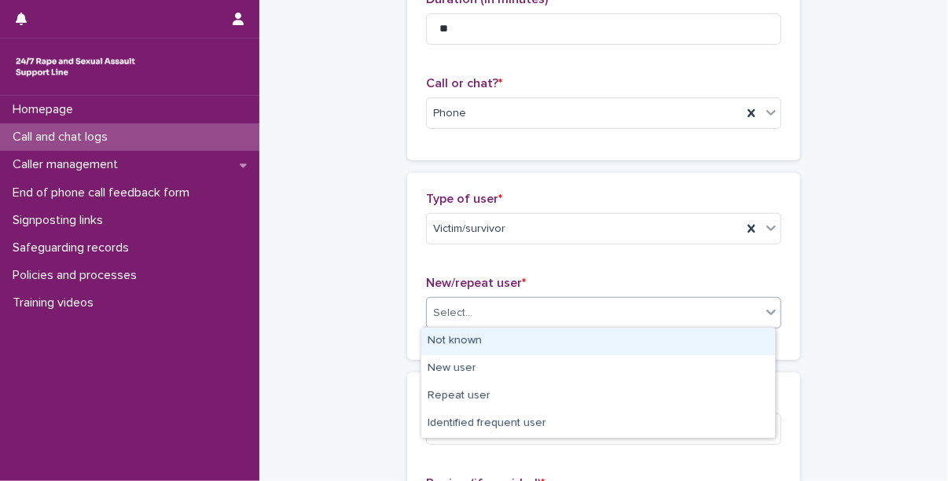
click at [493, 339] on div "Not known" at bounding box center [599, 342] width 354 height 28
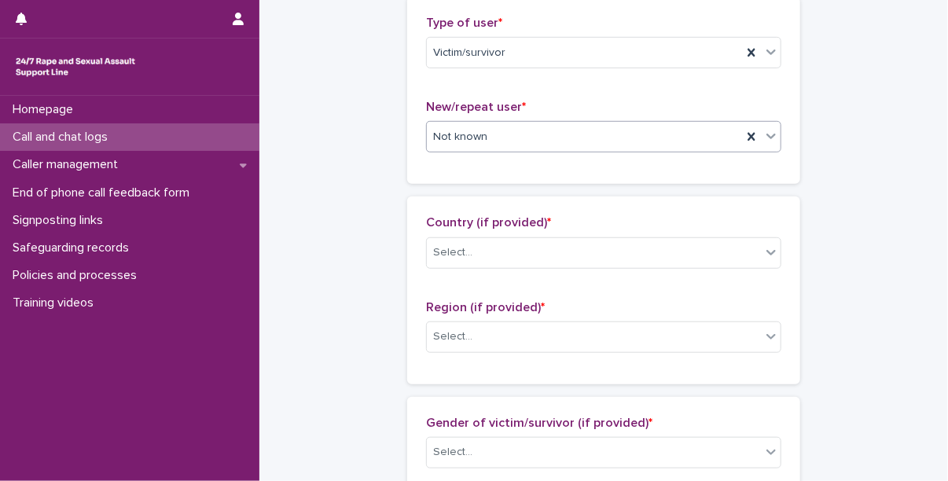
scroll to position [422, 0]
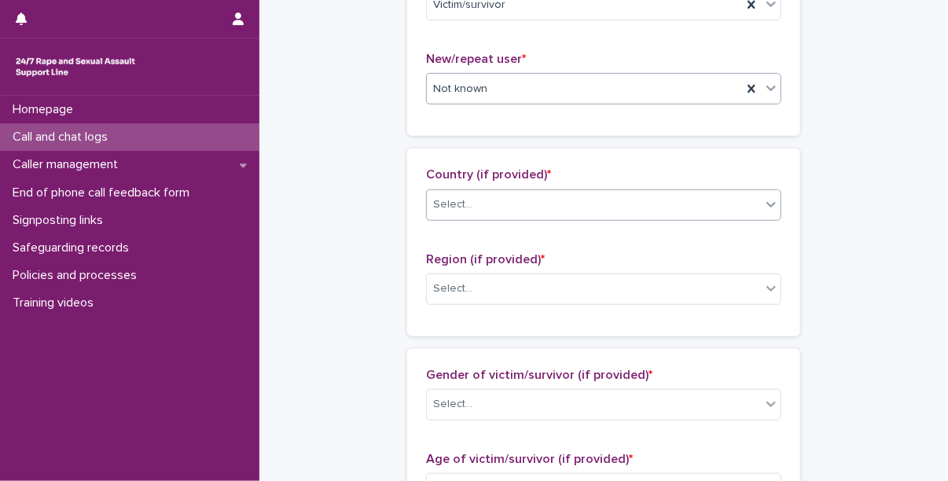
click at [508, 197] on div "Select..." at bounding box center [594, 205] width 334 height 26
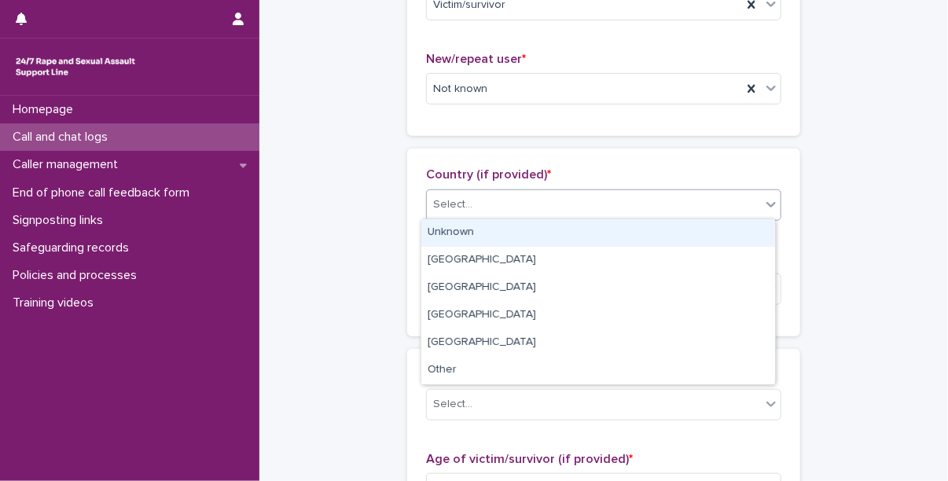
click at [484, 223] on div "Unknown" at bounding box center [599, 233] width 354 height 28
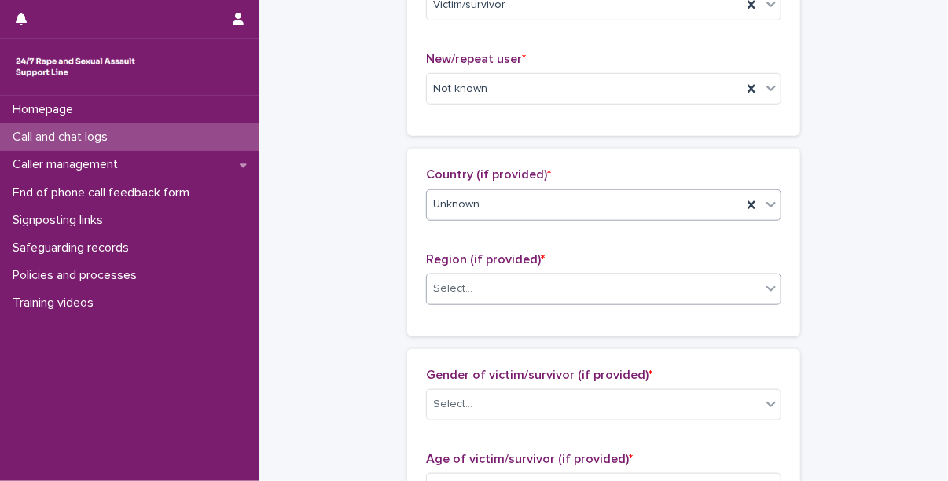
click at [484, 289] on div "Select..." at bounding box center [594, 289] width 334 height 26
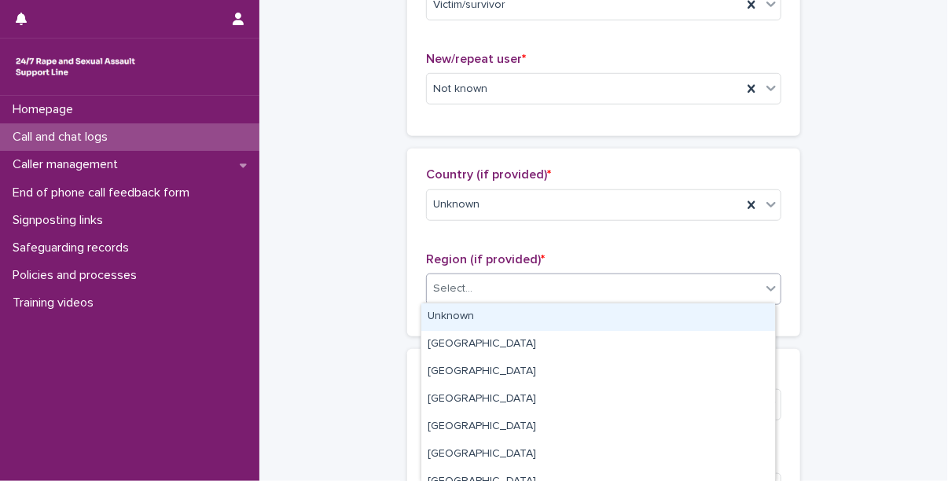
click at [491, 317] on div "Unknown" at bounding box center [599, 318] width 354 height 28
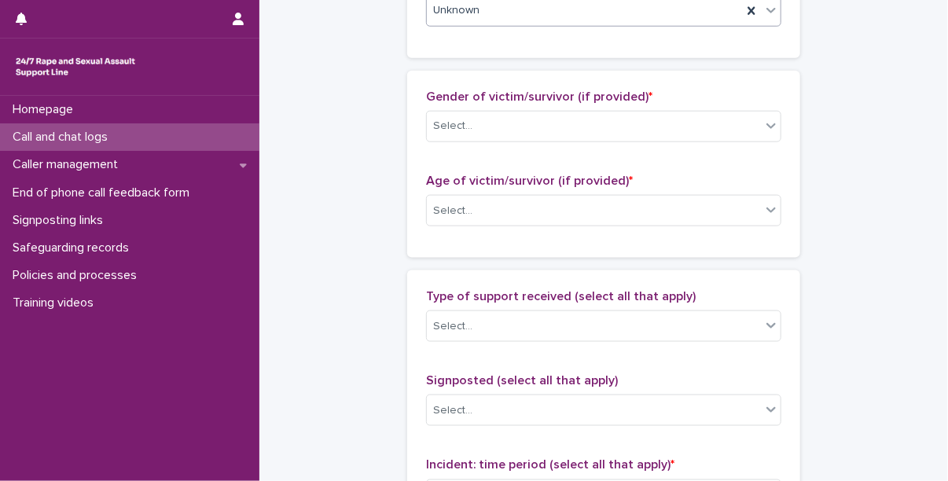
scroll to position [701, 0]
click at [462, 135] on div "Select..." at bounding box center [594, 125] width 334 height 26
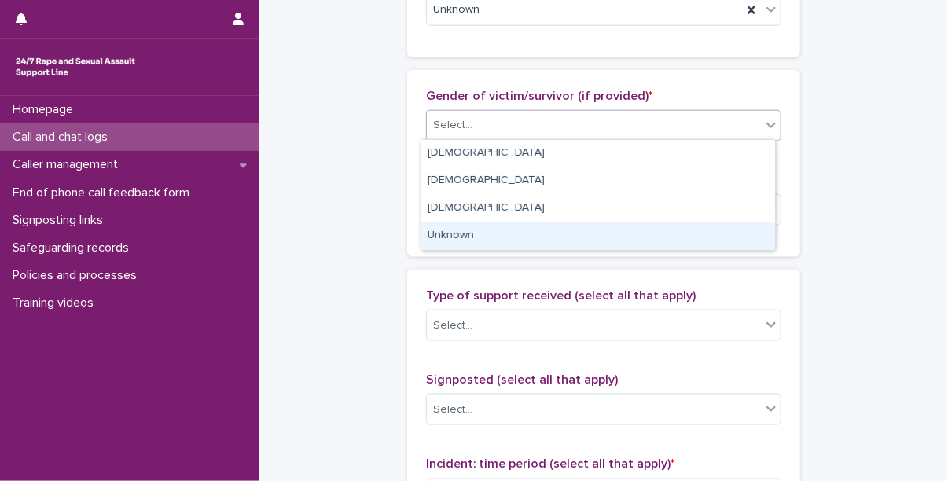
click at [495, 229] on div "Unknown" at bounding box center [599, 237] width 354 height 28
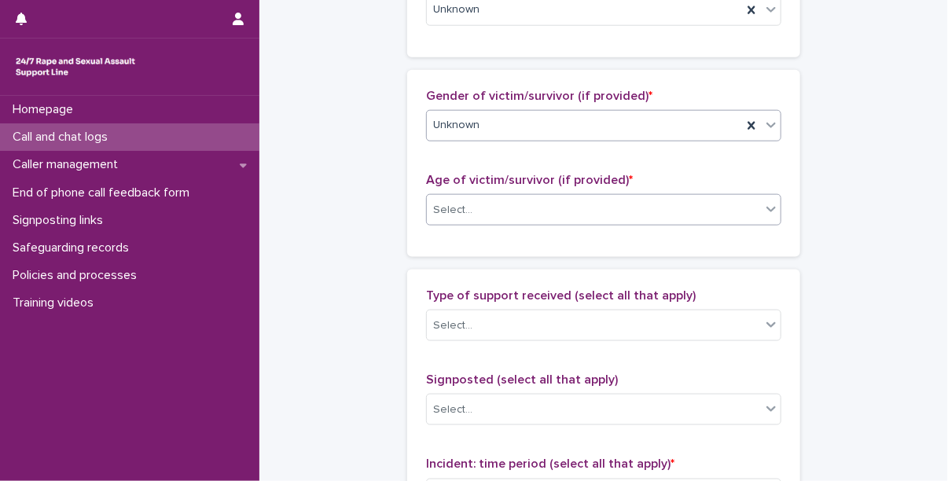
click at [507, 208] on div "Select..." at bounding box center [594, 210] width 334 height 26
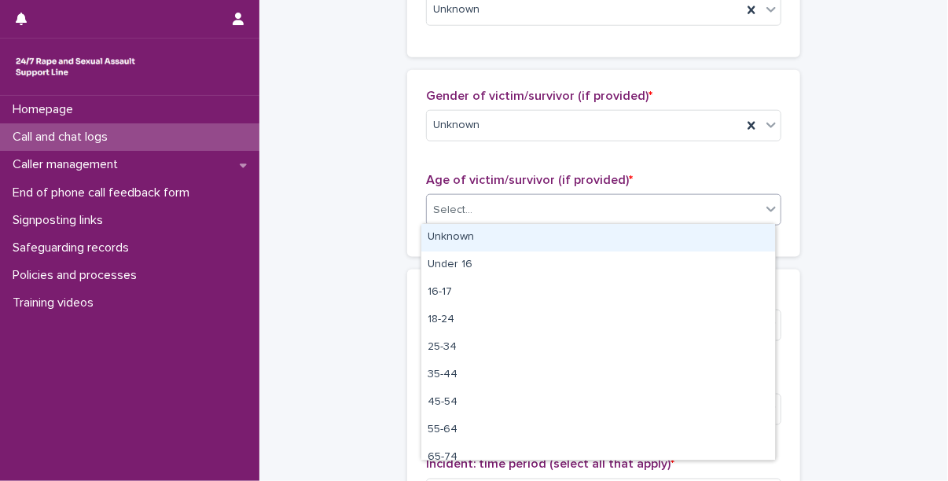
click at [494, 241] on div "Unknown" at bounding box center [599, 238] width 354 height 28
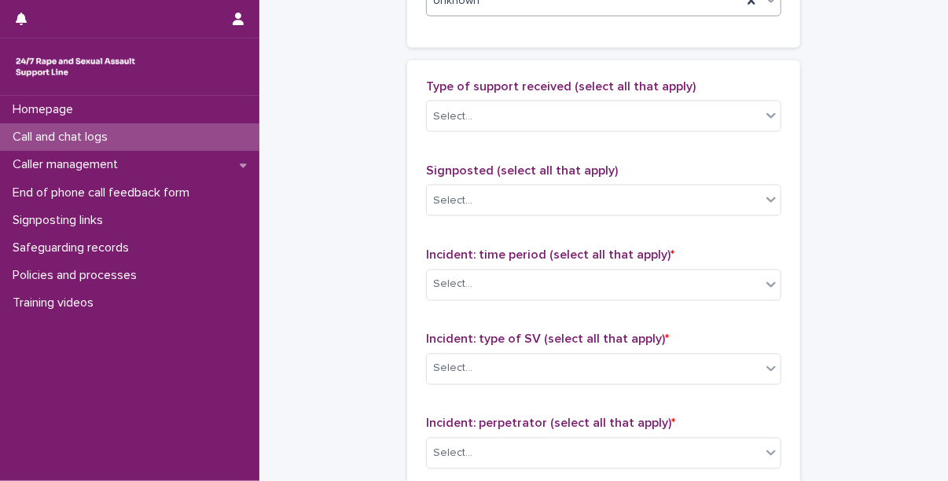
scroll to position [912, 0]
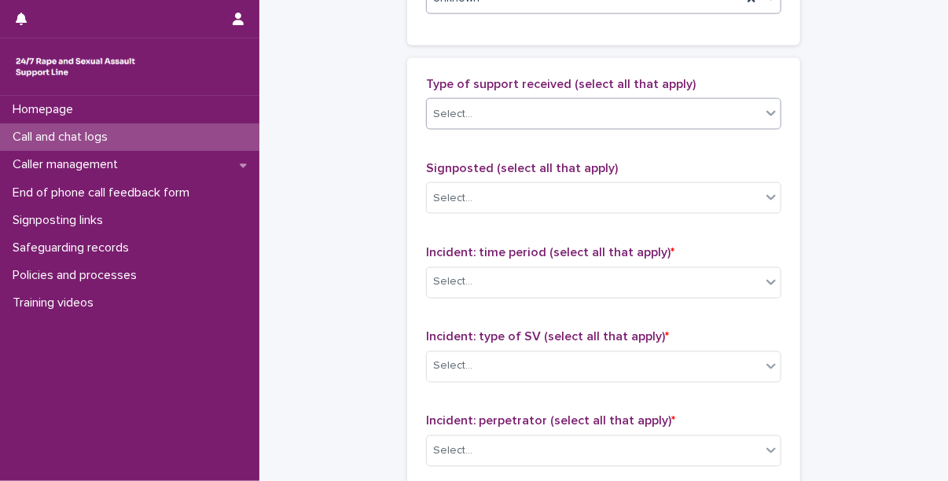
click at [503, 98] on div "Select..." at bounding box center [603, 113] width 355 height 31
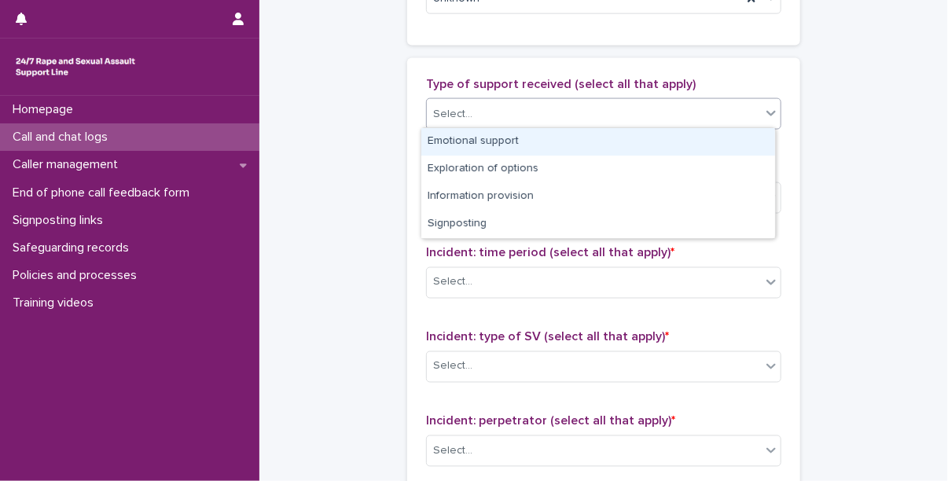
click at [511, 138] on div "Emotional support" at bounding box center [599, 142] width 354 height 28
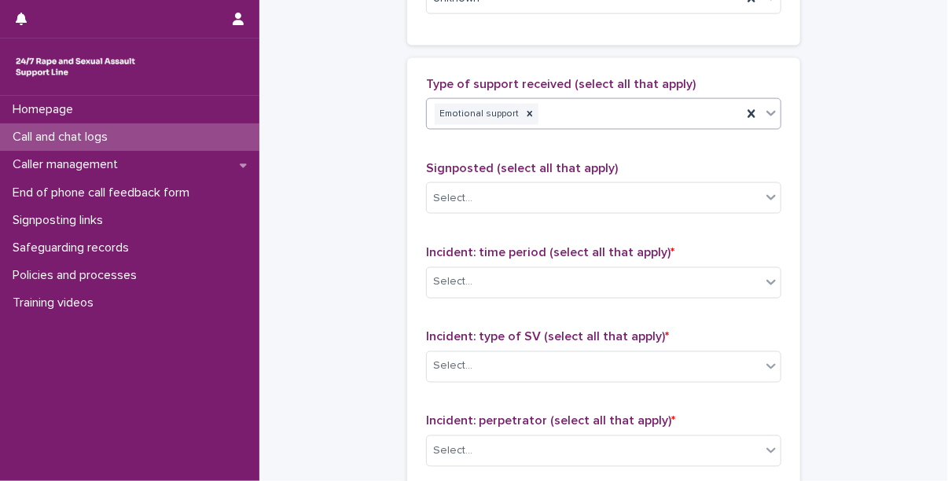
click at [614, 119] on div "Emotional support" at bounding box center [584, 115] width 315 height 28
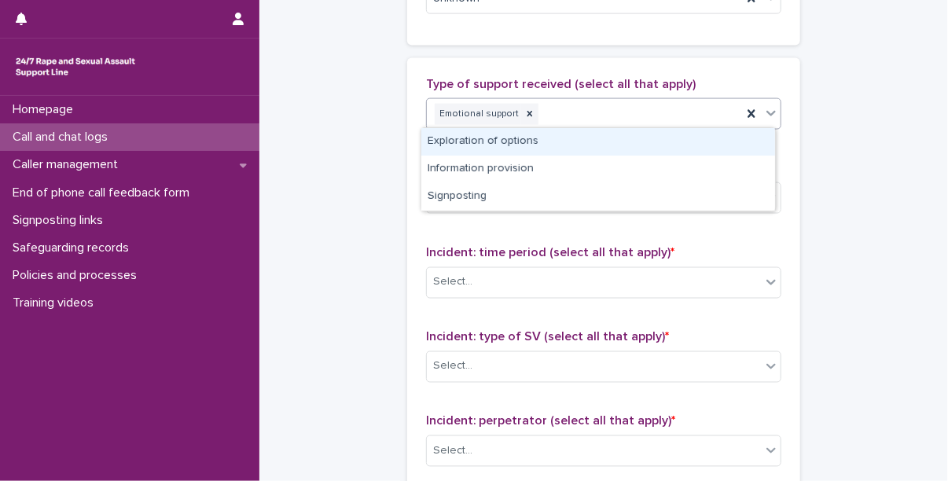
click at [579, 149] on div "Exploration of options" at bounding box center [599, 142] width 354 height 28
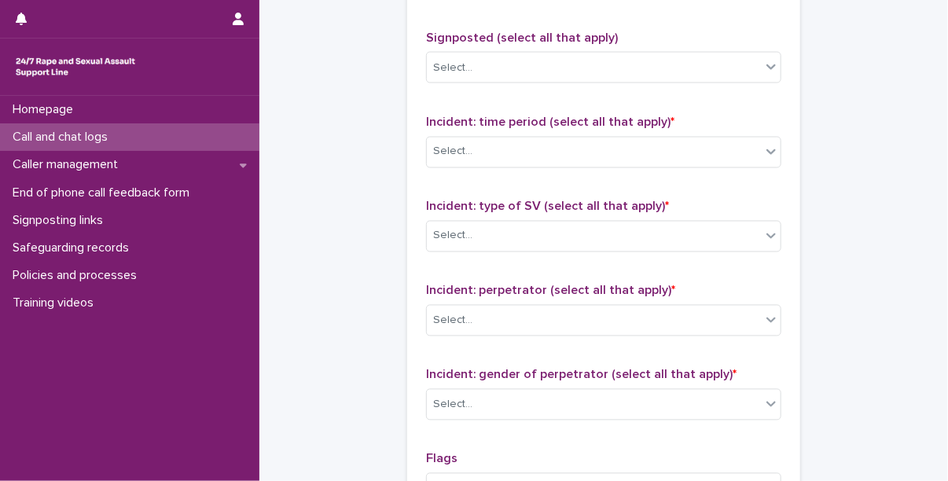
scroll to position [1062, 0]
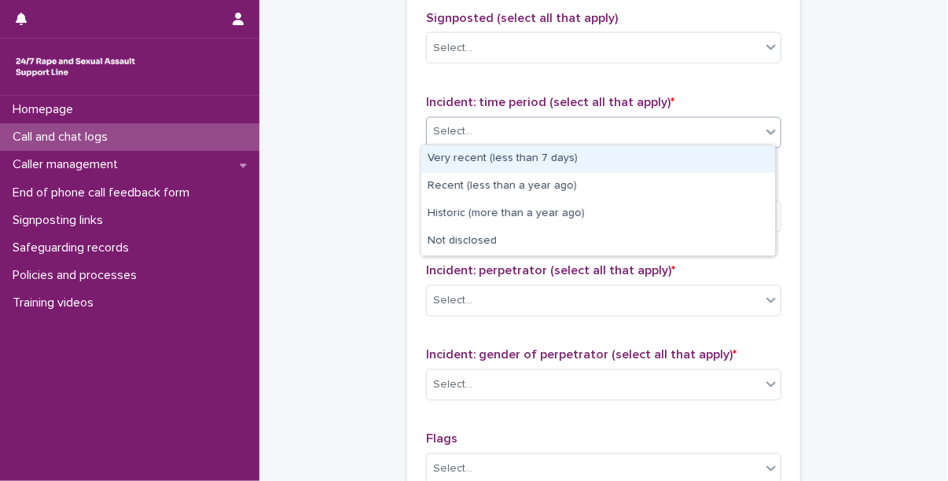
click at [558, 139] on div "Select..." at bounding box center [594, 133] width 334 height 26
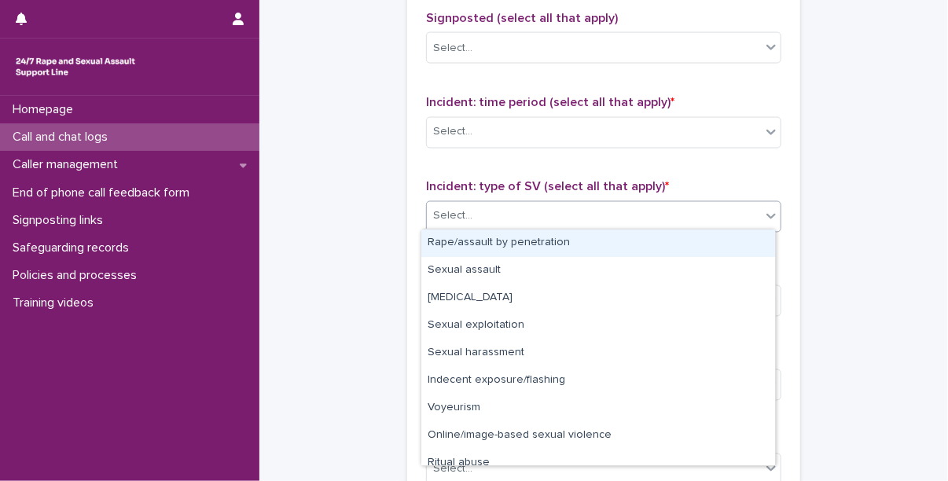
click at [495, 210] on div "Select..." at bounding box center [594, 217] width 334 height 26
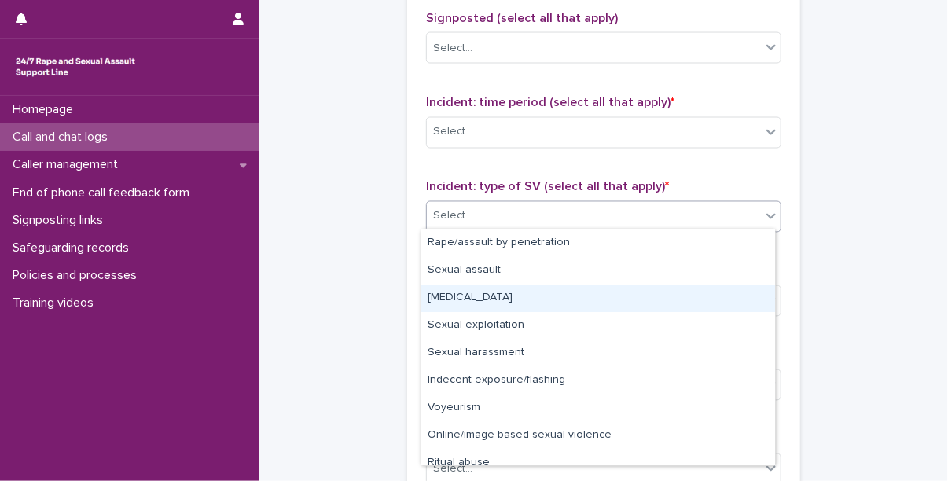
click at [498, 296] on div "[MEDICAL_DATA]" at bounding box center [599, 299] width 354 height 28
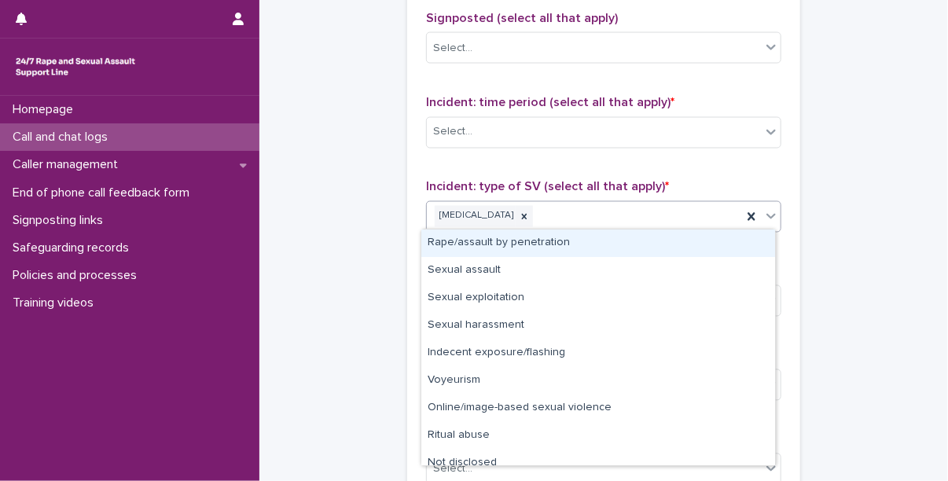
click at [576, 212] on div "[MEDICAL_DATA]" at bounding box center [584, 217] width 315 height 28
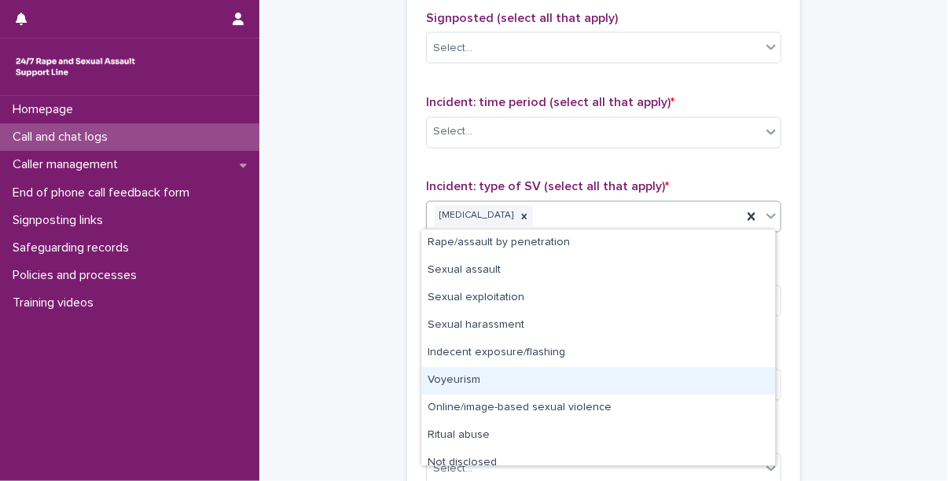
scroll to position [12, 0]
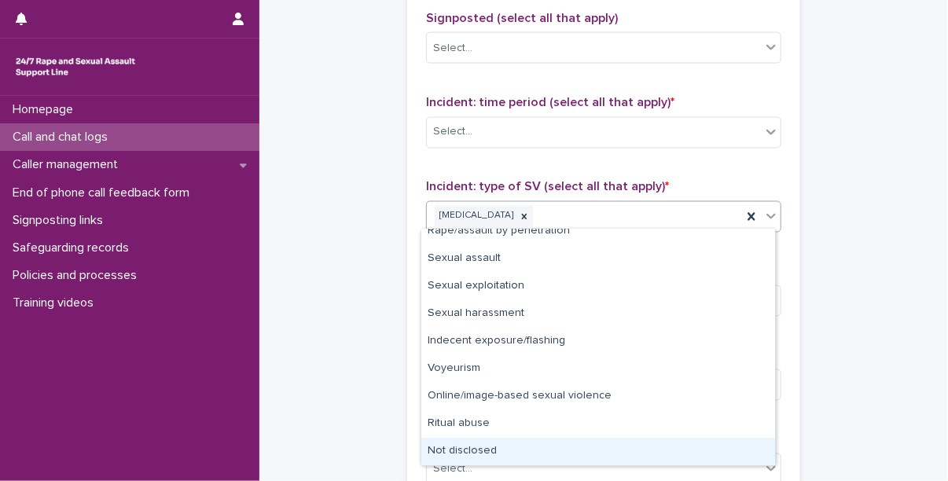
click at [472, 452] on div "Not disclosed" at bounding box center [599, 452] width 354 height 28
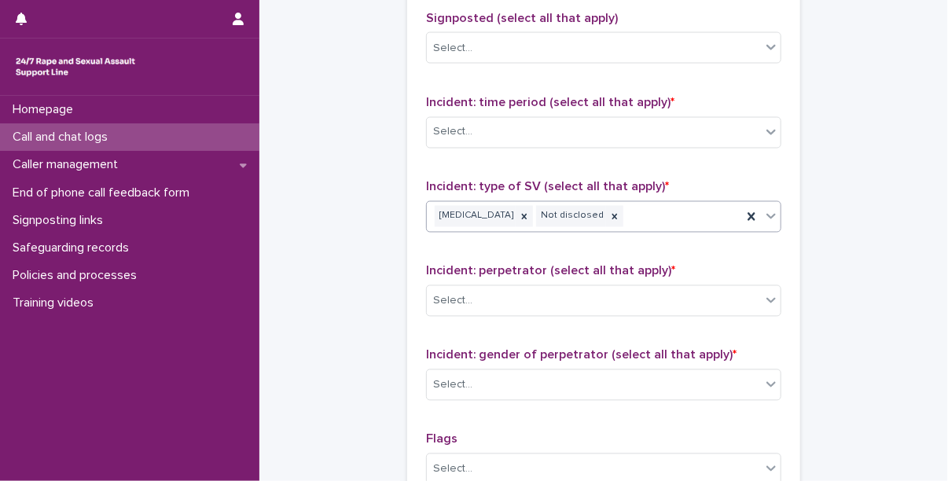
click at [506, 317] on div "Incident: perpetrator (select all that apply) * Select..." at bounding box center [603, 296] width 355 height 65
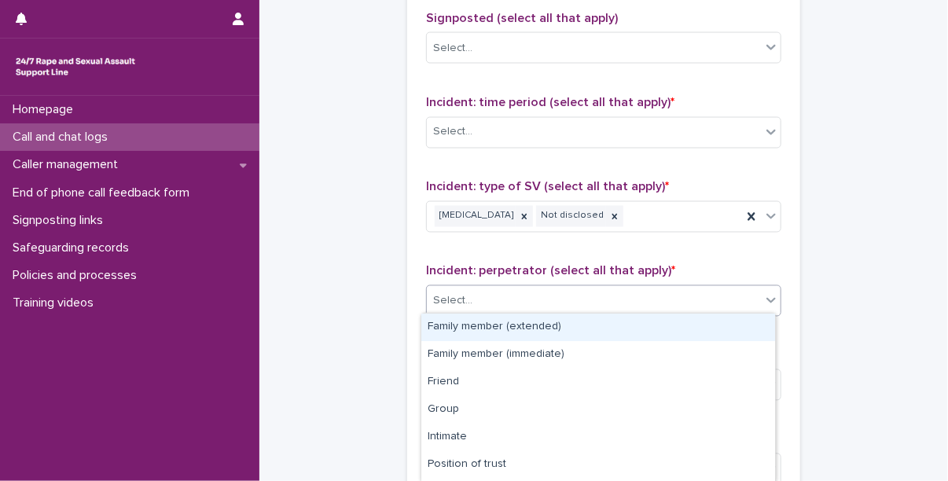
click at [510, 303] on div "Select..." at bounding box center [594, 302] width 334 height 26
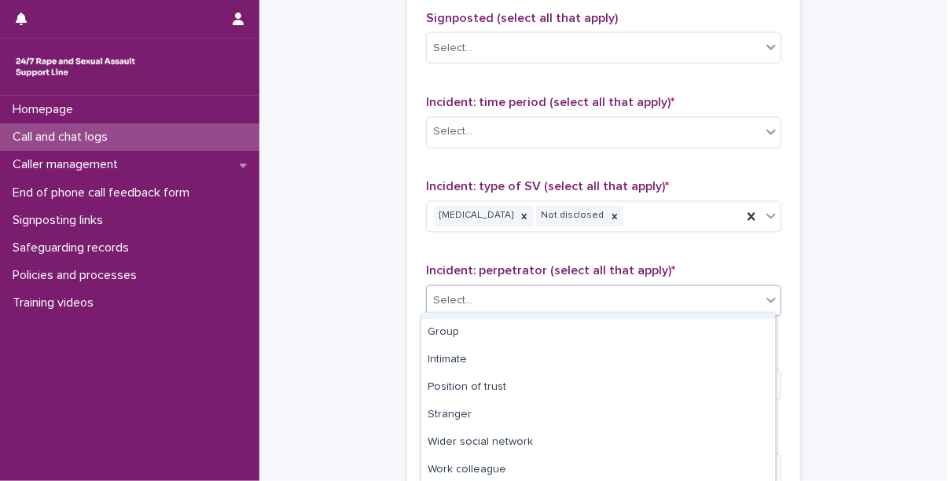
scroll to position [106, 0]
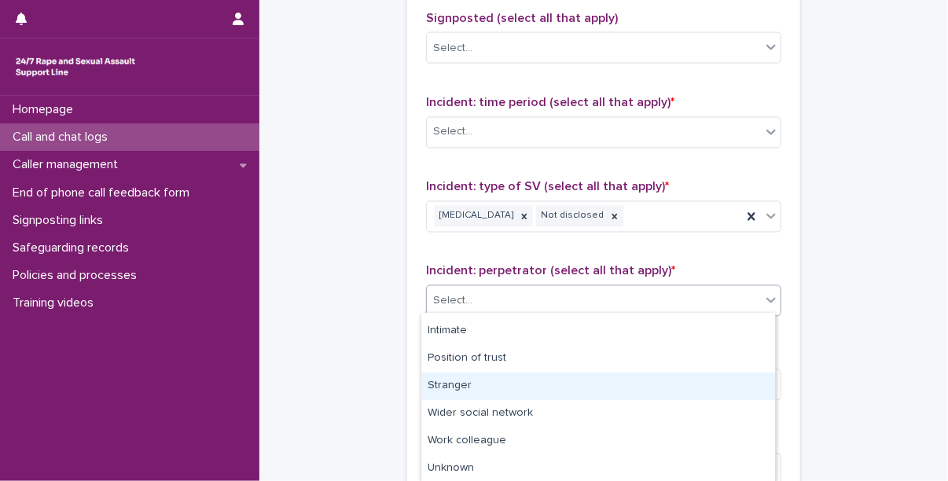
click at [488, 388] on div "Stranger" at bounding box center [599, 387] width 354 height 28
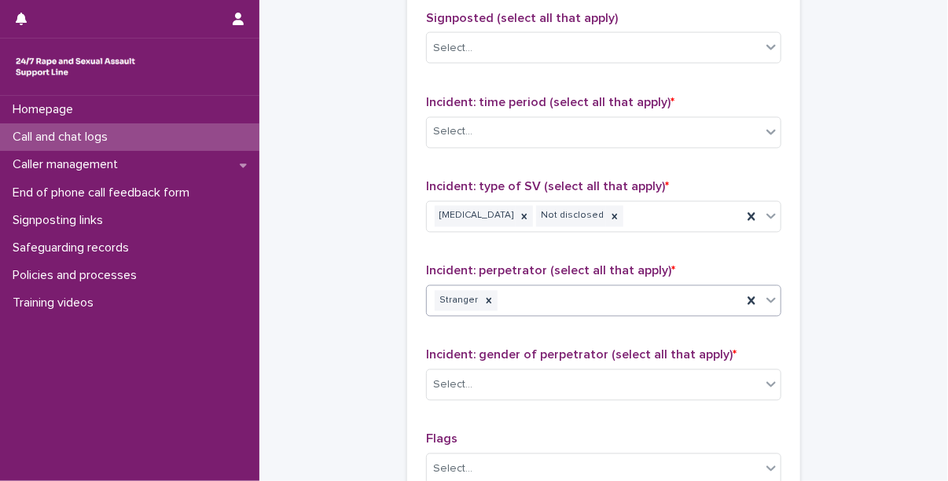
click at [647, 306] on div "Stranger" at bounding box center [584, 302] width 315 height 28
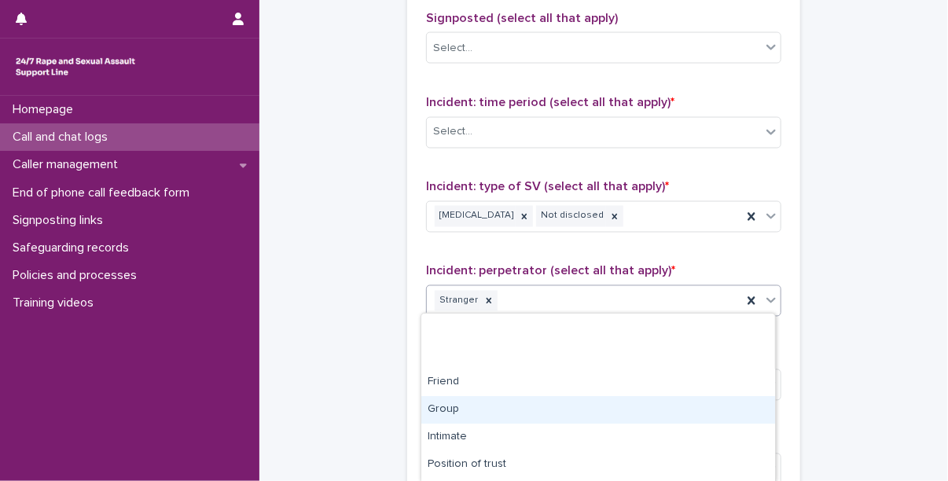
scroll to position [107, 0]
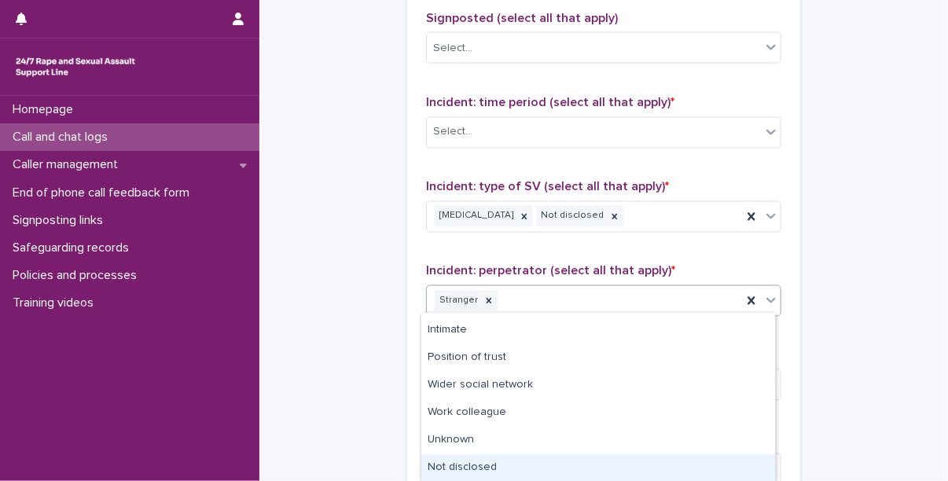
click at [491, 471] on div "Not disclosed" at bounding box center [599, 469] width 354 height 28
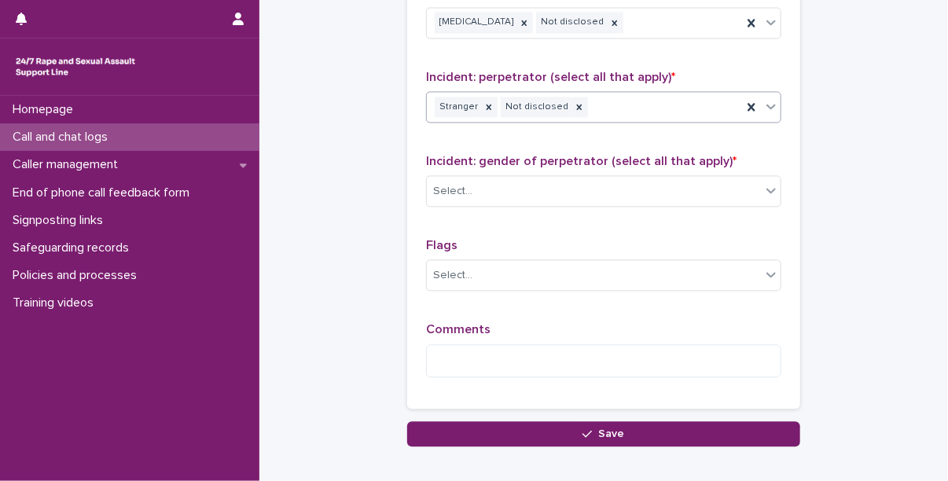
scroll to position [1271, 0]
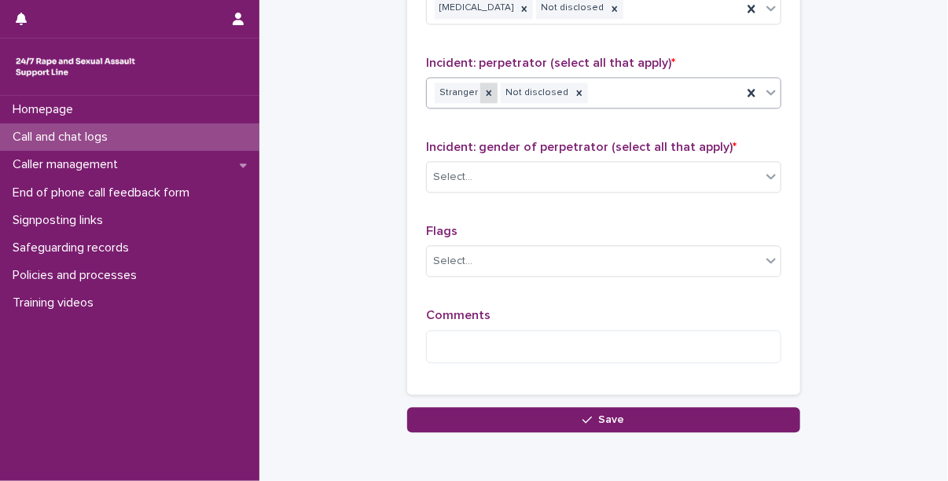
click at [484, 90] on icon at bounding box center [489, 92] width 11 height 11
click at [514, 165] on div "Select..." at bounding box center [594, 177] width 334 height 26
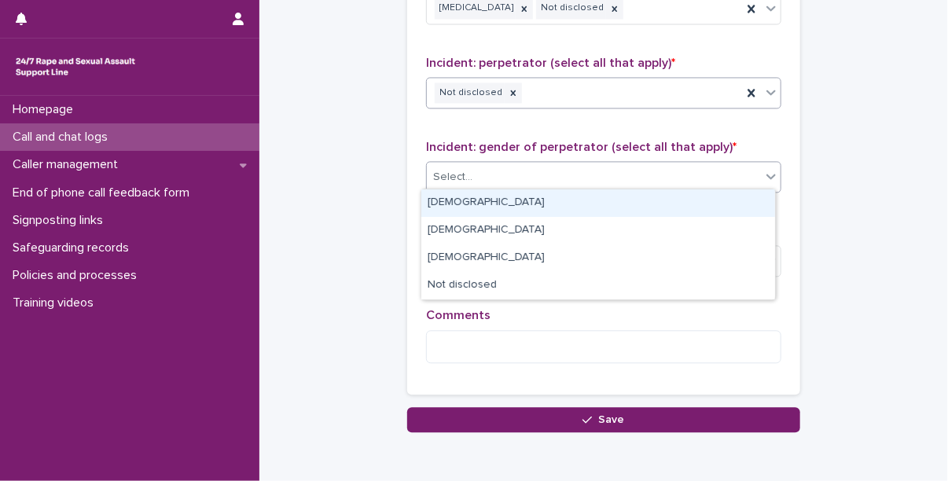
click at [494, 210] on div "[DEMOGRAPHIC_DATA]" at bounding box center [599, 204] width 354 height 28
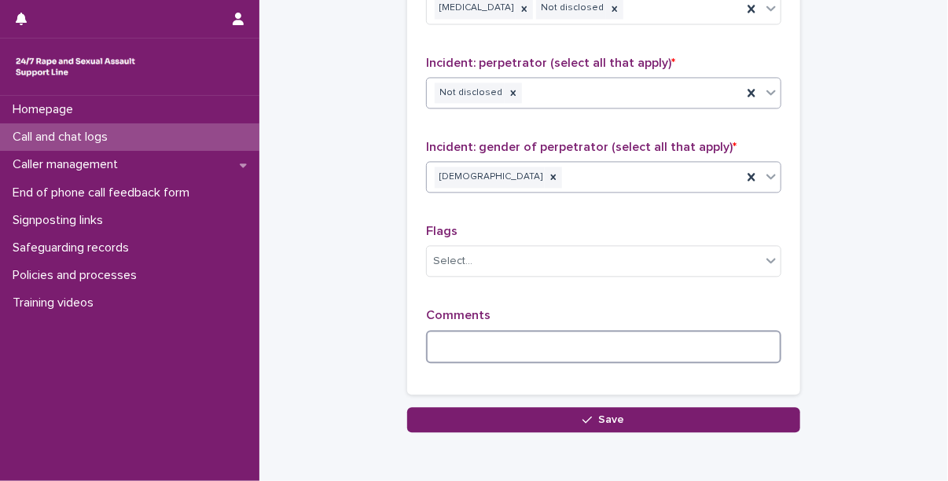
click at [476, 345] on textarea at bounding box center [603, 347] width 355 height 34
click at [8, 361] on div "Homepage Call and chat logs Caller management End of phone call feedback form S…" at bounding box center [130, 288] width 260 height 385
click at [576, 344] on textarea at bounding box center [603, 347] width 355 height 34
paste textarea "**********"
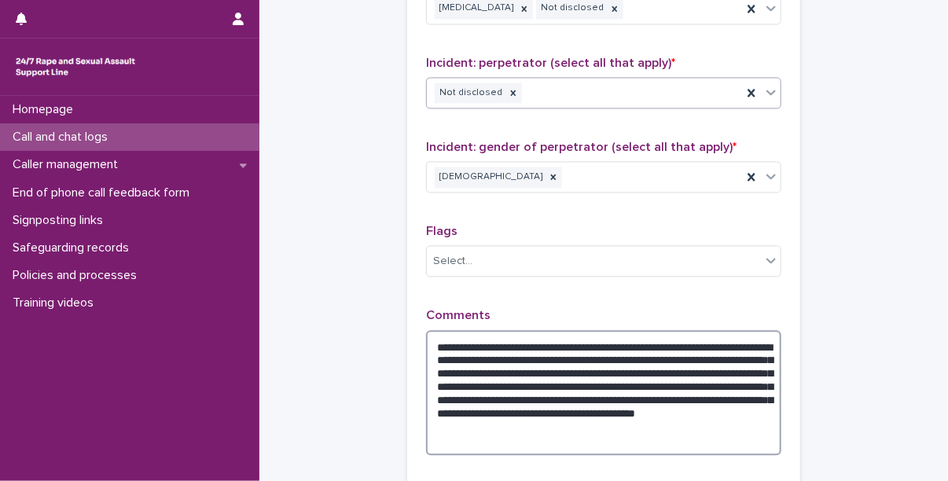
click at [463, 344] on textarea "**********" at bounding box center [603, 393] width 355 height 126
drag, startPoint x: 714, startPoint y: 341, endPoint x: 550, endPoint y: 339, distance: 163.6
click at [550, 339] on textarea "**********" at bounding box center [603, 393] width 355 height 126
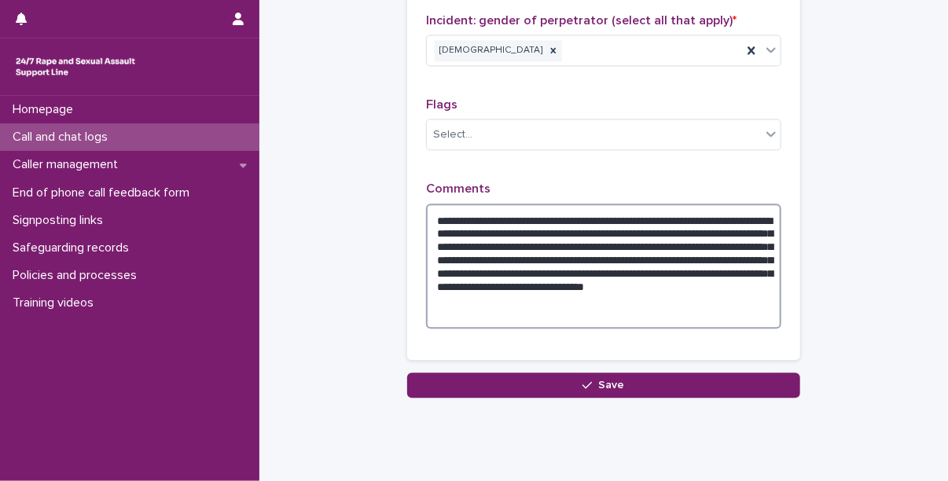
scroll to position [1416, 0]
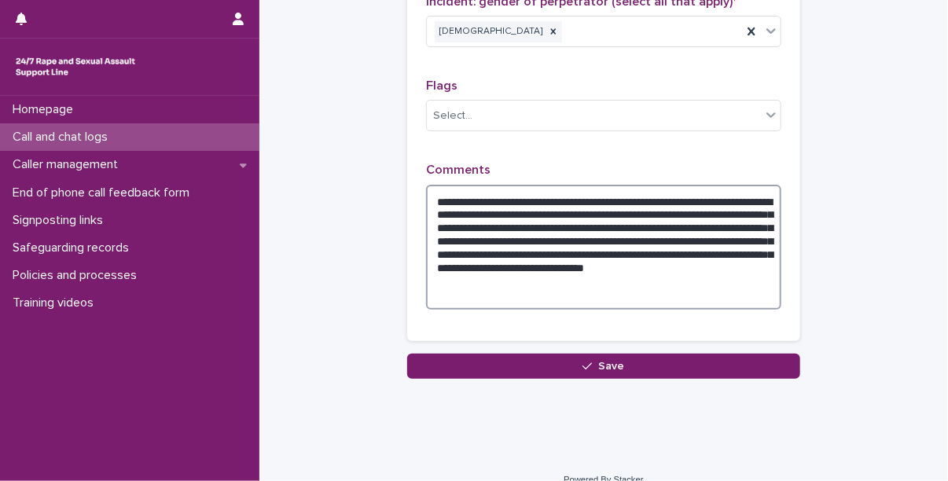
click at [536, 292] on textarea "**********" at bounding box center [603, 248] width 355 height 126
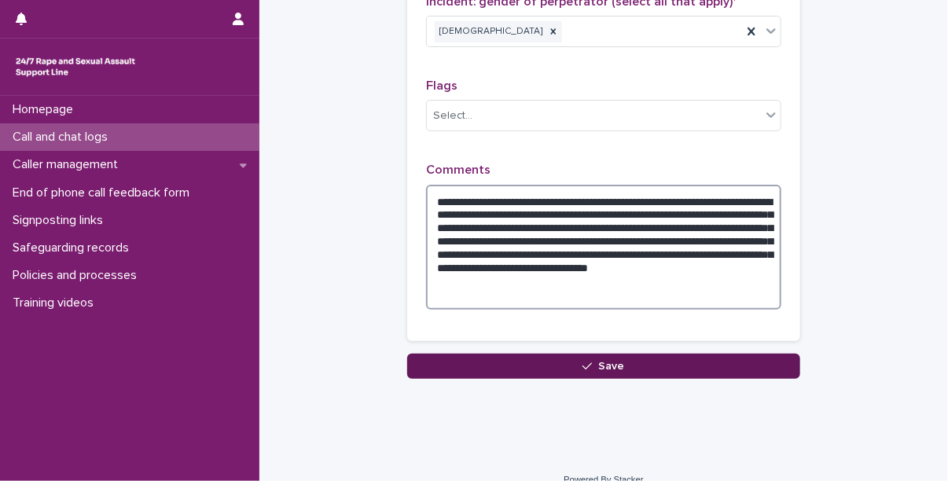
type textarea "**********"
click at [599, 361] on span "Save" at bounding box center [612, 366] width 26 height 11
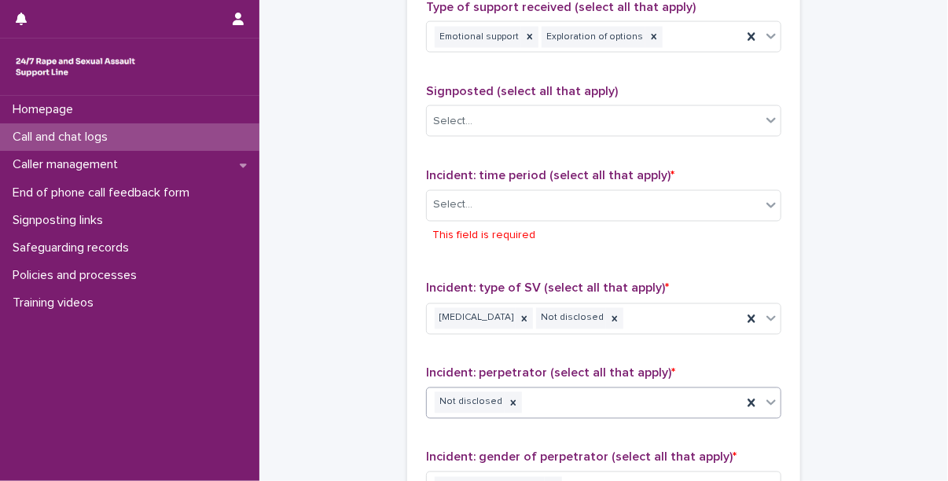
scroll to position [988, 0]
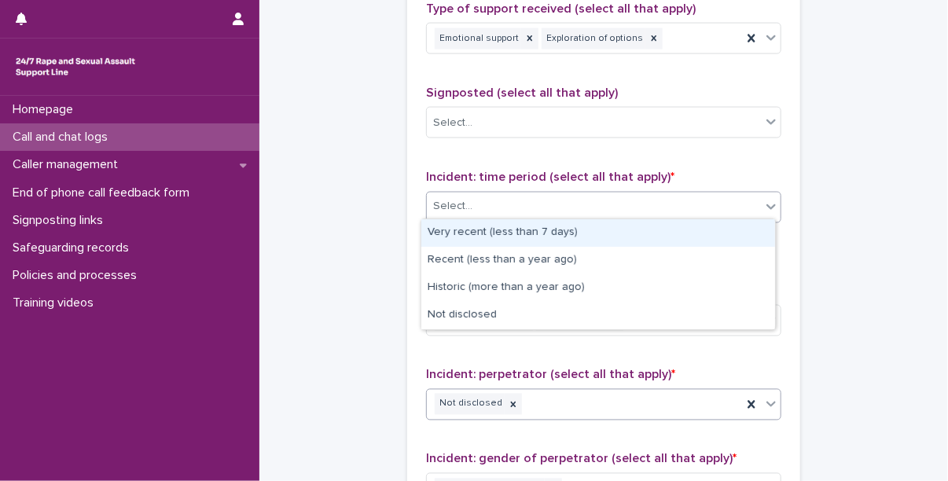
click at [482, 210] on div "Select..." at bounding box center [594, 207] width 334 height 26
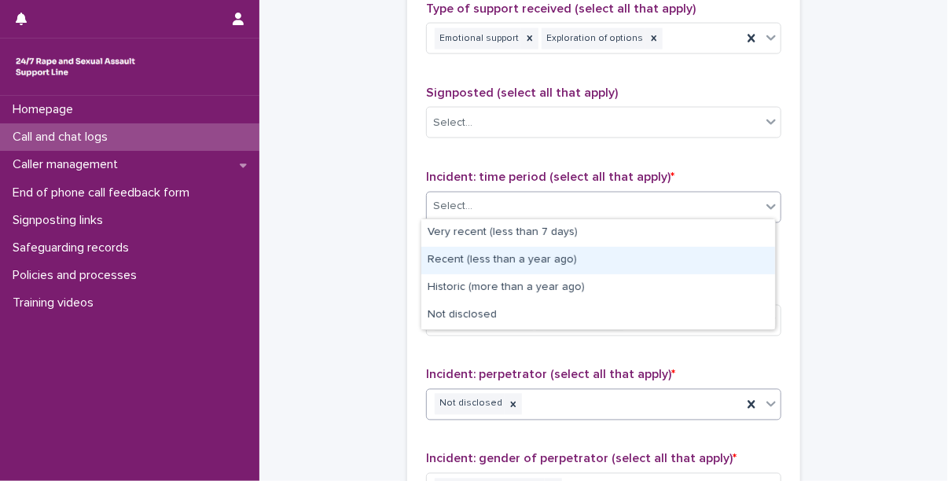
click at [495, 265] on div "Recent (less than a year ago)" at bounding box center [599, 261] width 354 height 28
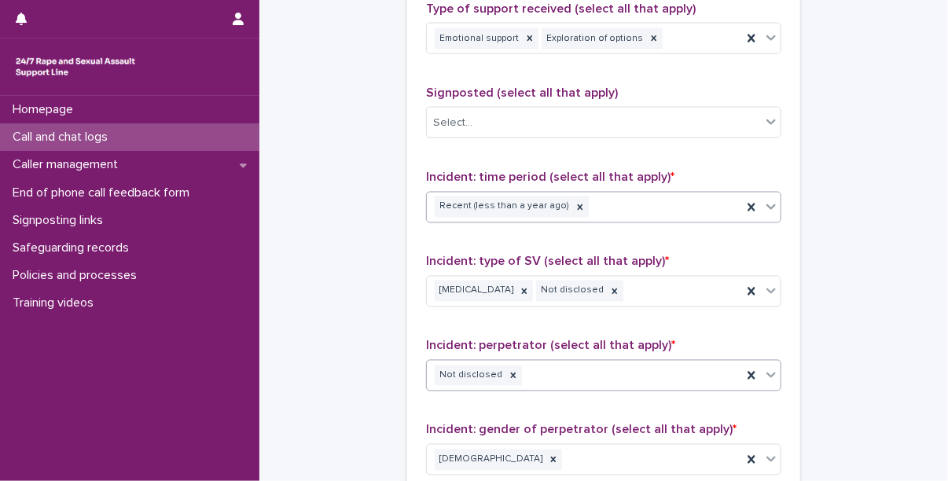
click at [598, 204] on div "Recent (less than a year ago)" at bounding box center [584, 207] width 315 height 28
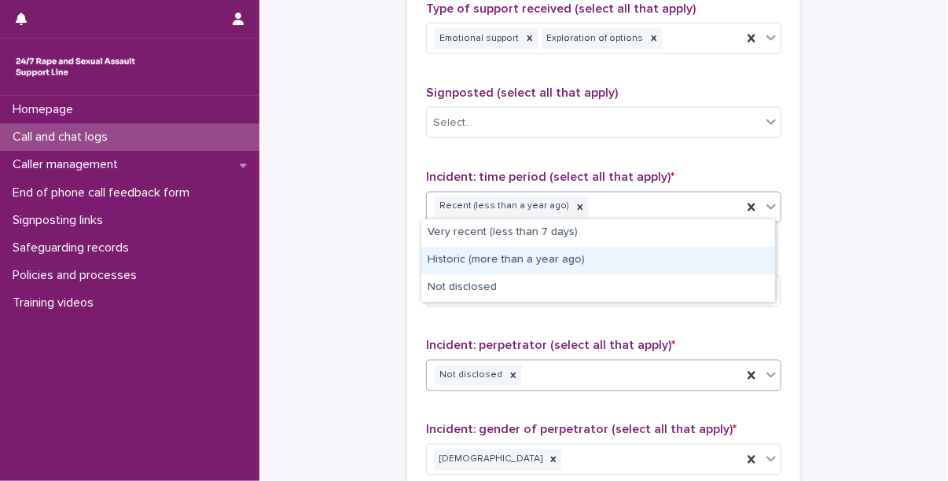
click at [569, 263] on div "Historic (more than a year ago)" at bounding box center [599, 261] width 354 height 28
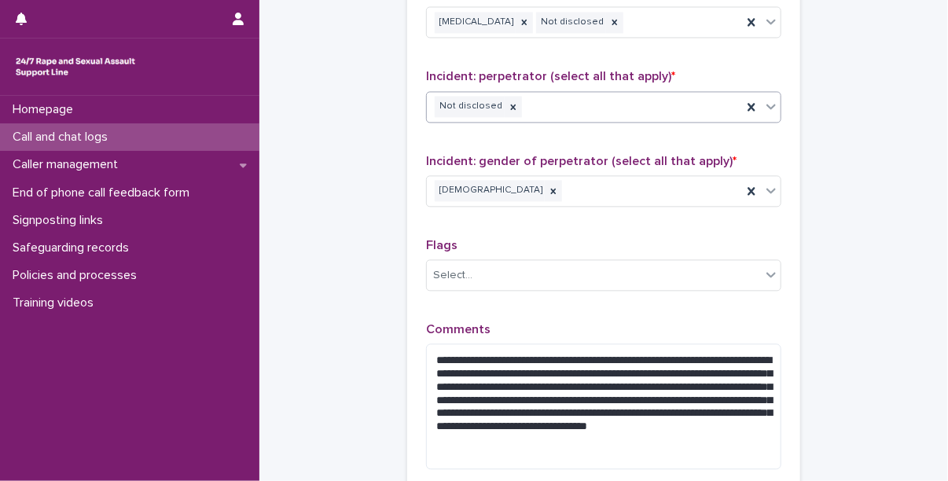
scroll to position [1453, 0]
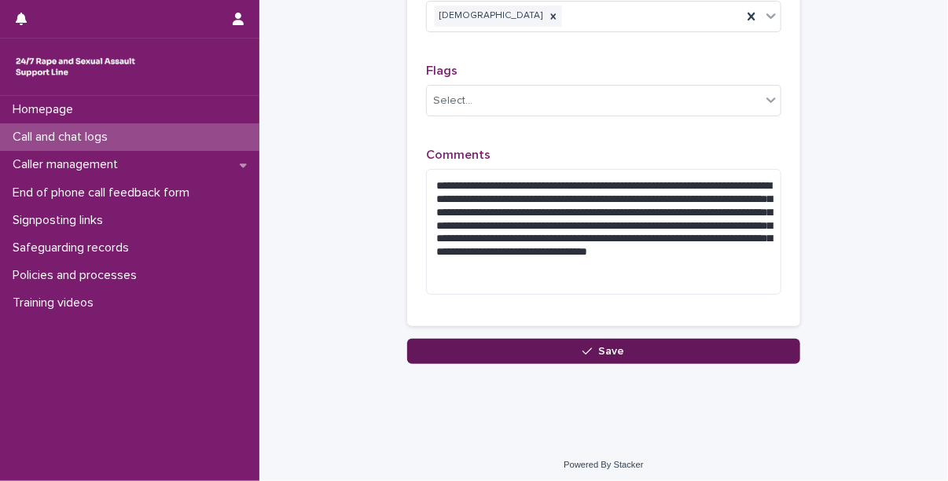
click at [466, 343] on button "Save" at bounding box center [603, 351] width 393 height 25
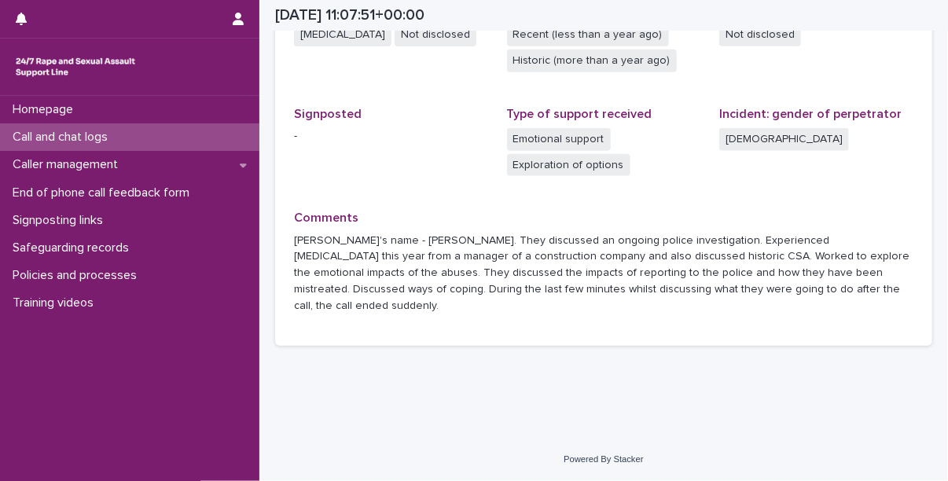
scroll to position [469, 0]
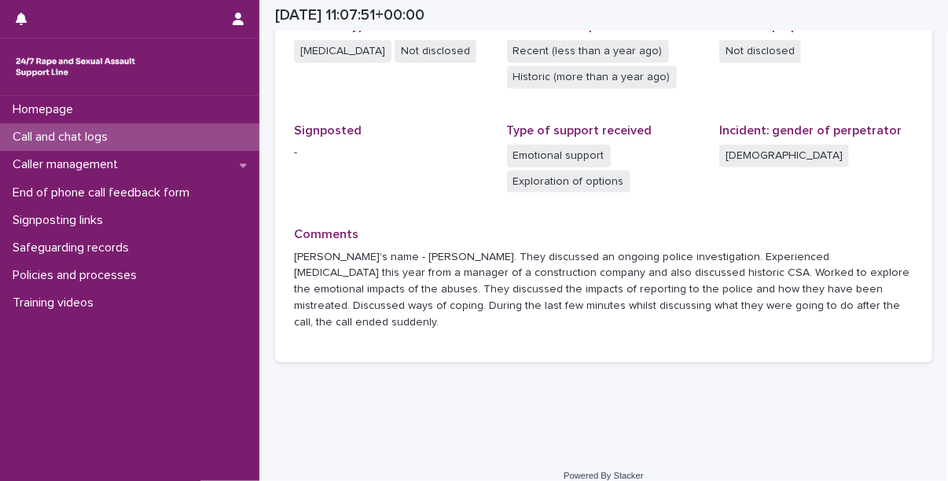
click at [75, 143] on p "Call and chat logs" at bounding box center [63, 137] width 114 height 15
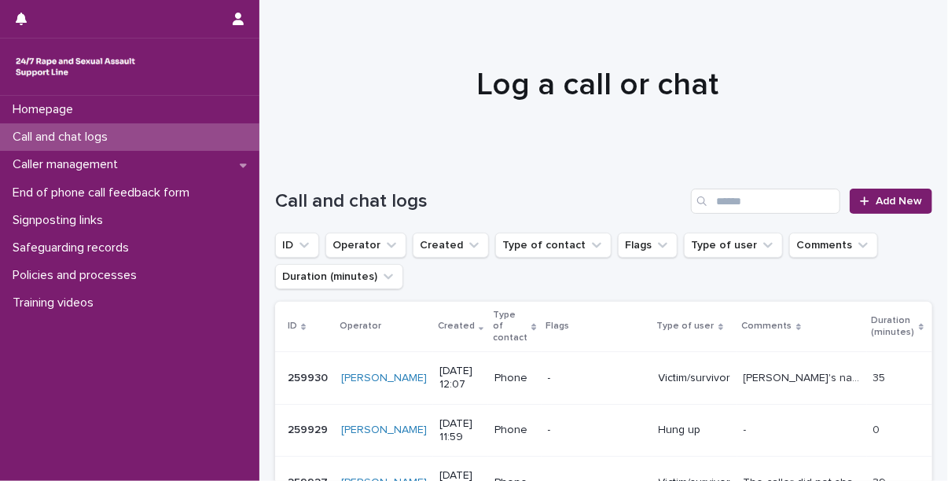
click at [85, 131] on p "Call and chat logs" at bounding box center [63, 137] width 114 height 15
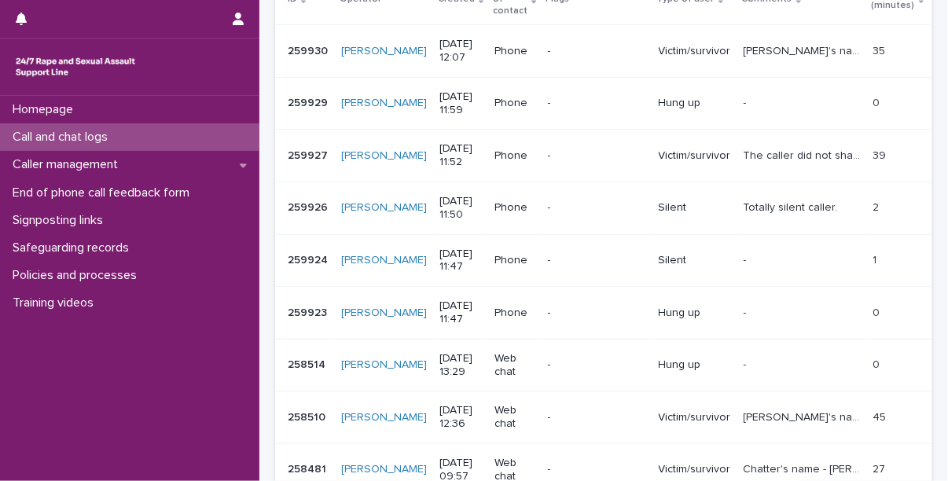
scroll to position [337, 0]
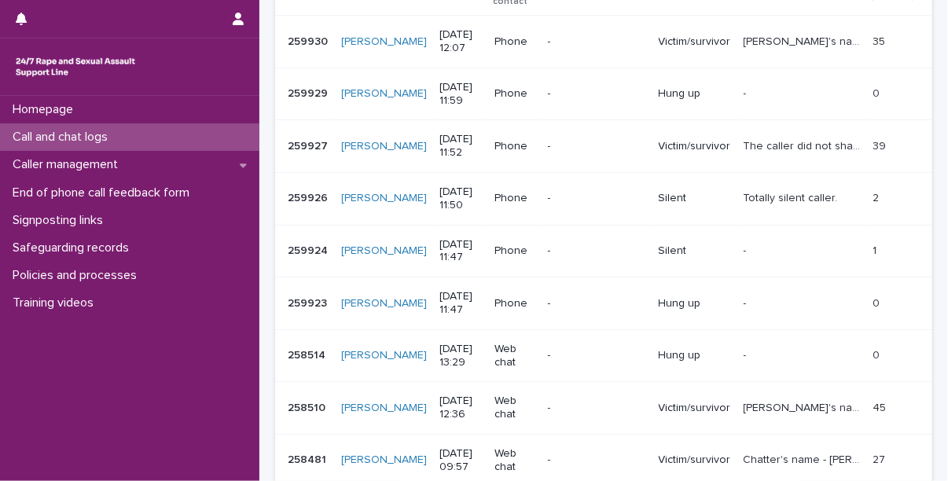
click at [396, 227] on td "[PERSON_NAME]" at bounding box center [384, 251] width 98 height 53
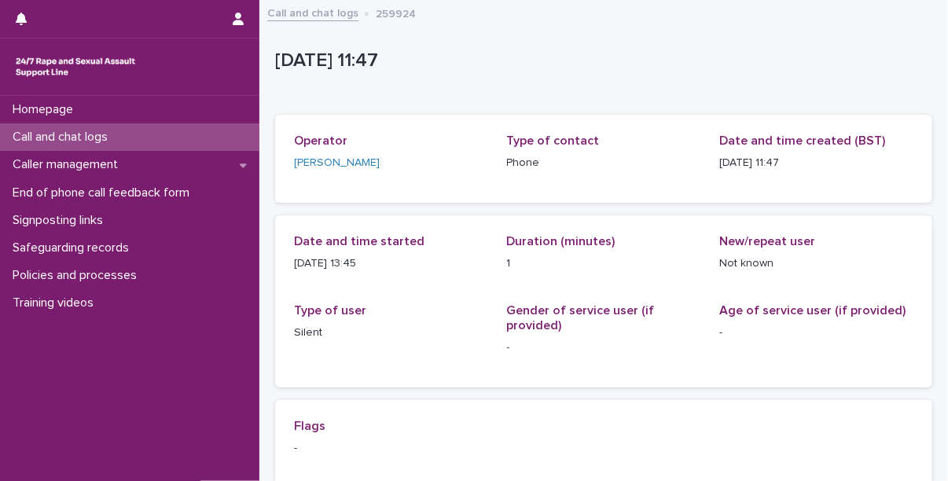
click at [101, 130] on p "Call and chat logs" at bounding box center [63, 137] width 114 height 15
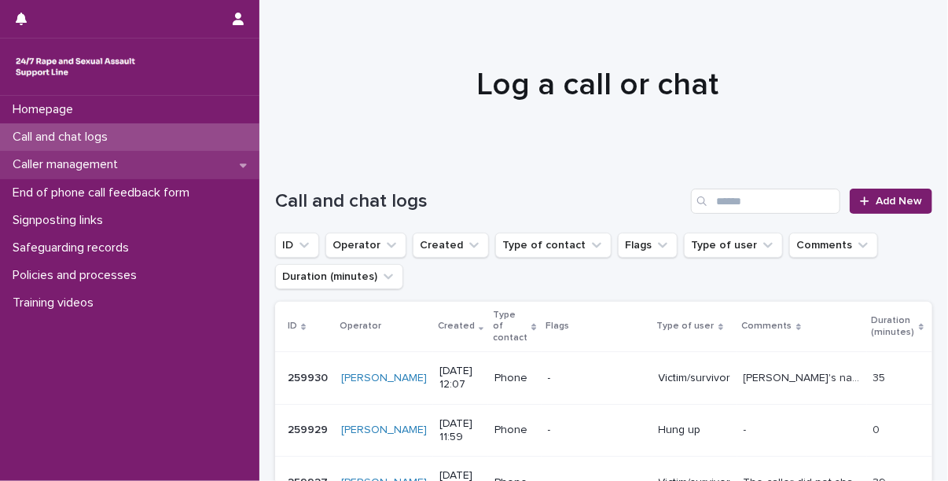
click at [57, 162] on p "Caller management" at bounding box center [68, 164] width 124 height 15
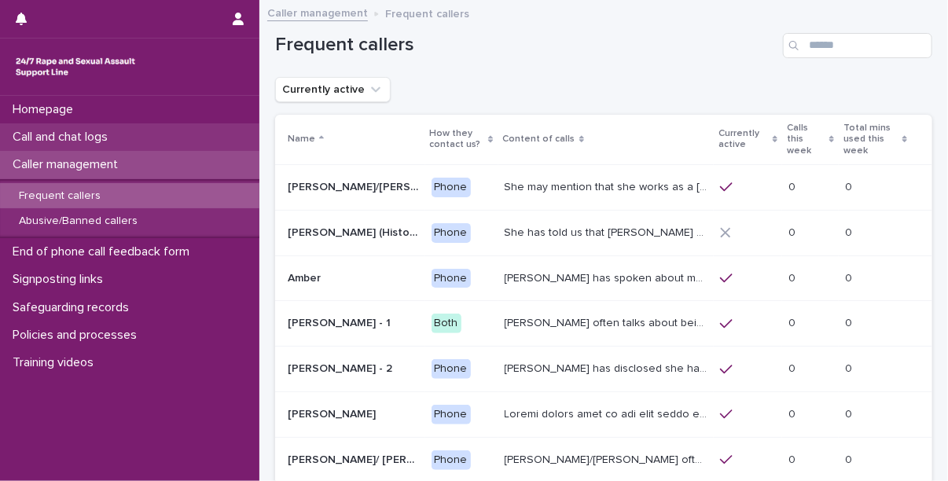
click at [88, 144] on p "Call and chat logs" at bounding box center [63, 137] width 114 height 15
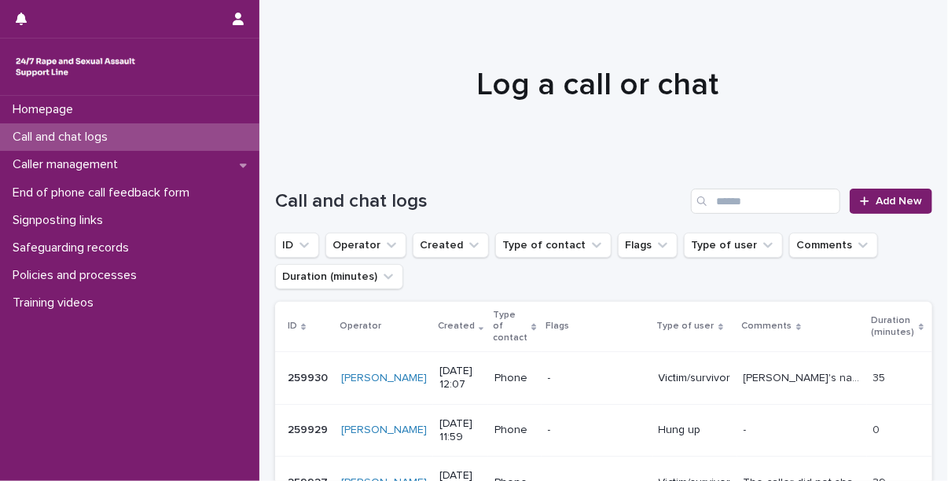
click at [88, 144] on p "Call and chat logs" at bounding box center [63, 137] width 114 height 15
click at [884, 199] on span "Add New" at bounding box center [899, 201] width 46 height 11
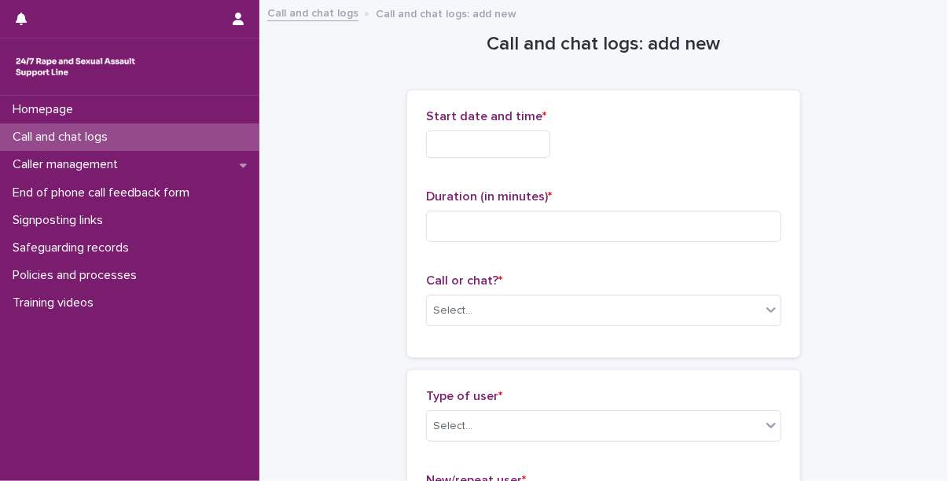
click at [491, 145] on input "text" at bounding box center [488, 145] width 124 height 28
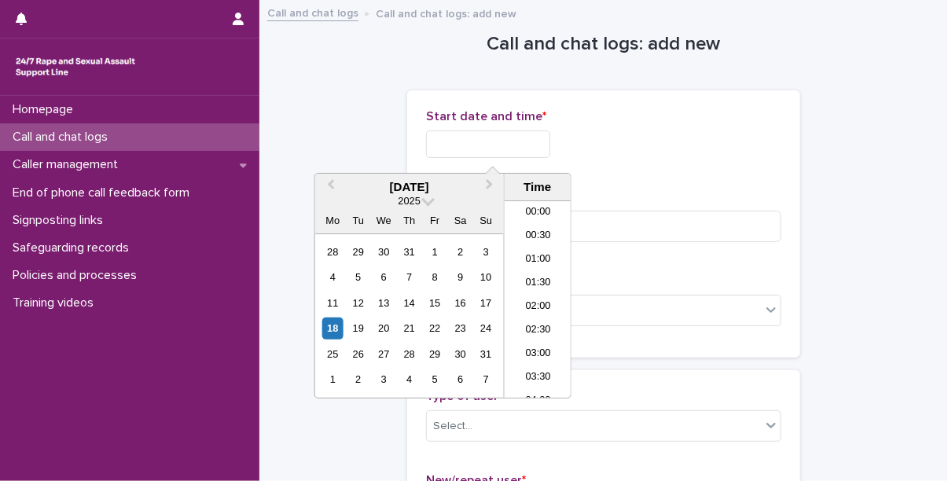
scroll to position [527, 0]
click at [533, 252] on li "12:00" at bounding box center [538, 253] width 67 height 24
click at [520, 149] on input "**********" at bounding box center [488, 145] width 124 height 28
type input "**********"
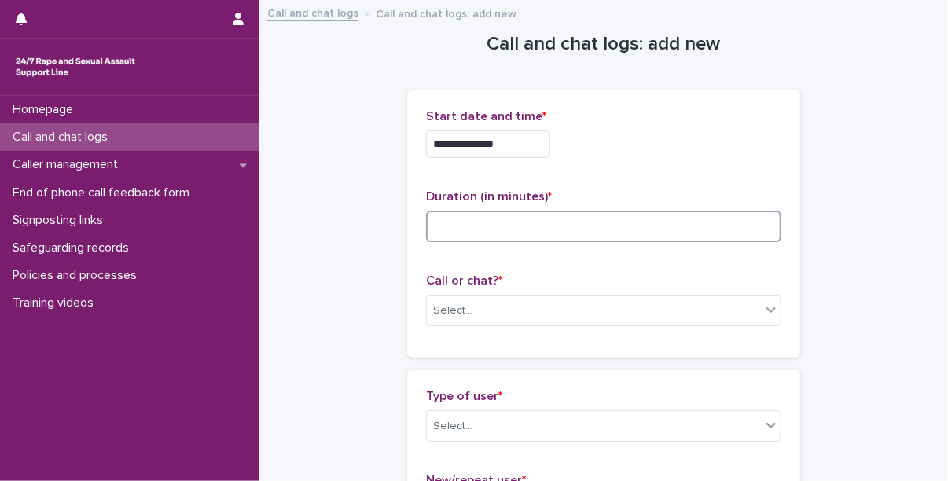
click at [595, 219] on input at bounding box center [603, 226] width 355 height 31
type input "**"
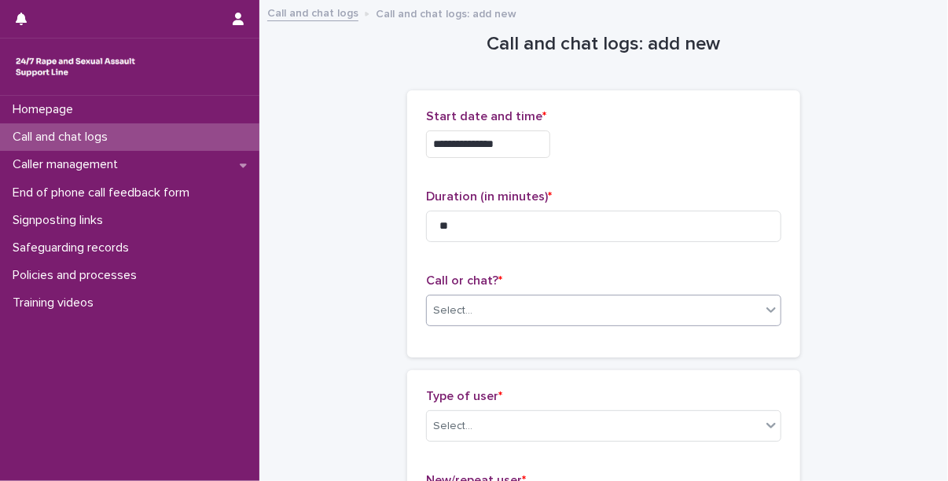
click at [569, 298] on div "Select..." at bounding box center [594, 311] width 334 height 26
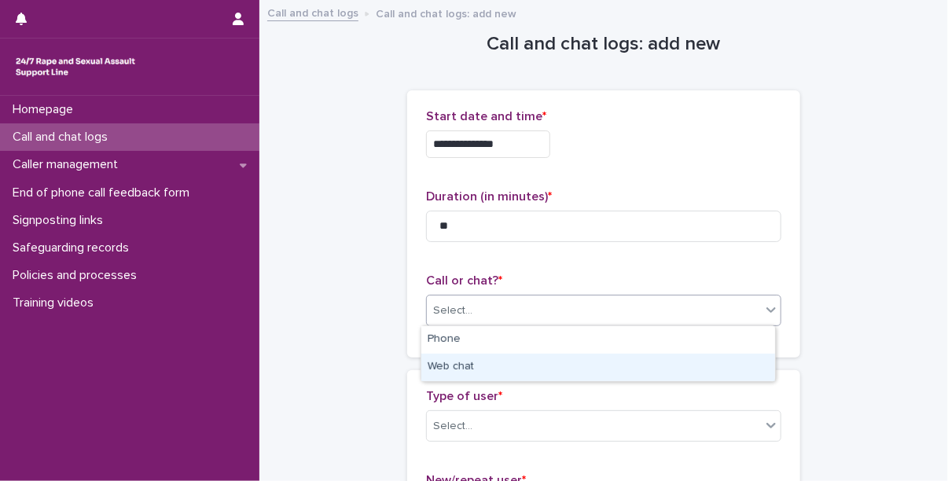
click at [462, 364] on div "Web chat" at bounding box center [599, 368] width 354 height 28
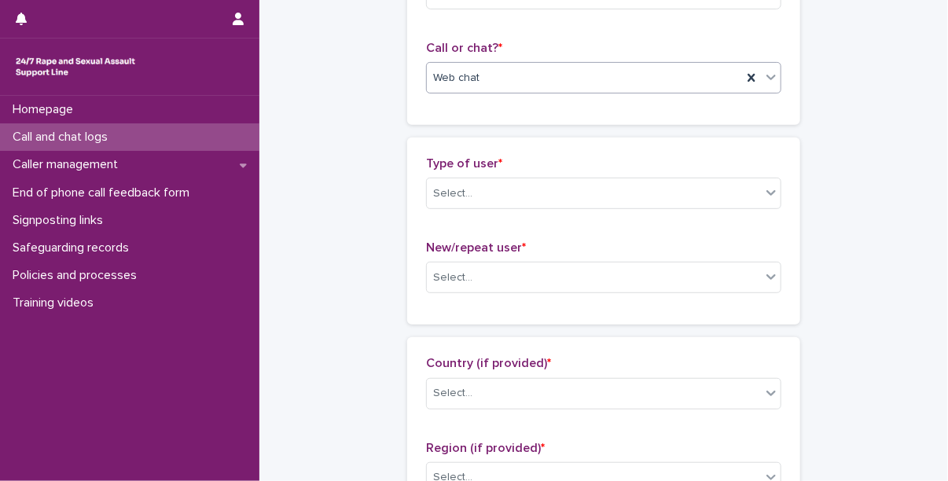
scroll to position [233, 0]
click at [484, 197] on div "Select..." at bounding box center [594, 194] width 334 height 26
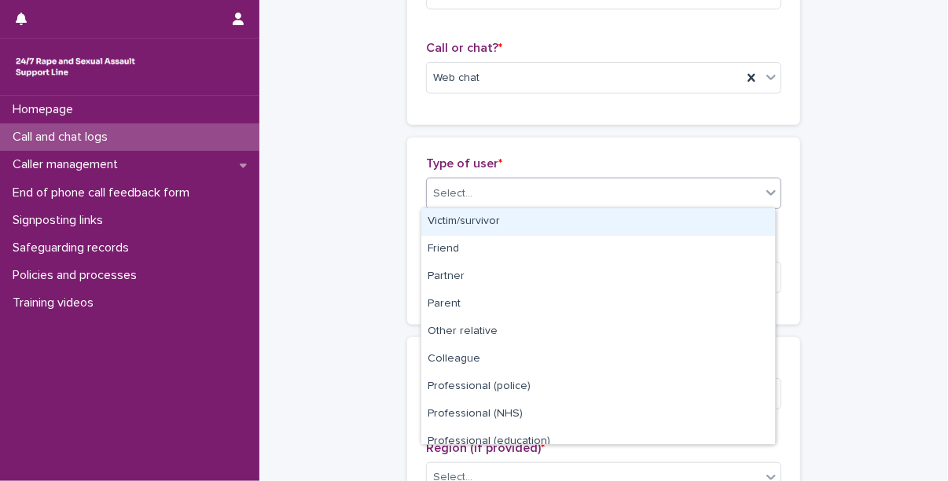
click at [487, 222] on div "Victim/survivor" at bounding box center [599, 222] width 354 height 28
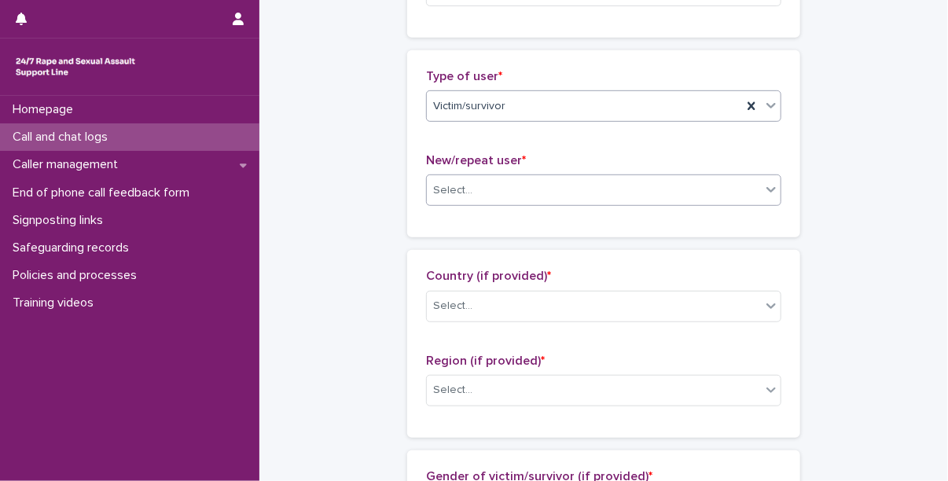
scroll to position [321, 0]
click at [507, 179] on div "Select..." at bounding box center [594, 190] width 334 height 26
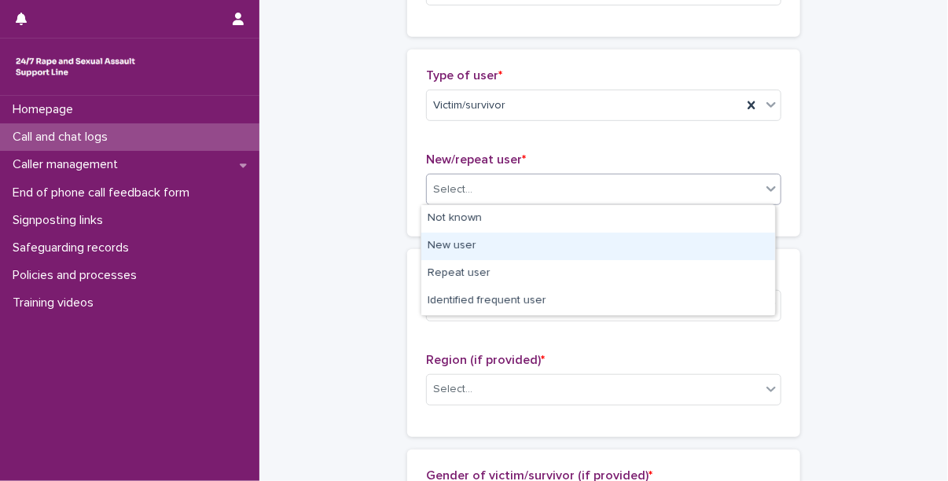
click at [489, 249] on div "New user" at bounding box center [599, 247] width 354 height 28
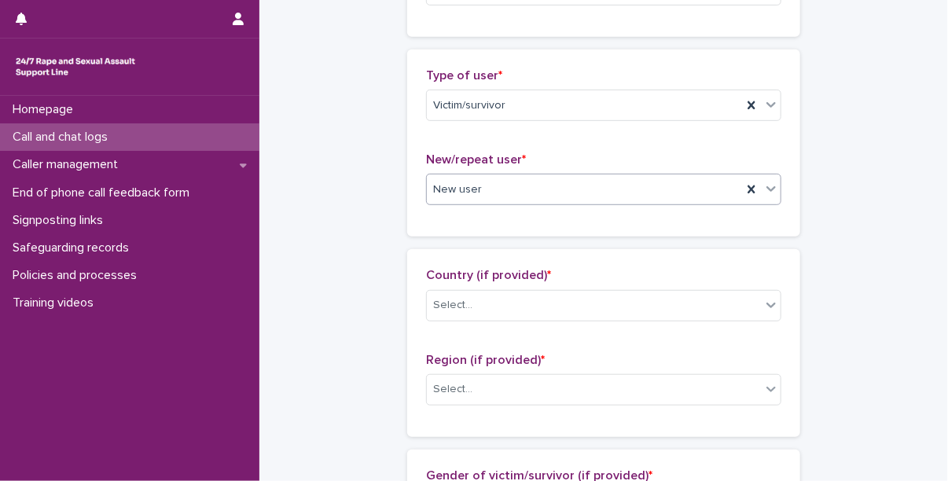
scroll to position [489, 0]
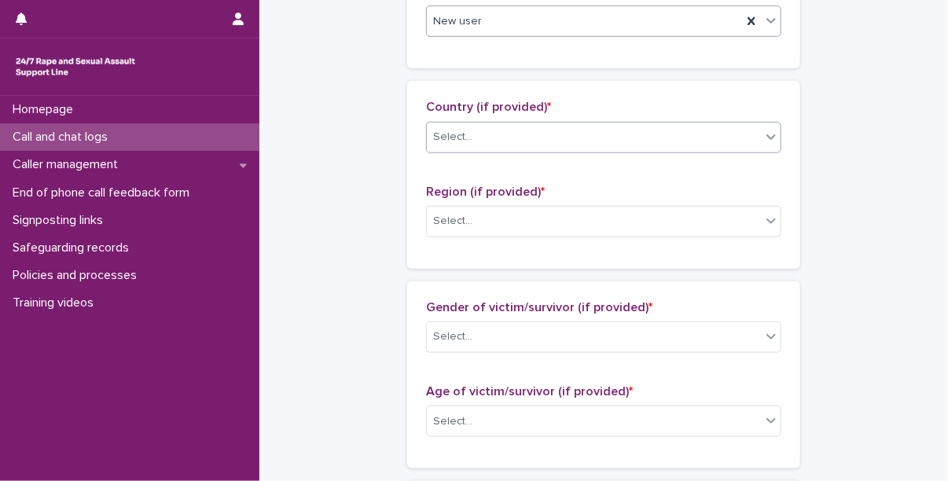
click at [510, 147] on div "Select..." at bounding box center [594, 137] width 334 height 26
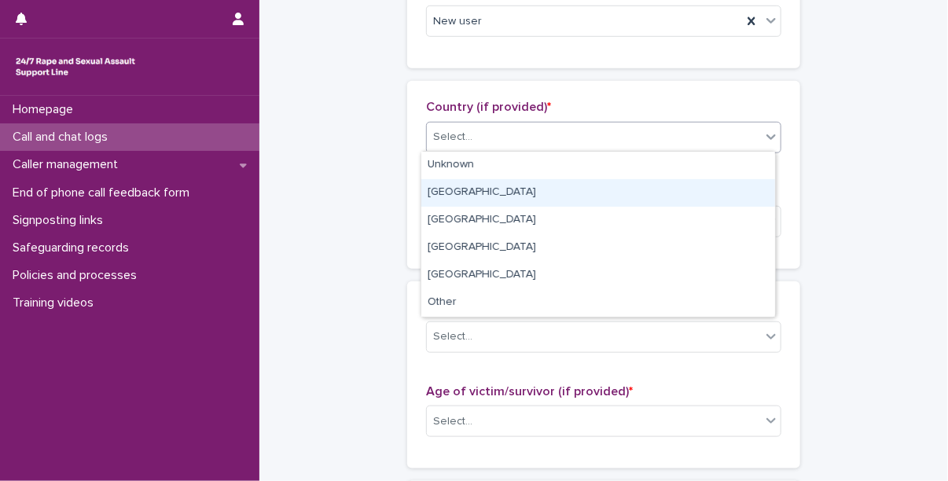
click at [505, 185] on div "[GEOGRAPHIC_DATA]" at bounding box center [599, 193] width 354 height 28
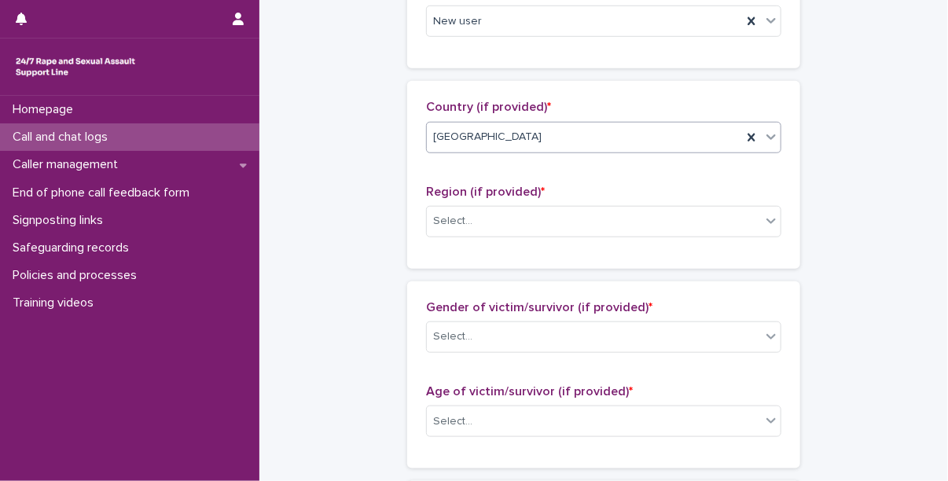
click at [505, 149] on div "[GEOGRAPHIC_DATA]" at bounding box center [603, 137] width 355 height 31
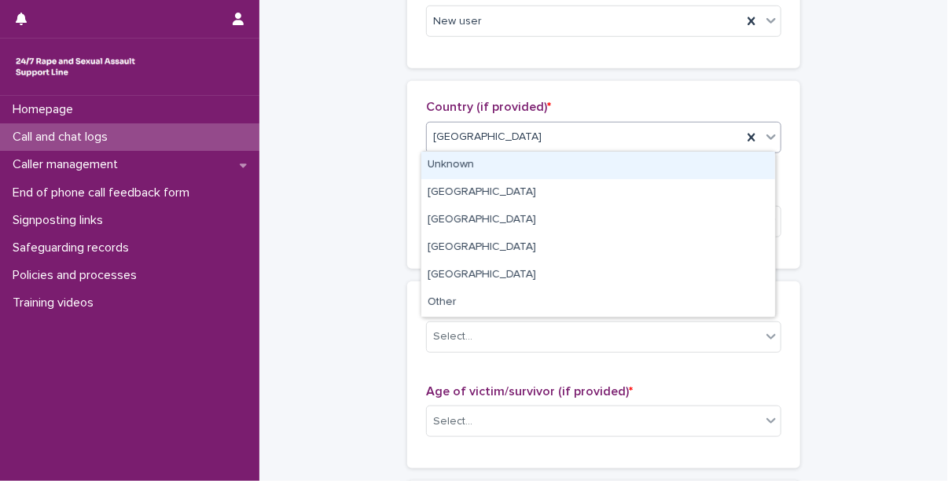
click at [492, 157] on div "Unknown" at bounding box center [599, 166] width 354 height 28
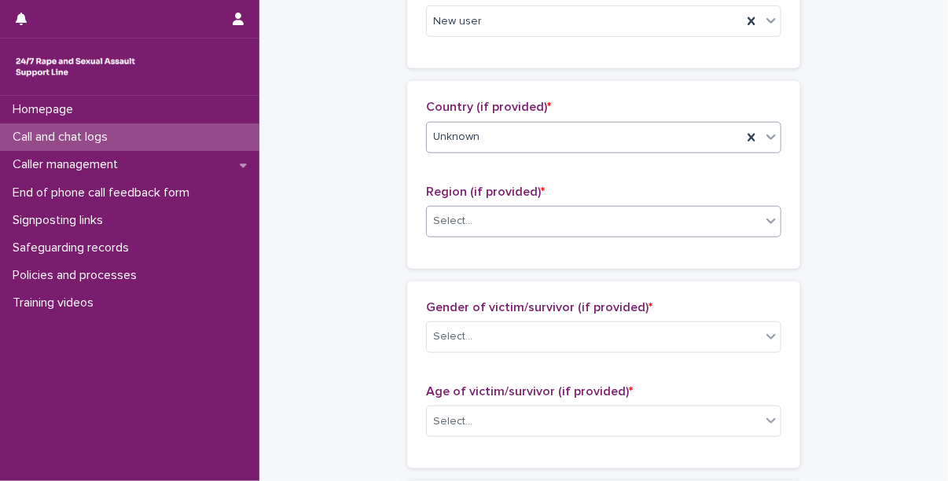
click at [510, 225] on div "Select..." at bounding box center [594, 221] width 334 height 26
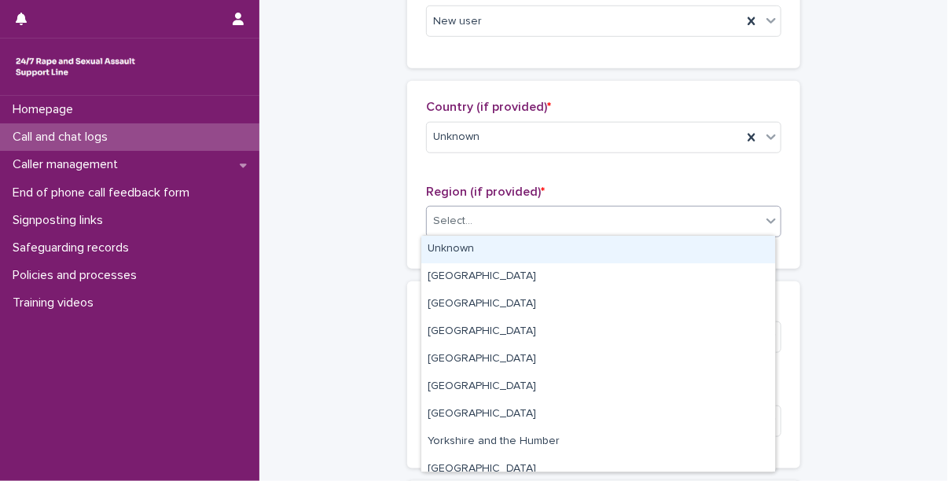
click at [491, 241] on div "Unknown" at bounding box center [599, 250] width 354 height 28
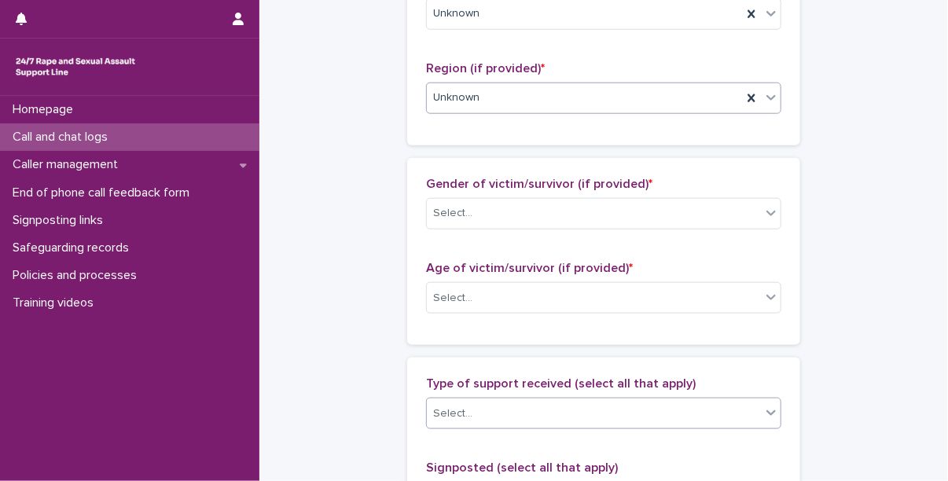
scroll to position [610, 0]
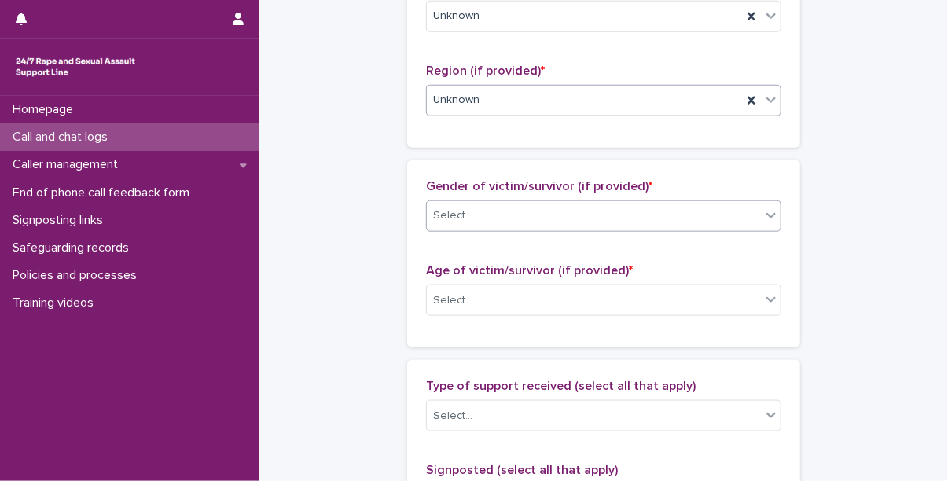
click at [463, 208] on div "Select..." at bounding box center [452, 216] width 39 height 17
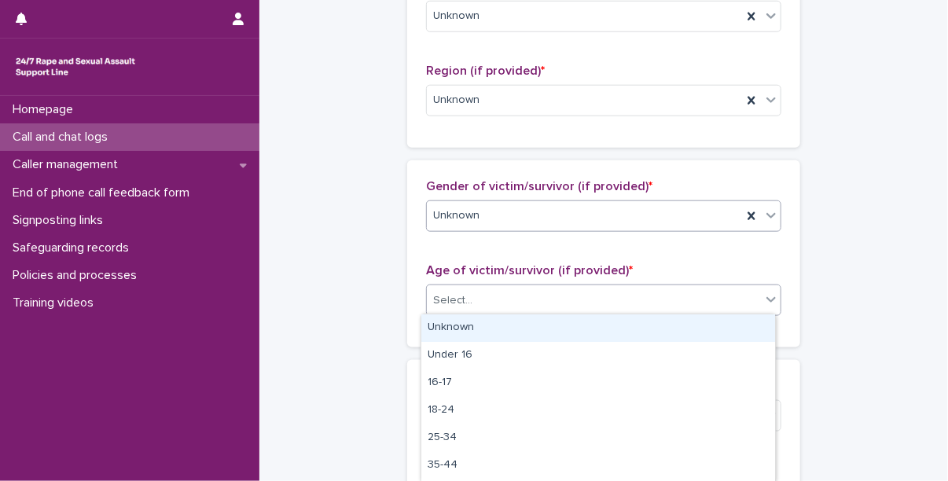
click at [477, 307] on div "Select..." at bounding box center [594, 301] width 334 height 26
click at [485, 322] on div "Unknown" at bounding box center [599, 329] width 354 height 28
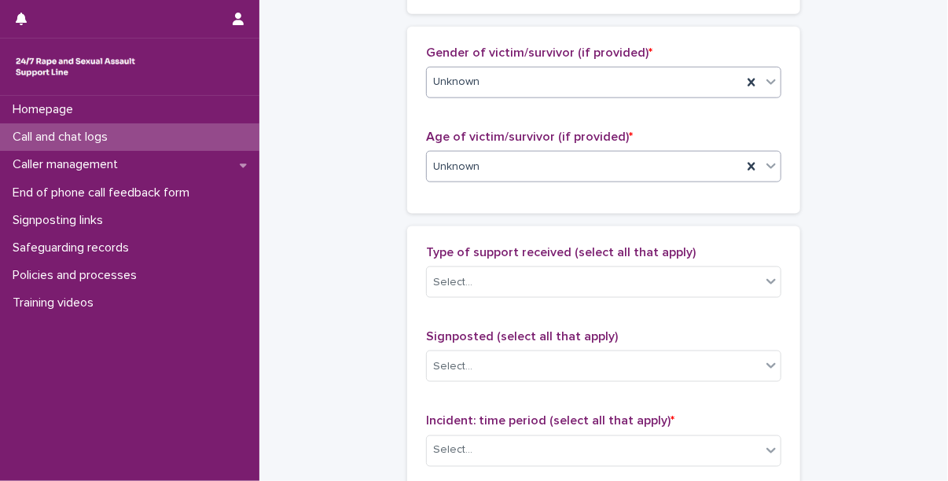
scroll to position [842, 0]
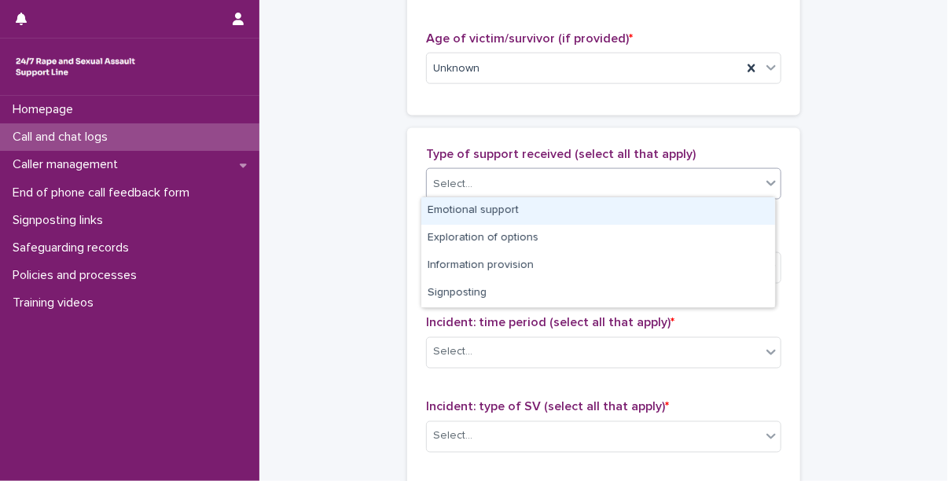
click at [495, 190] on div "Select..." at bounding box center [594, 184] width 334 height 26
click at [500, 212] on div "Emotional support" at bounding box center [599, 211] width 354 height 28
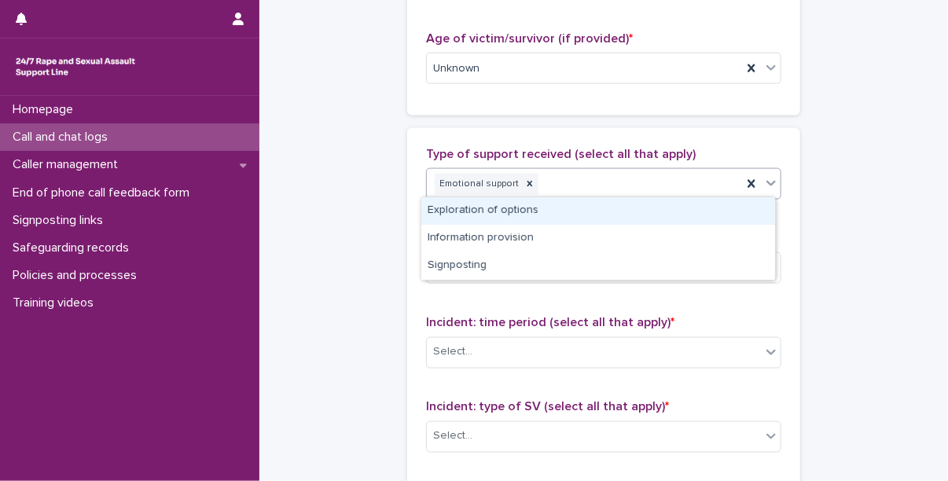
click at [604, 190] on div "Emotional support" at bounding box center [584, 185] width 315 height 28
click at [587, 203] on div "Exploration of options" at bounding box center [599, 211] width 354 height 28
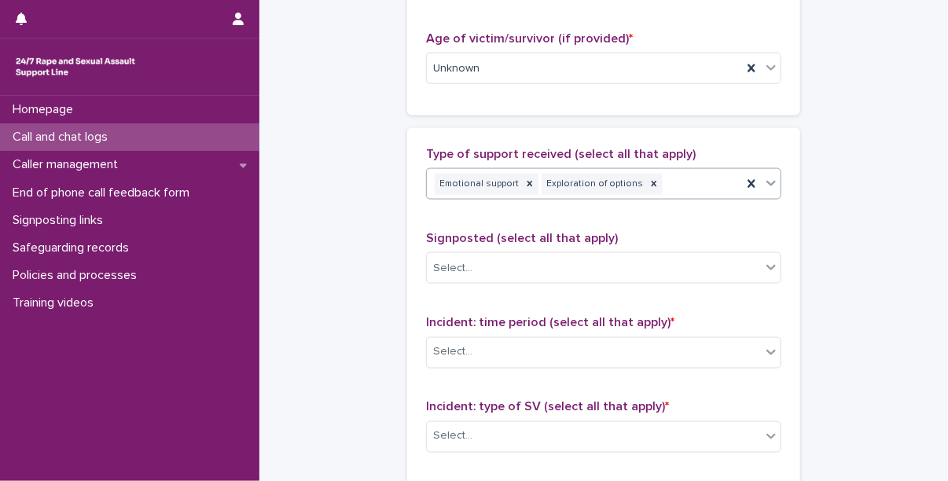
scroll to position [969, 0]
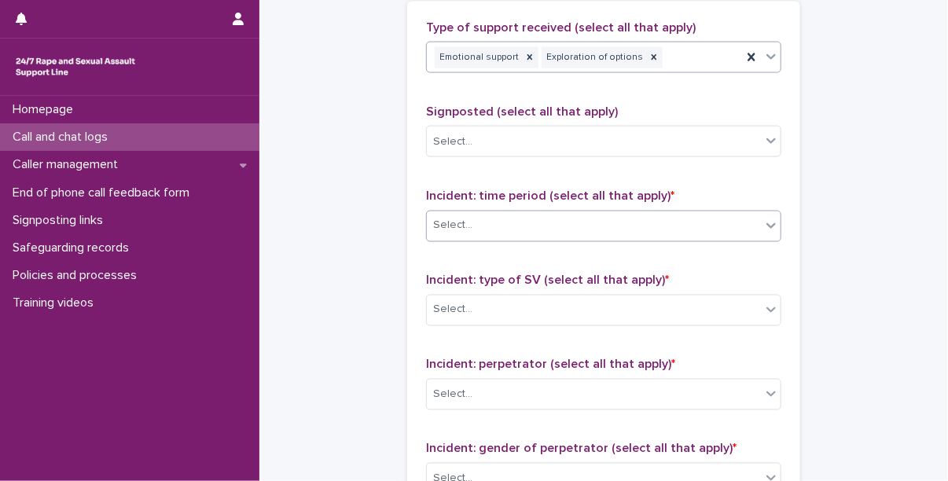
click at [574, 226] on div "Select..." at bounding box center [594, 226] width 334 height 26
click at [505, 231] on div "Select..." at bounding box center [594, 226] width 334 height 26
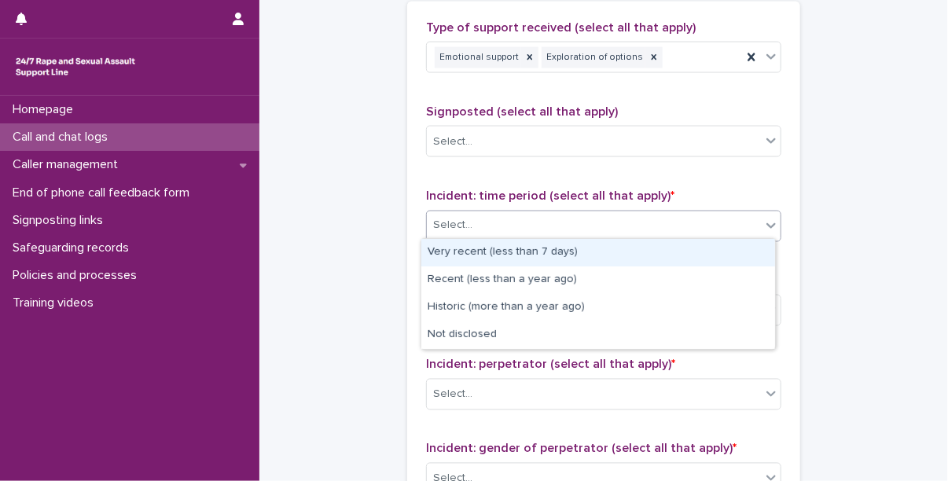
click at [492, 248] on div "Very recent (less than 7 days)" at bounding box center [599, 253] width 354 height 28
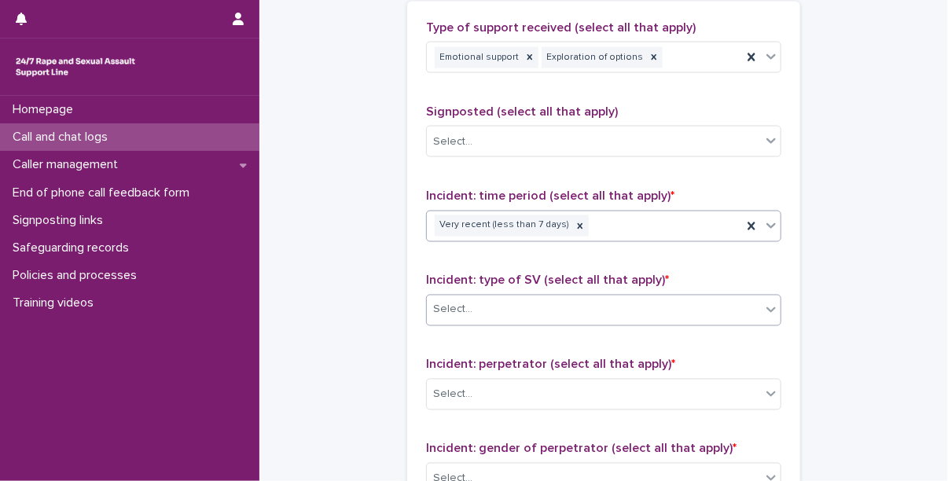
click at [503, 317] on div "Select..." at bounding box center [594, 310] width 334 height 26
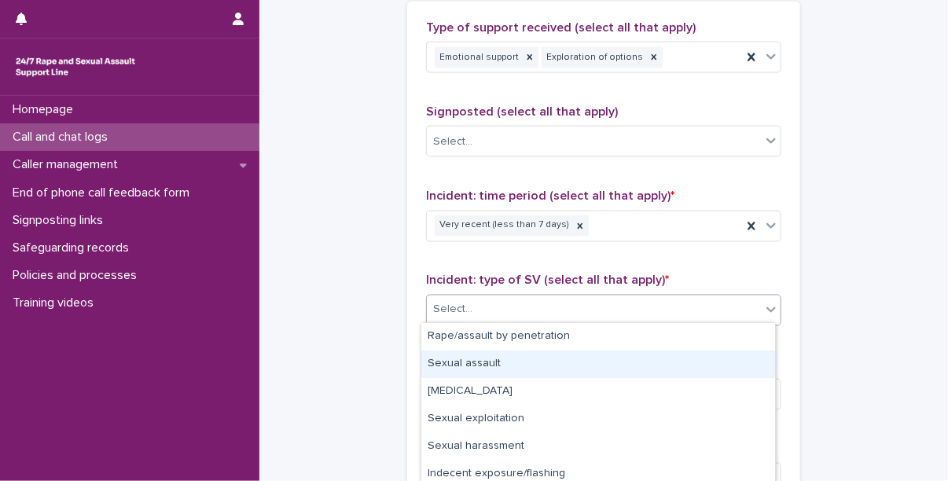
click at [495, 364] on div "Sexual assault" at bounding box center [599, 365] width 354 height 28
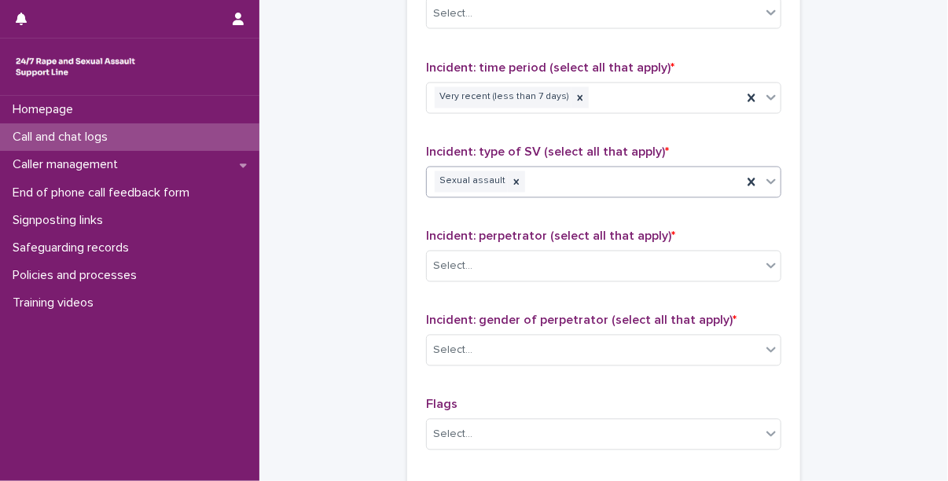
scroll to position [1098, 0]
click at [517, 254] on div "Select..." at bounding box center [594, 266] width 334 height 26
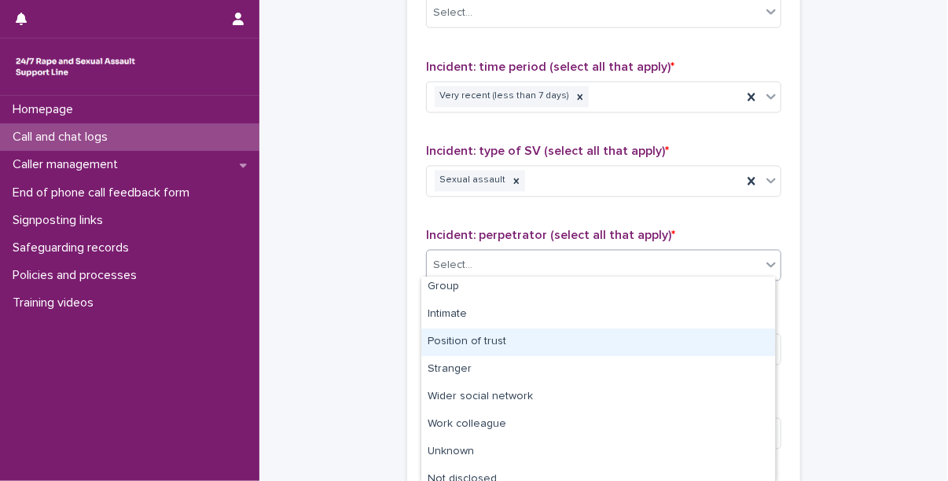
scroll to position [98, 0]
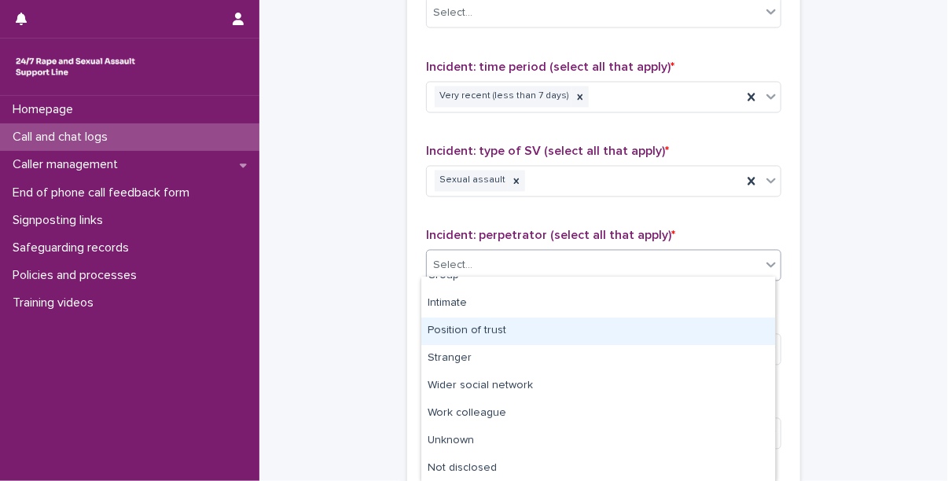
click at [482, 333] on div "Position of trust" at bounding box center [599, 332] width 354 height 28
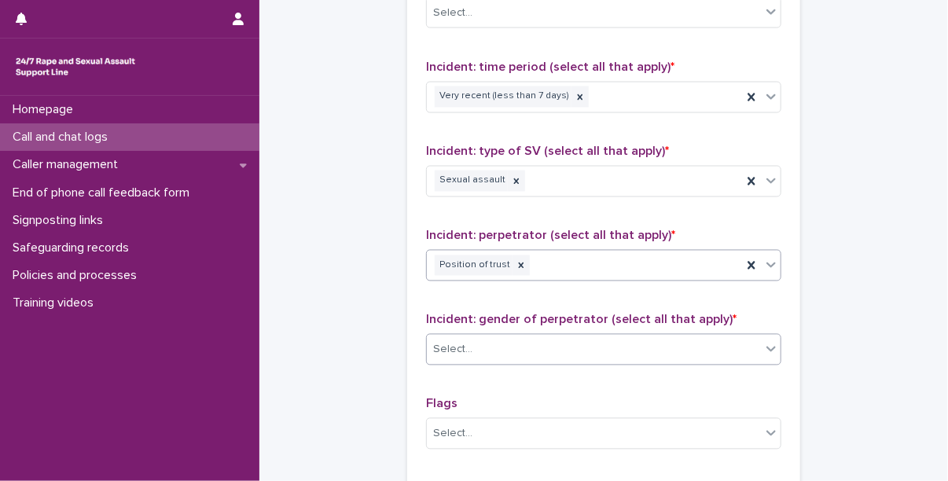
click at [496, 342] on div "Select..." at bounding box center [594, 350] width 334 height 26
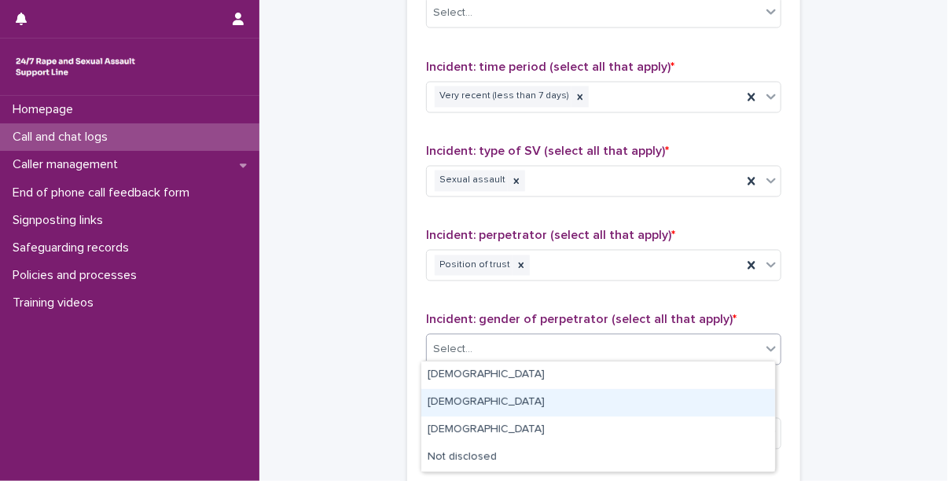
click at [484, 408] on div "[DEMOGRAPHIC_DATA]" at bounding box center [599, 403] width 354 height 28
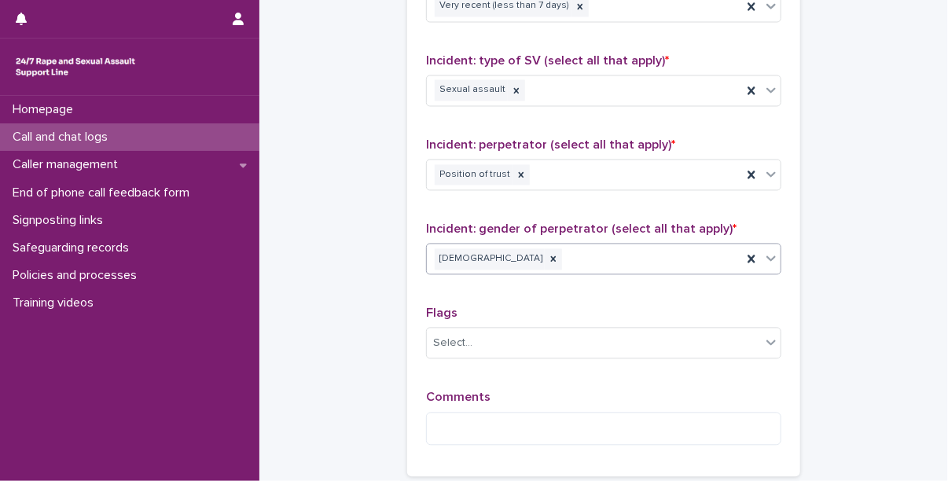
scroll to position [1203, 0]
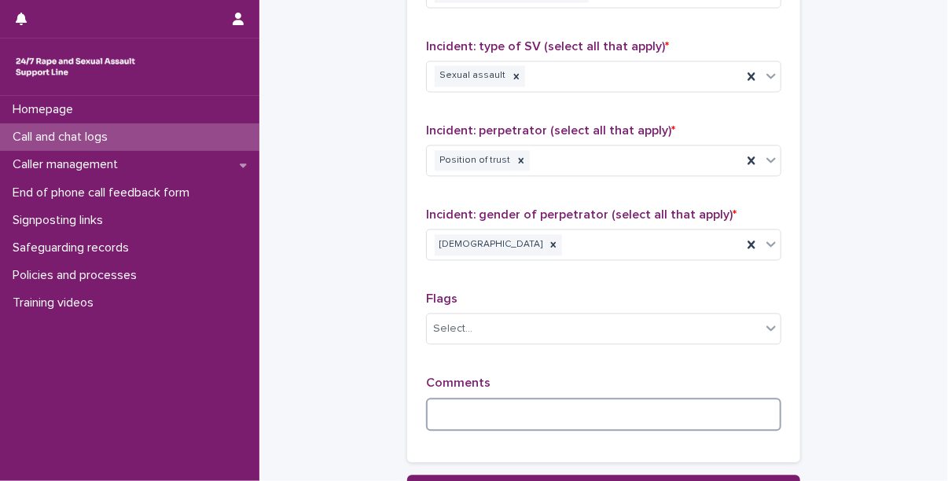
click at [488, 406] on textarea at bounding box center [603, 415] width 355 height 34
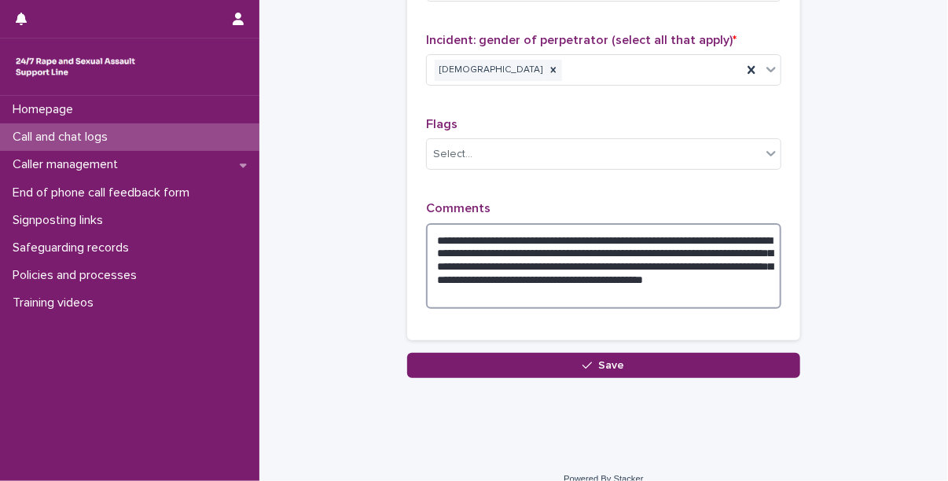
scroll to position [1379, 0]
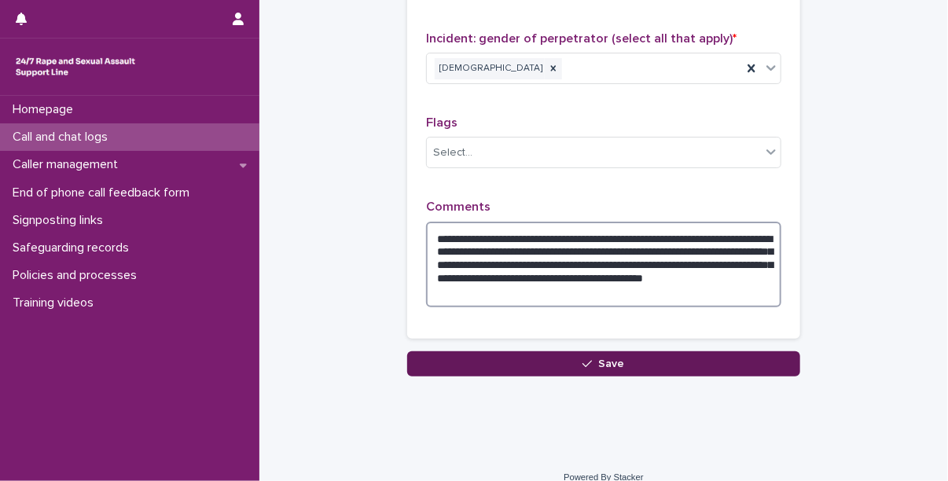
type textarea "**********"
click at [447, 355] on button "Save" at bounding box center [603, 364] width 393 height 25
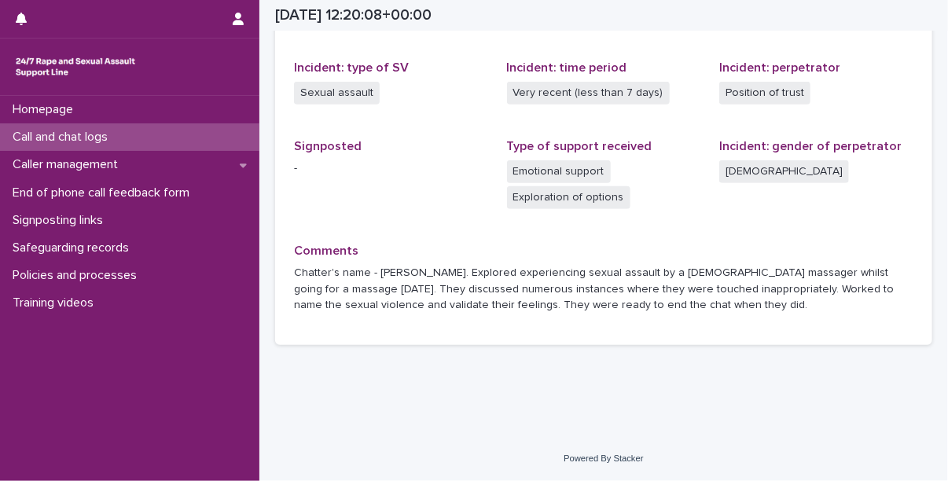
scroll to position [428, 0]
click at [73, 148] on div "Call and chat logs" at bounding box center [130, 137] width 260 height 28
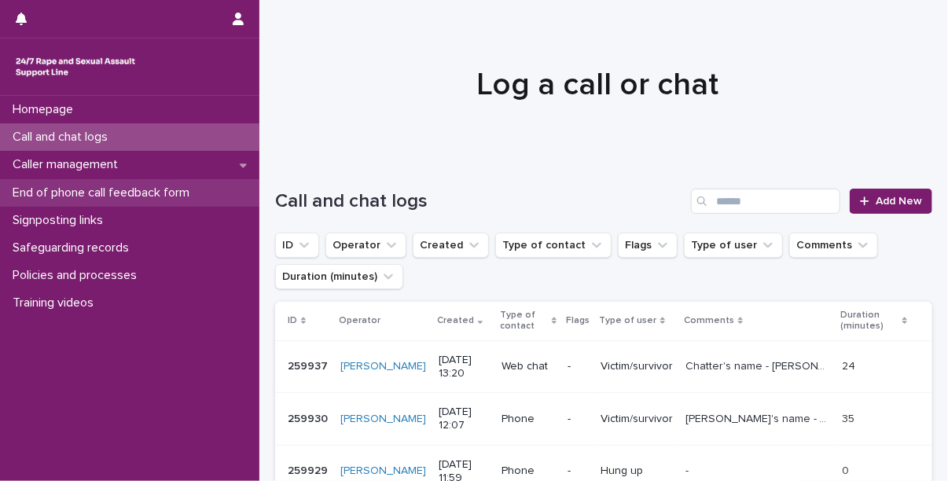
scroll to position [189, 0]
